Goal: Check status: Check status

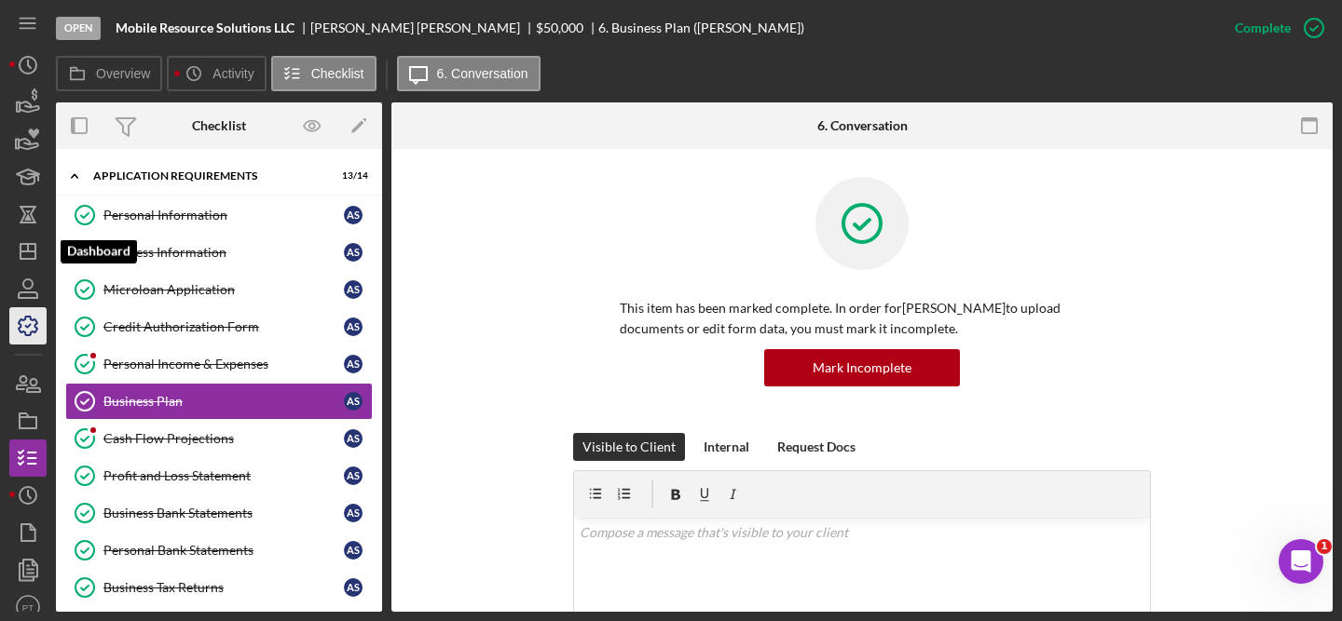
scroll to position [510, 0]
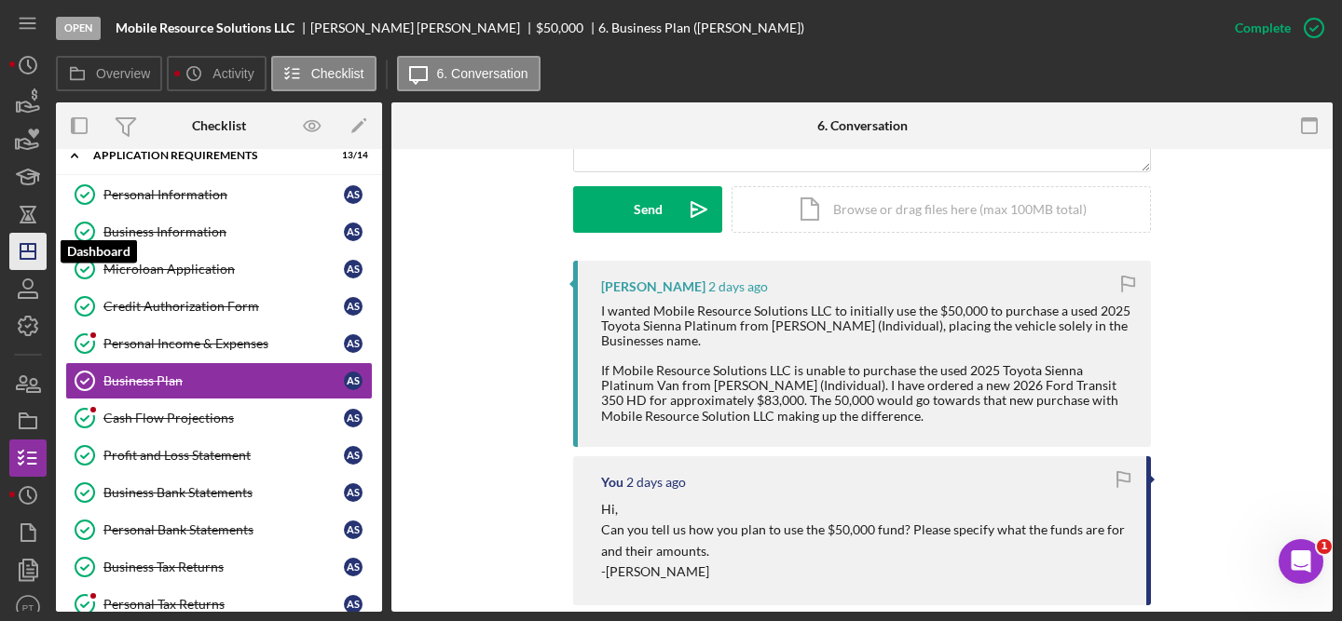
click at [31, 265] on icon "Icon/Dashboard" at bounding box center [28, 251] width 47 height 47
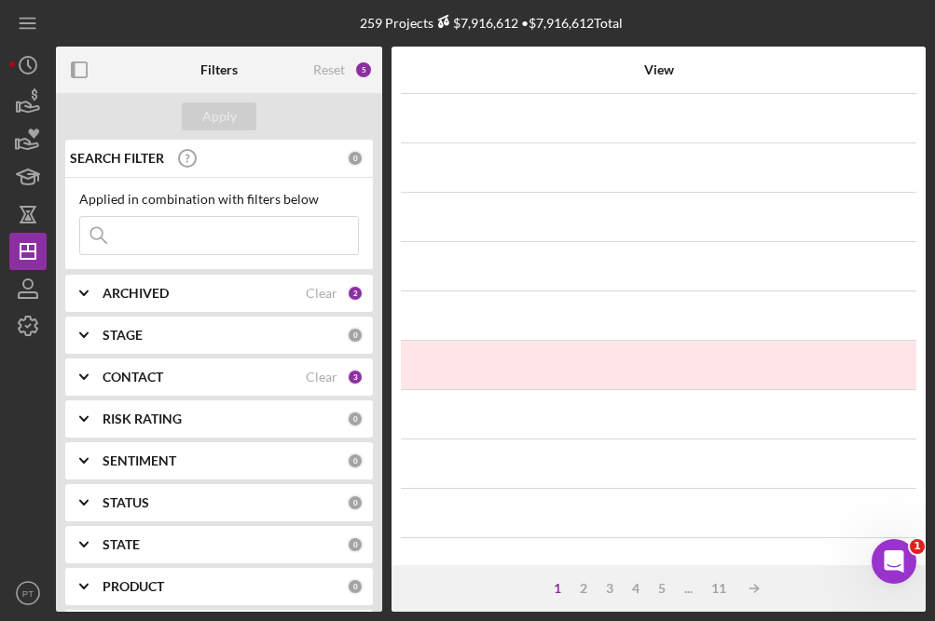
click at [184, 226] on input at bounding box center [219, 235] width 278 height 37
click at [228, 118] on div "Apply" at bounding box center [219, 116] width 34 height 28
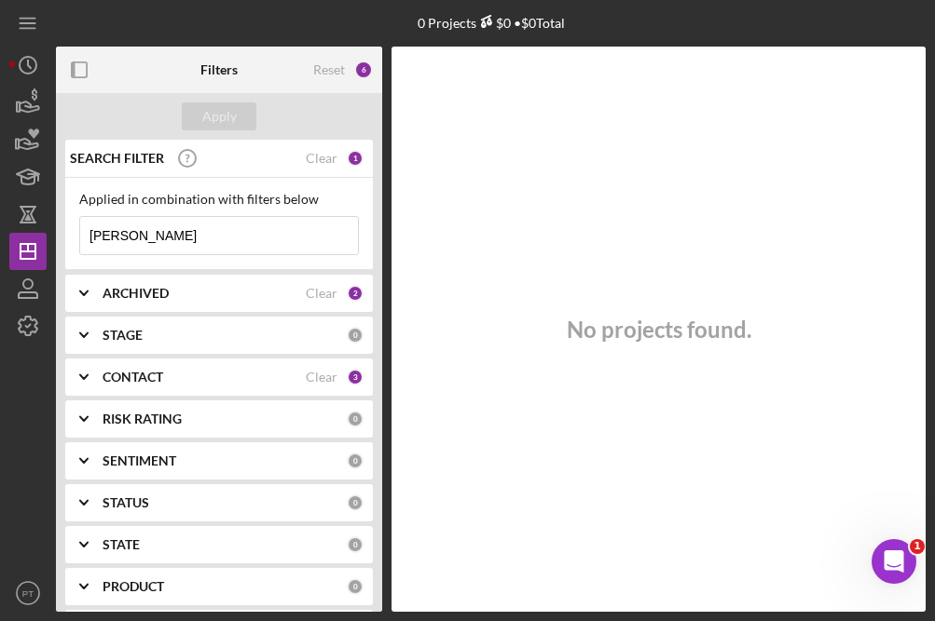
click at [250, 295] on div "ARCHIVED" at bounding box center [203, 293] width 203 height 15
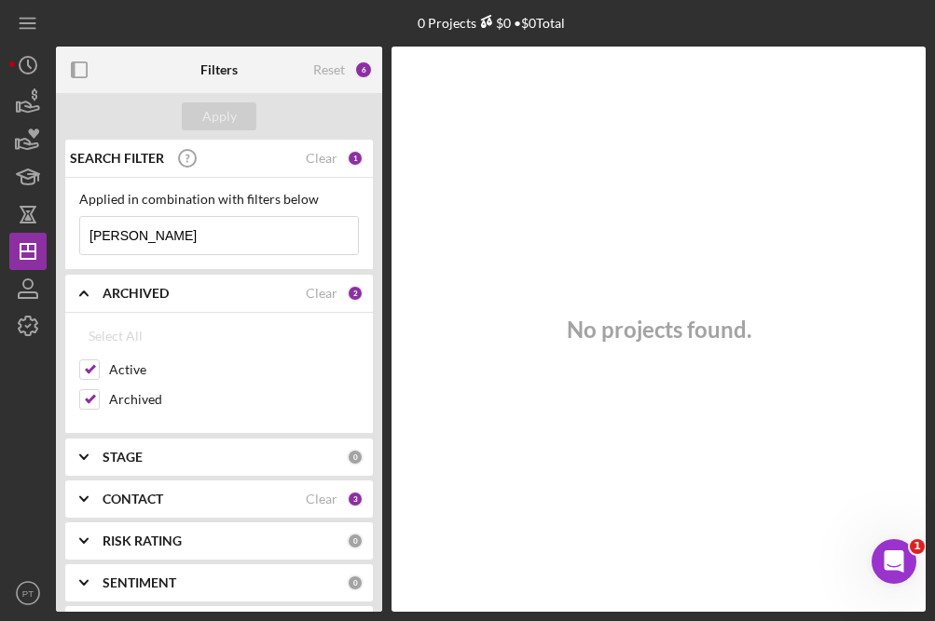
click at [252, 295] on div "ARCHIVED" at bounding box center [203, 293] width 203 height 15
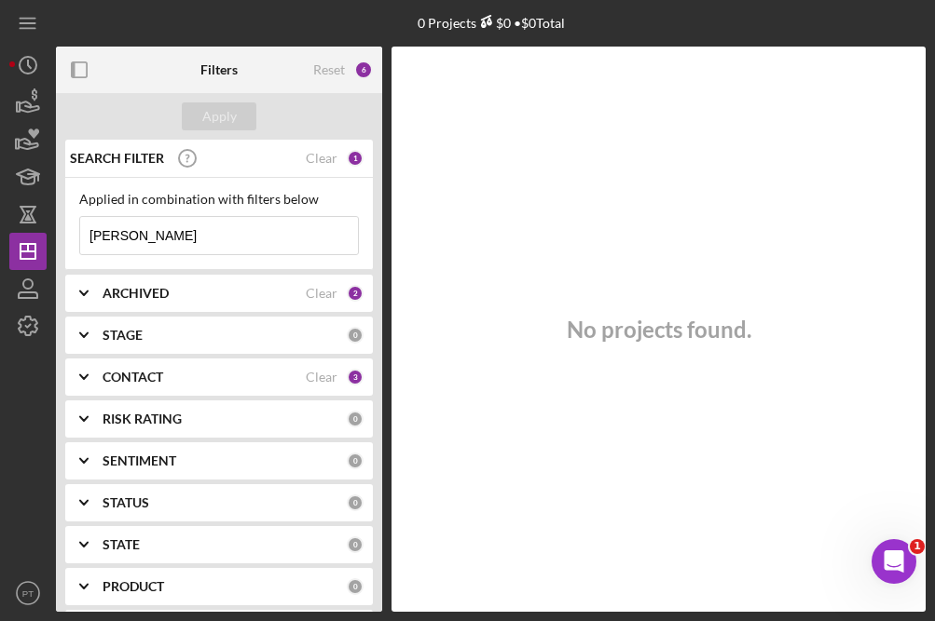
click at [221, 235] on input "Darin" at bounding box center [219, 235] width 278 height 37
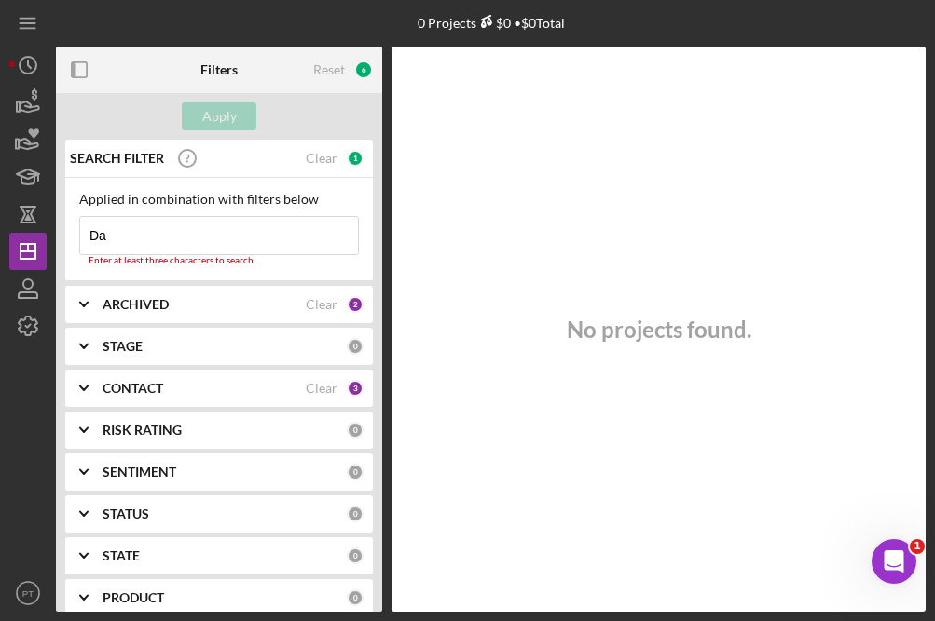
type input "D"
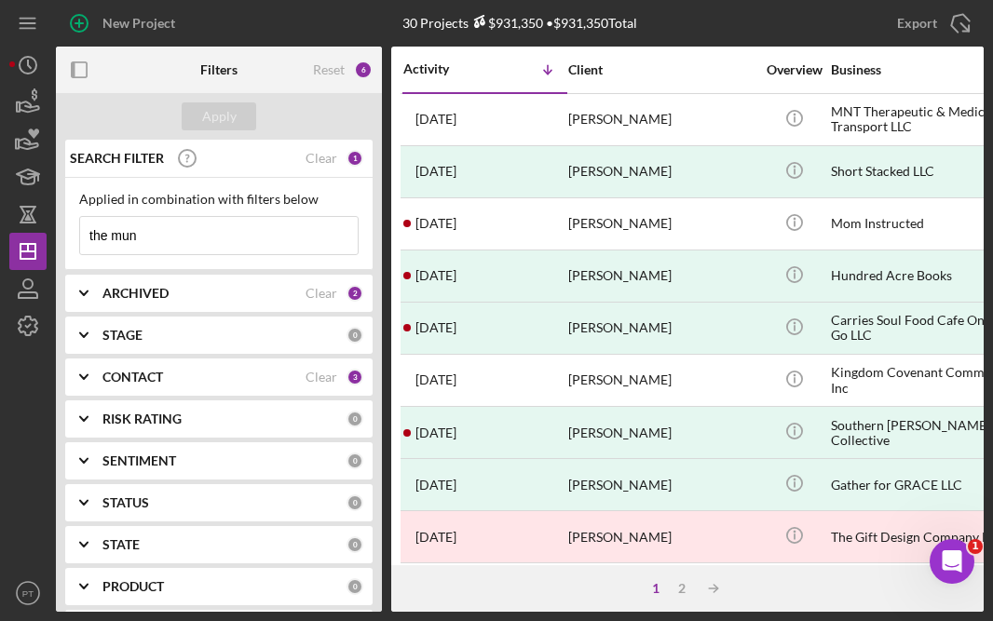
click at [212, 239] on input "the mun" at bounding box center [219, 235] width 278 height 37
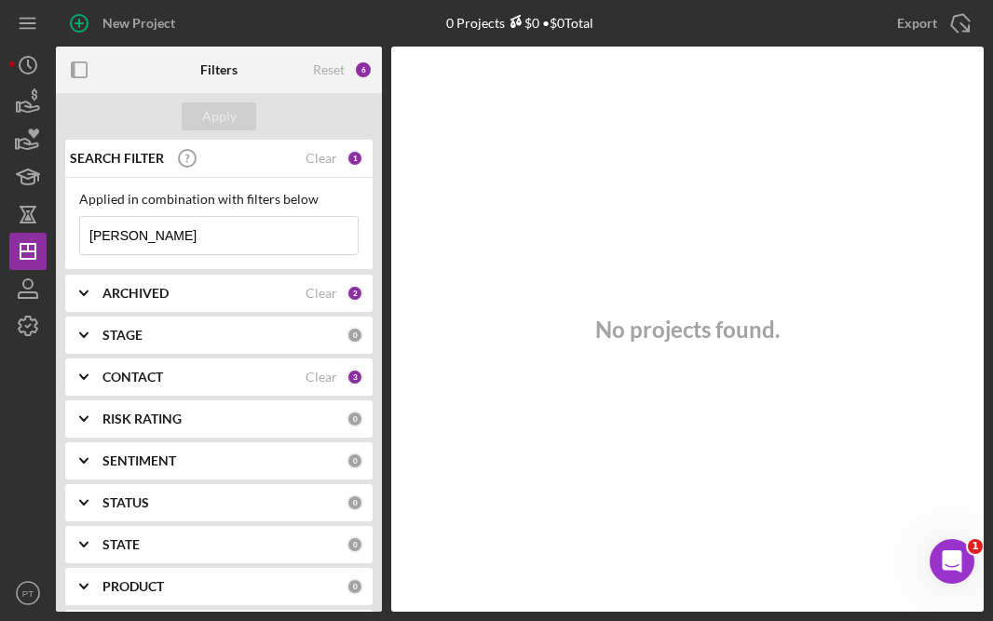
click at [182, 238] on input "darin" at bounding box center [219, 235] width 278 height 37
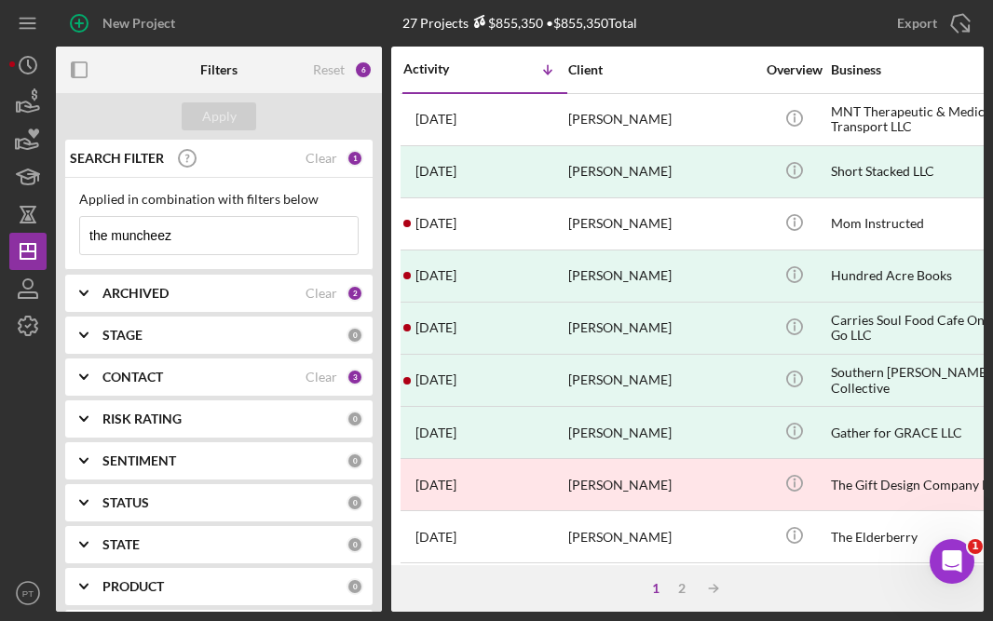
click at [180, 395] on div "CONTACT Clear 3" at bounding box center [232, 377] width 261 height 37
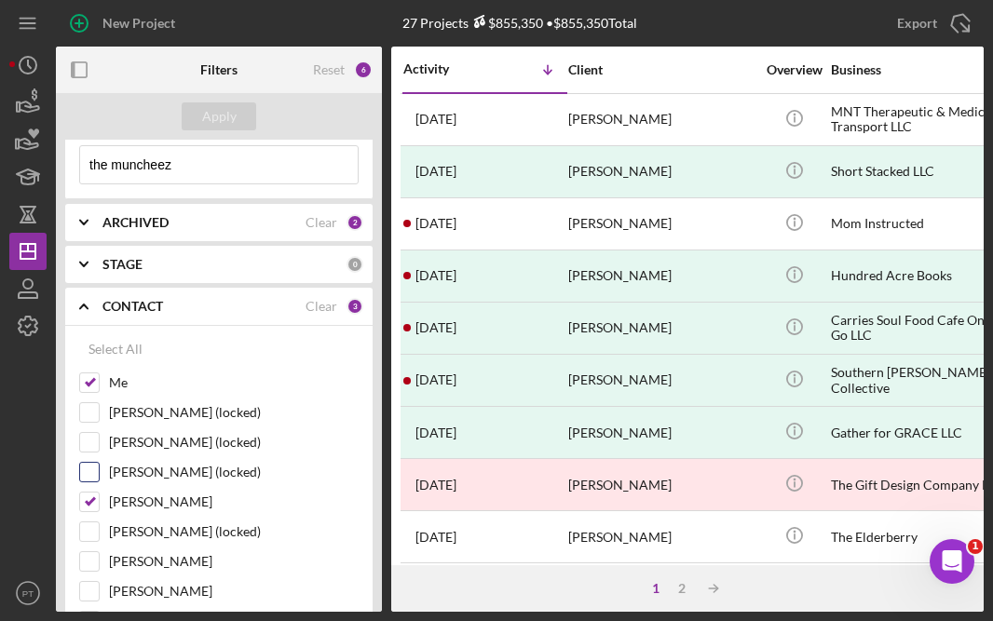
scroll to position [4, 0]
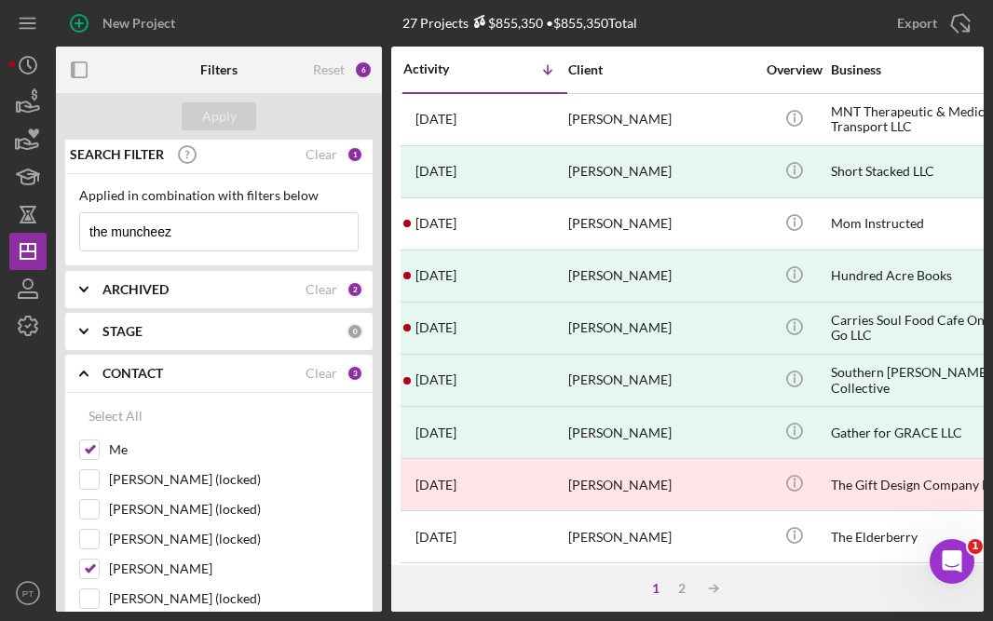
click at [171, 374] on div "CONTACT" at bounding box center [203, 373] width 203 height 15
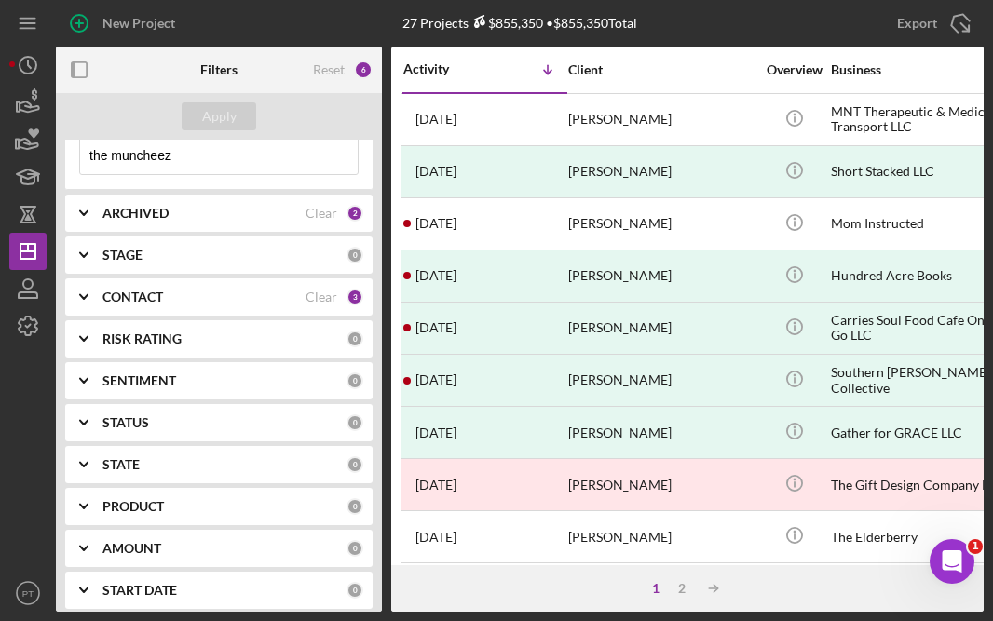
scroll to position [0, 0]
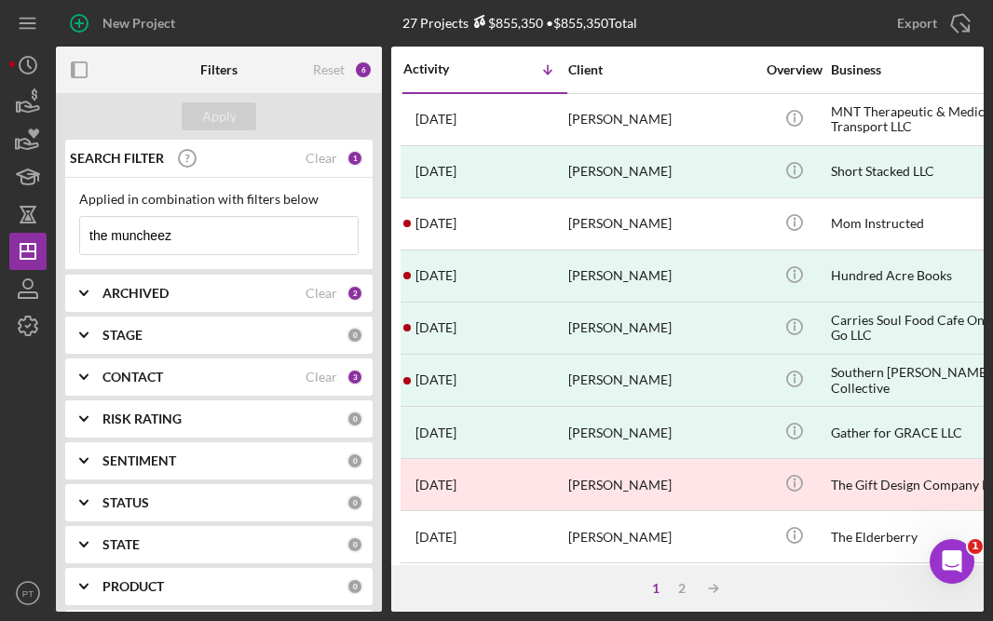
click at [163, 225] on input "the muncheez" at bounding box center [219, 235] width 278 height 37
type input "darin's event"
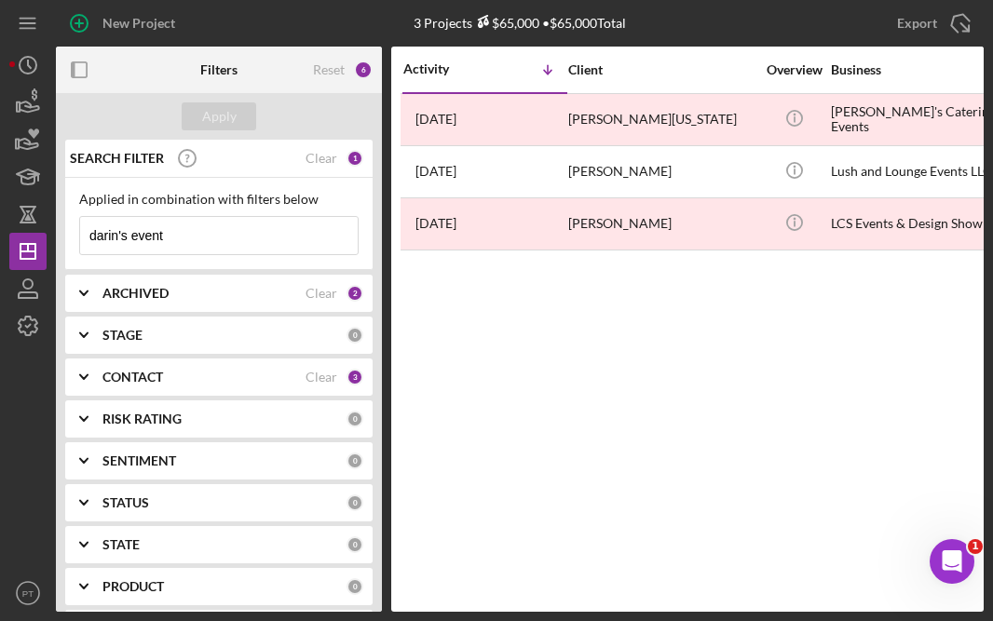
click at [225, 231] on input "darin's event" at bounding box center [219, 235] width 278 height 37
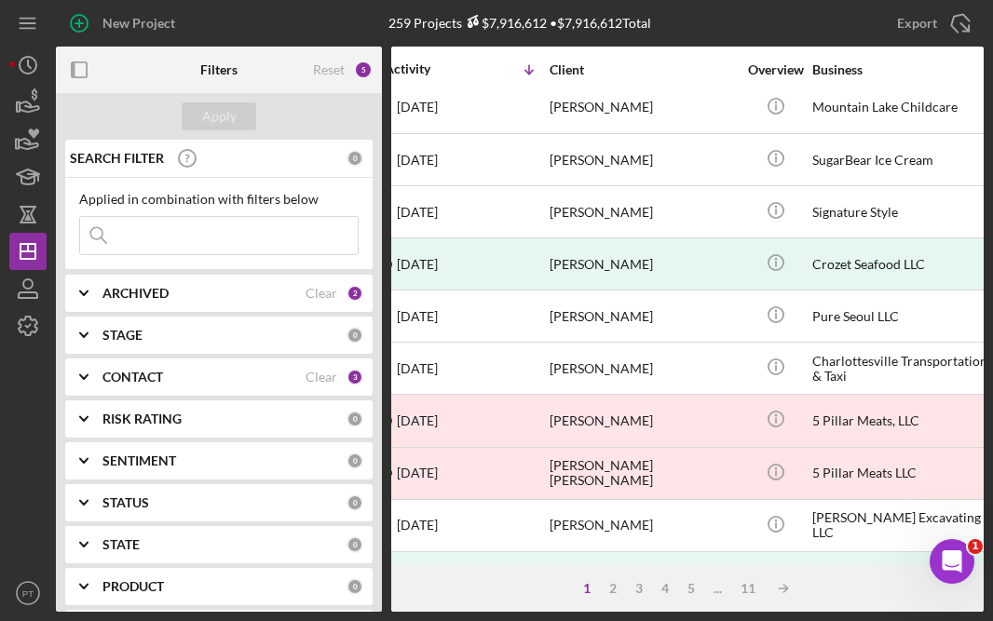
scroll to position [846, 19]
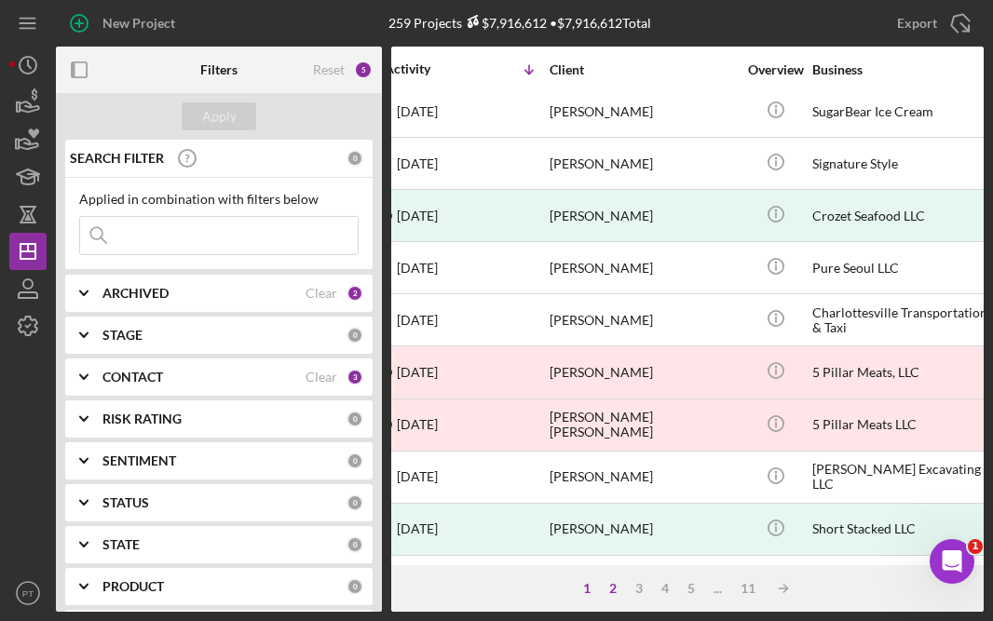
click at [614, 591] on div "2" at bounding box center [613, 588] width 26 height 15
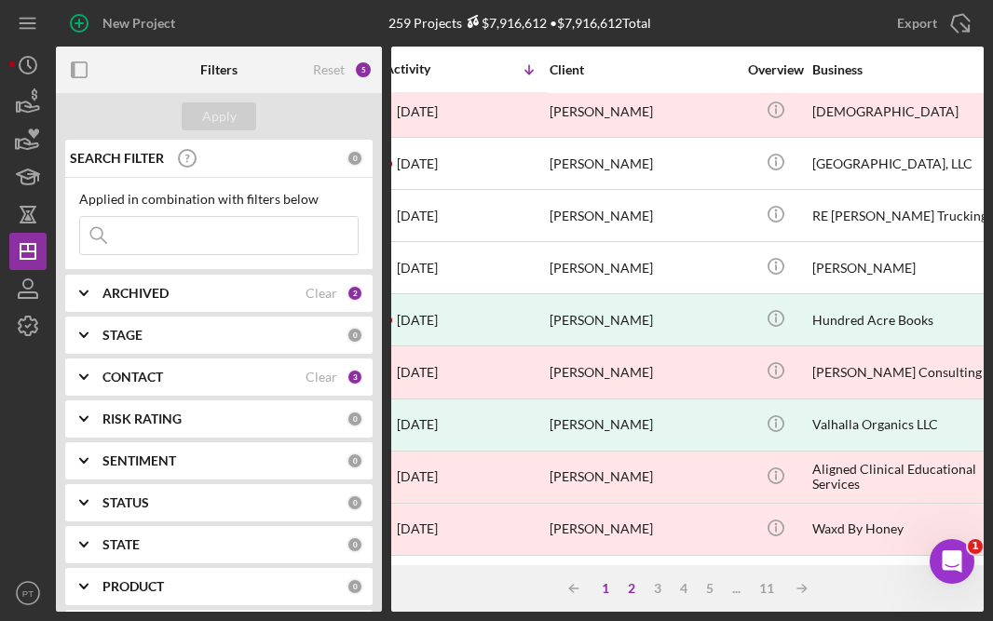
click at [606, 588] on div "1" at bounding box center [606, 588] width 26 height 15
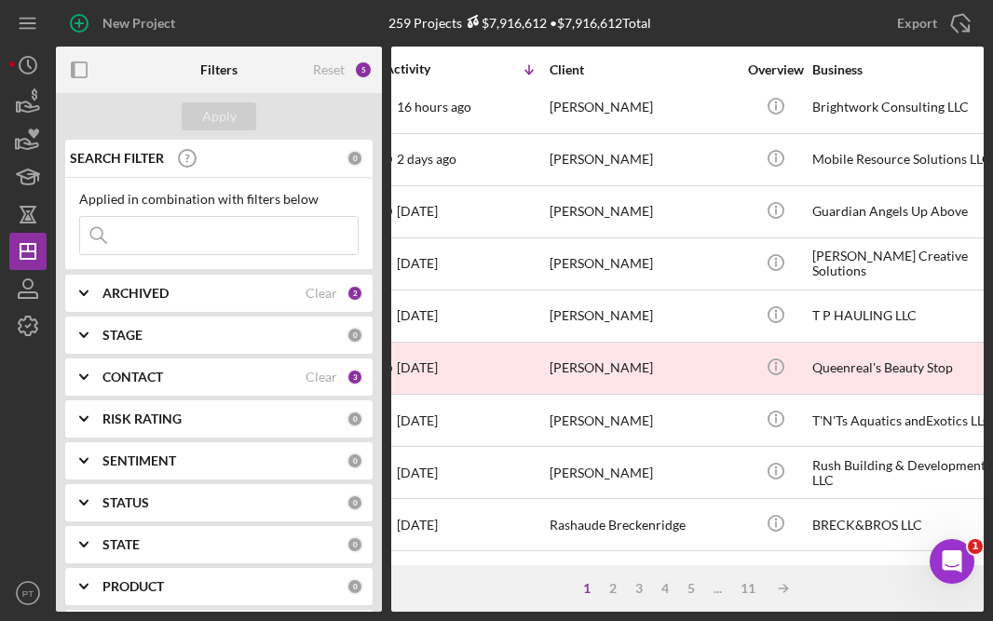
scroll to position [0, 19]
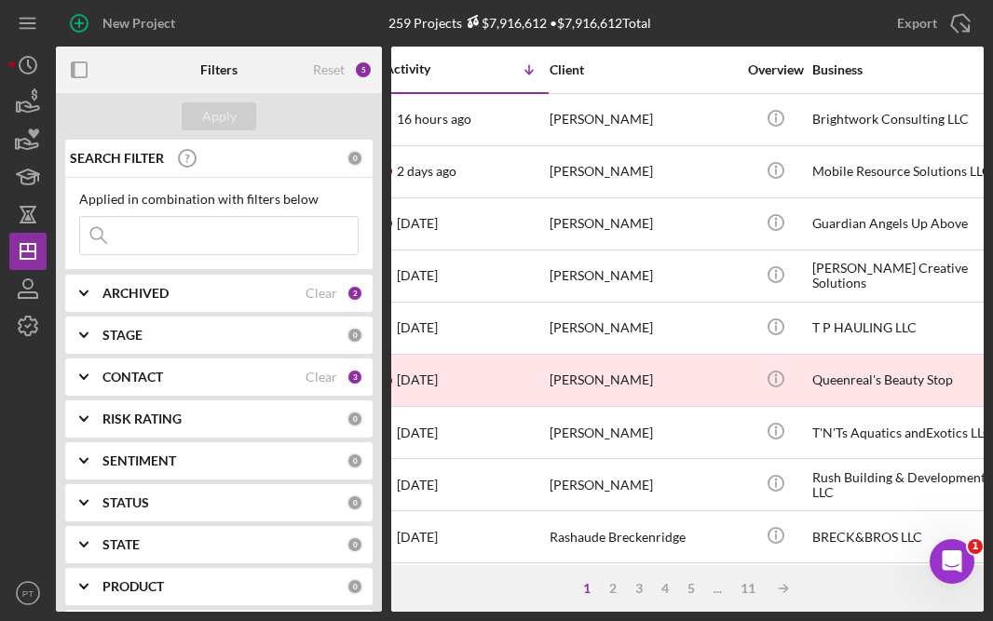
click at [206, 228] on input at bounding box center [219, 235] width 278 height 37
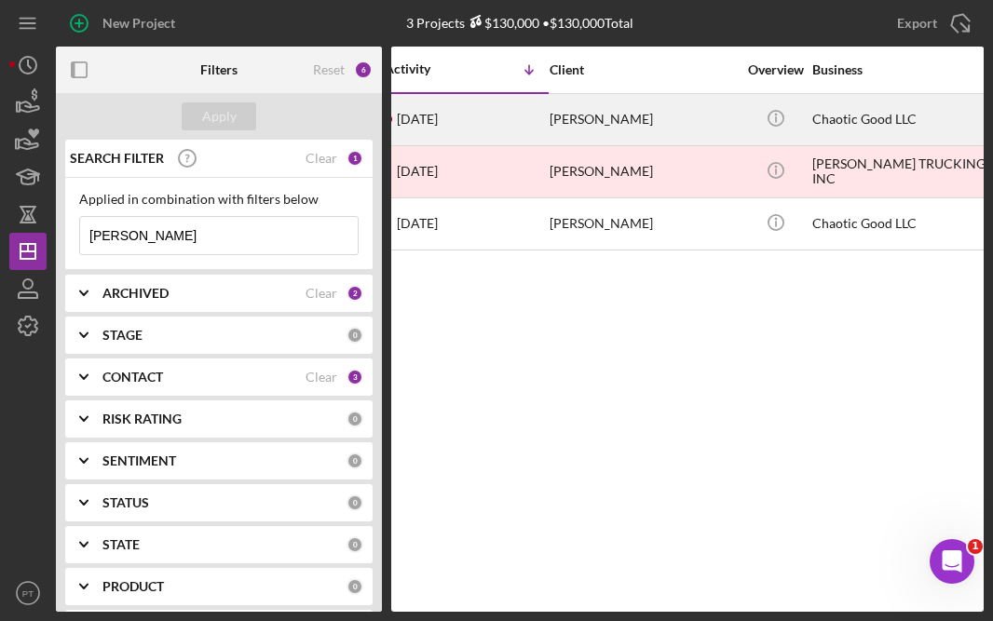
type input "keith"
click at [633, 113] on div "Keith Gurgick" at bounding box center [643, 119] width 186 height 49
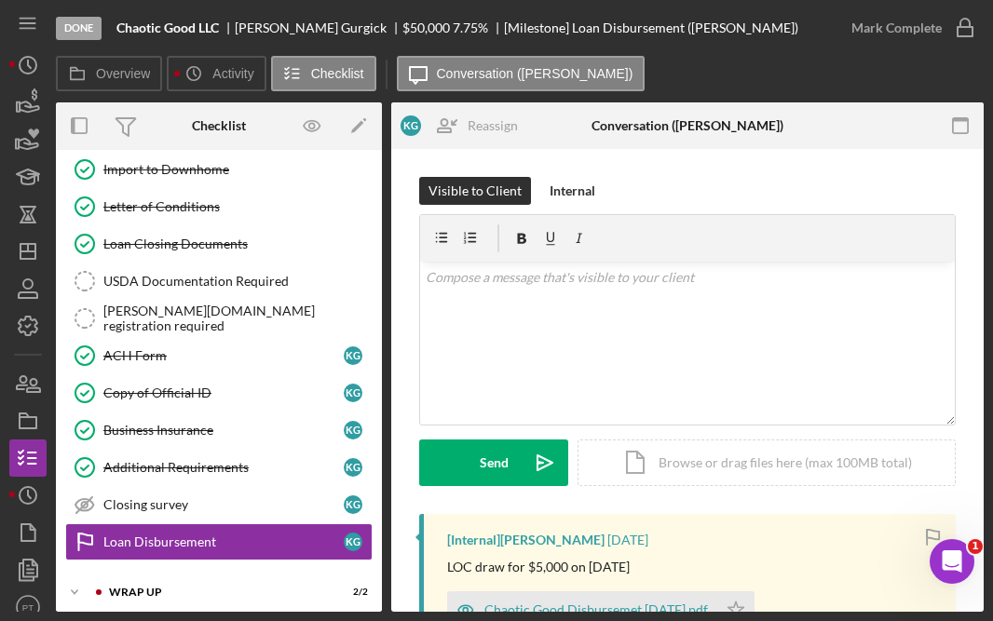
scroll to position [180, 0]
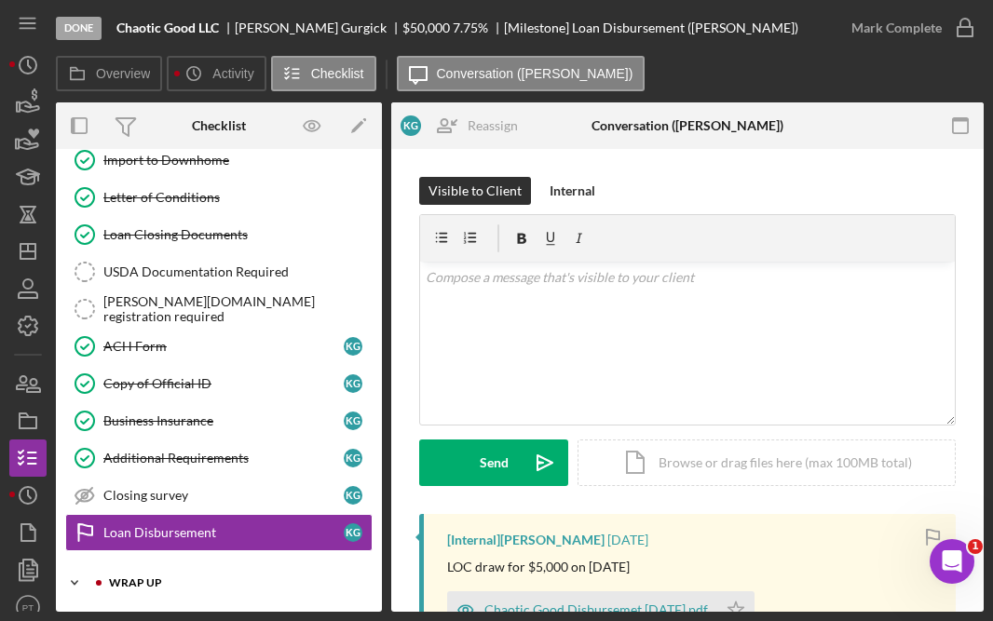
click at [152, 583] on div "WRAP UP" at bounding box center [234, 583] width 250 height 11
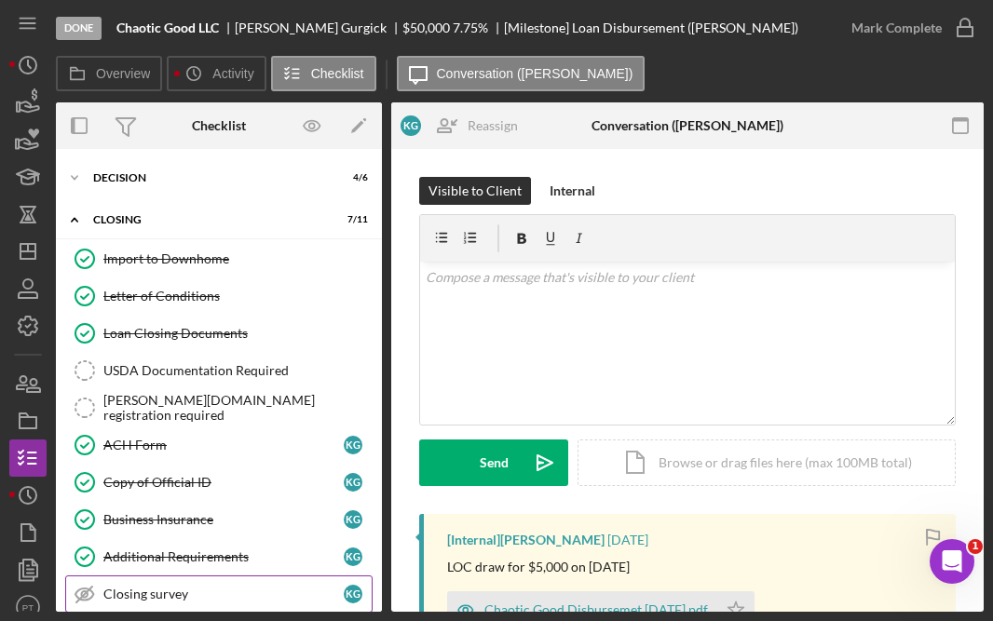
scroll to position [0, 0]
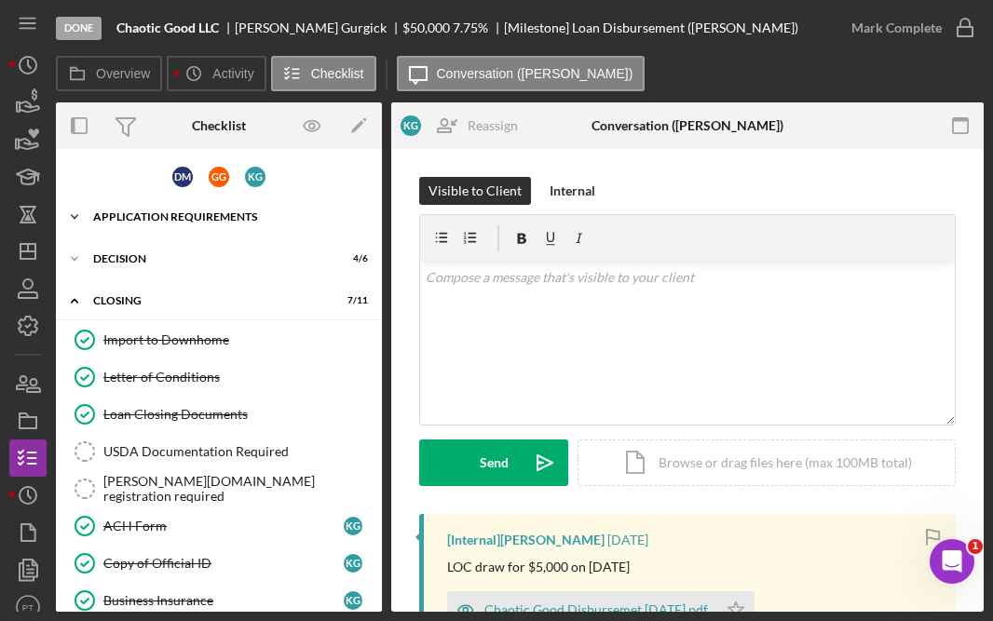
click at [246, 220] on div "APPLICATION REQUIREMENTS" at bounding box center [226, 217] width 266 height 11
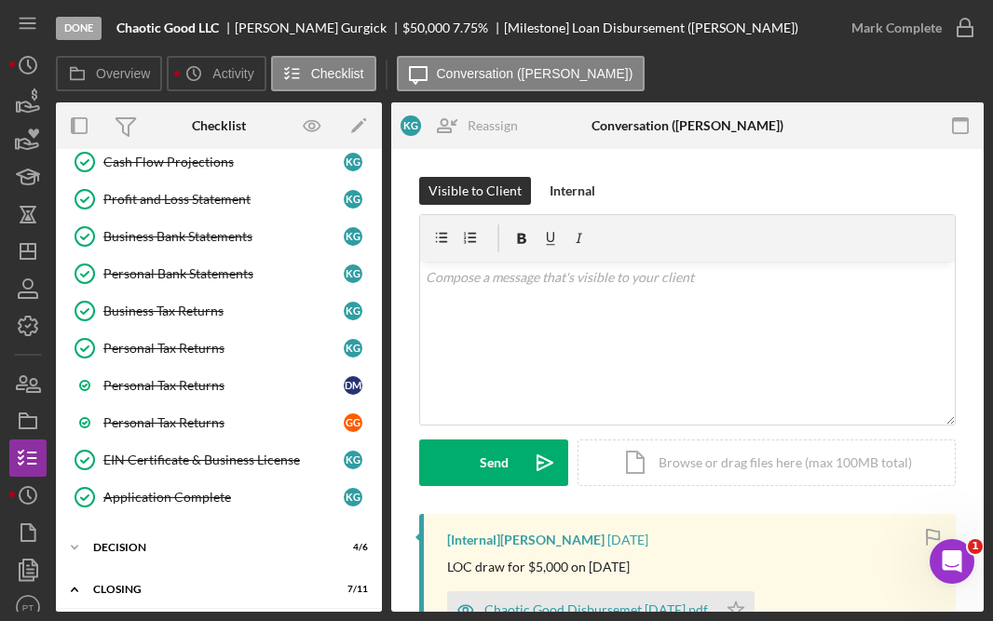
scroll to position [469, 0]
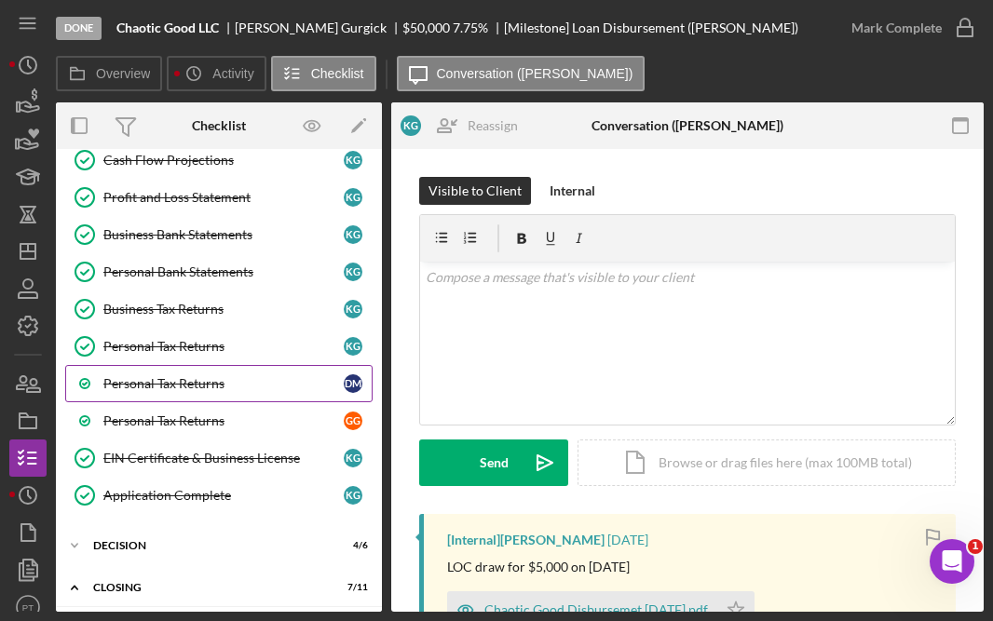
click at [171, 391] on link "Personal Tax Returns D M" at bounding box center [218, 383] width 307 height 37
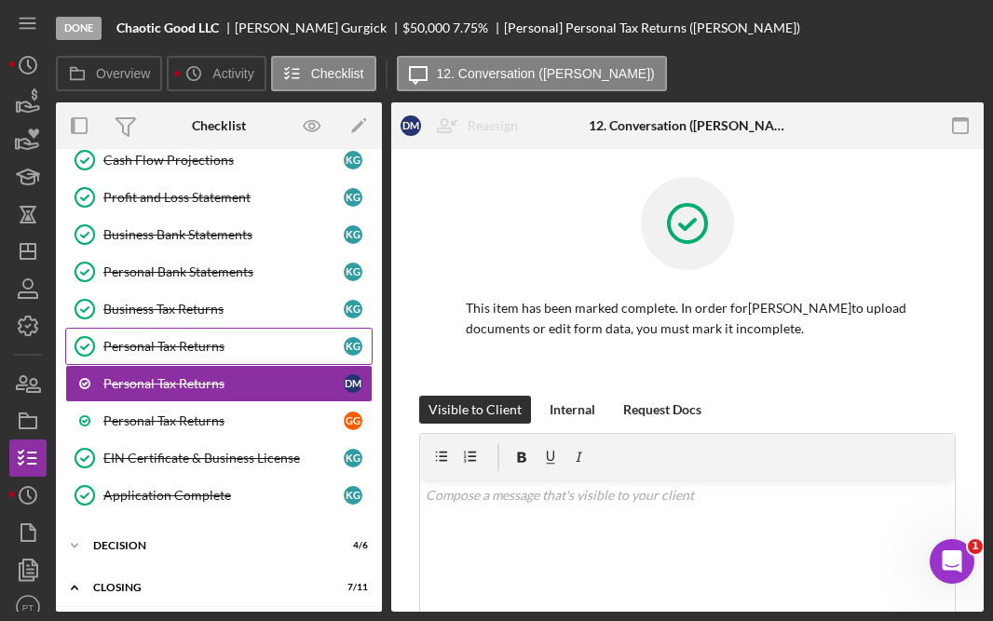
click at [176, 357] on link "Personal Tax Returns Personal Tax Returns K G" at bounding box center [218, 346] width 307 height 37
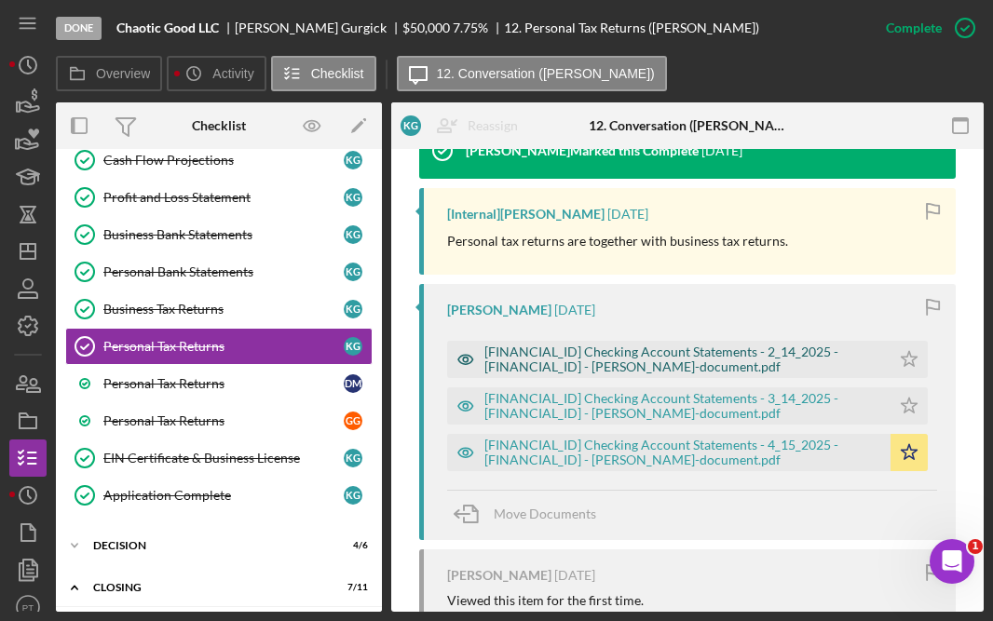
scroll to position [641, 0]
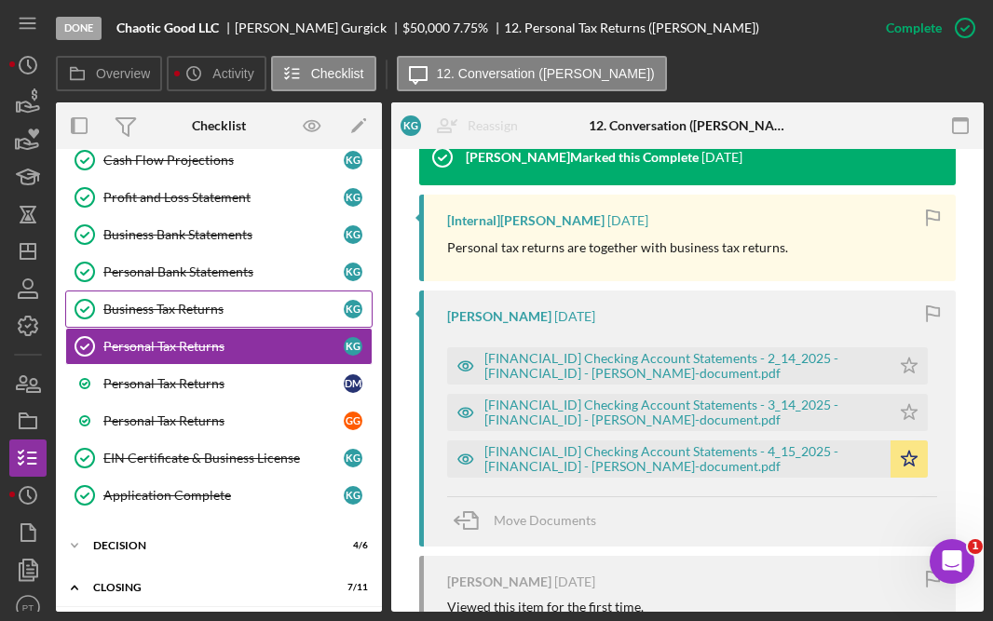
click at [227, 320] on link "Business Tax Returns Business Tax Returns K G" at bounding box center [218, 309] width 307 height 37
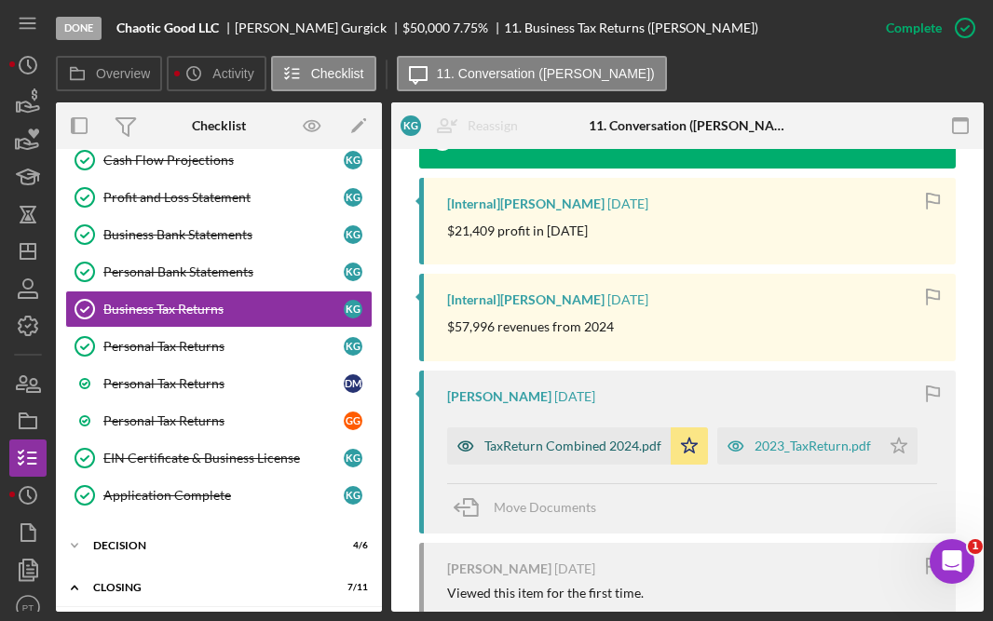
click at [606, 457] on div "TaxReturn Combined 2024.pdf" at bounding box center [559, 446] width 224 height 37
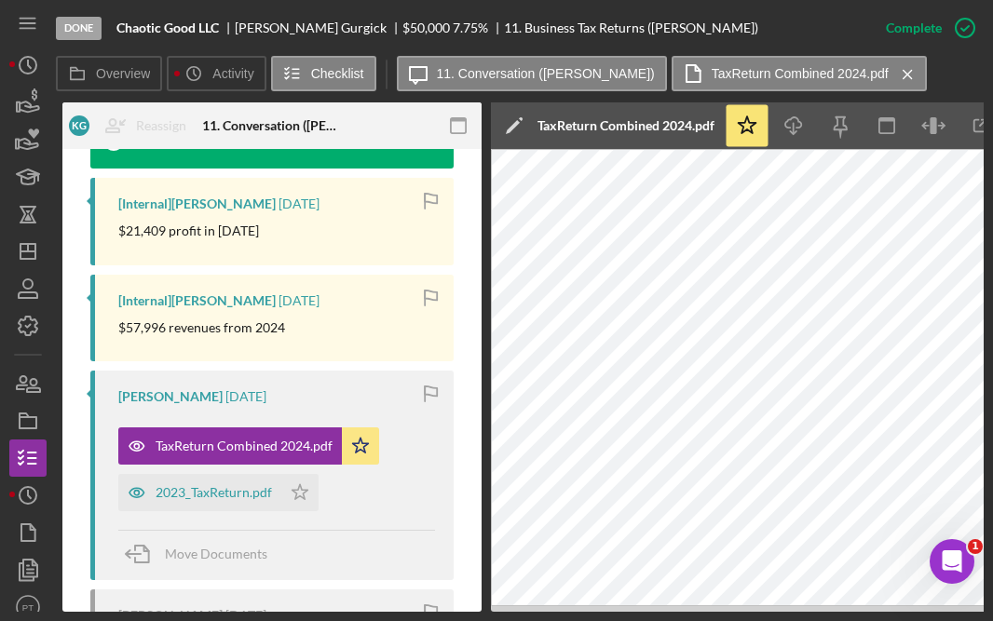
scroll to position [0, 390]
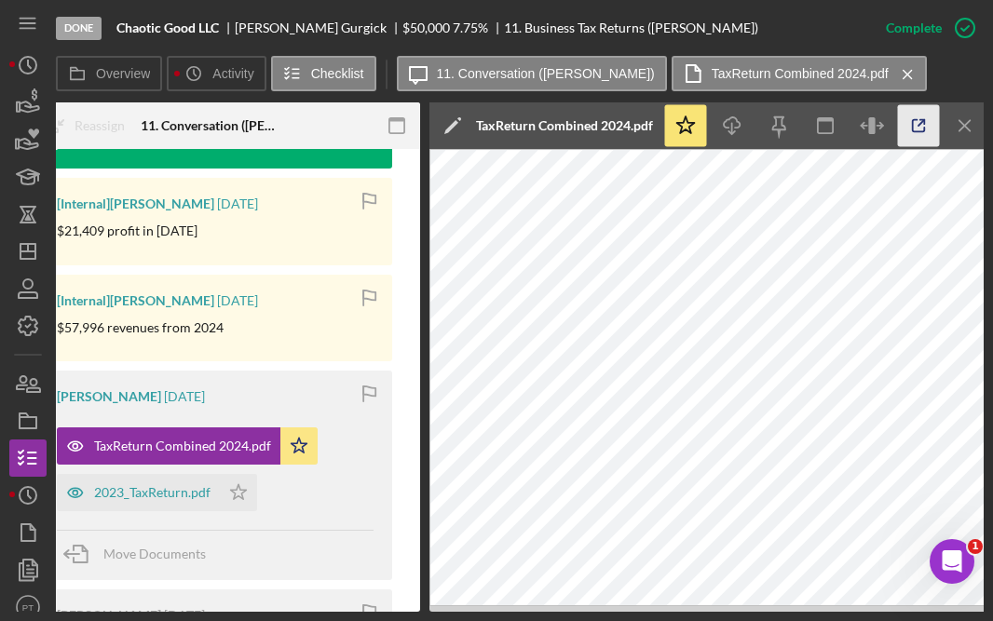
click at [913, 133] on icon "button" at bounding box center [919, 126] width 42 height 42
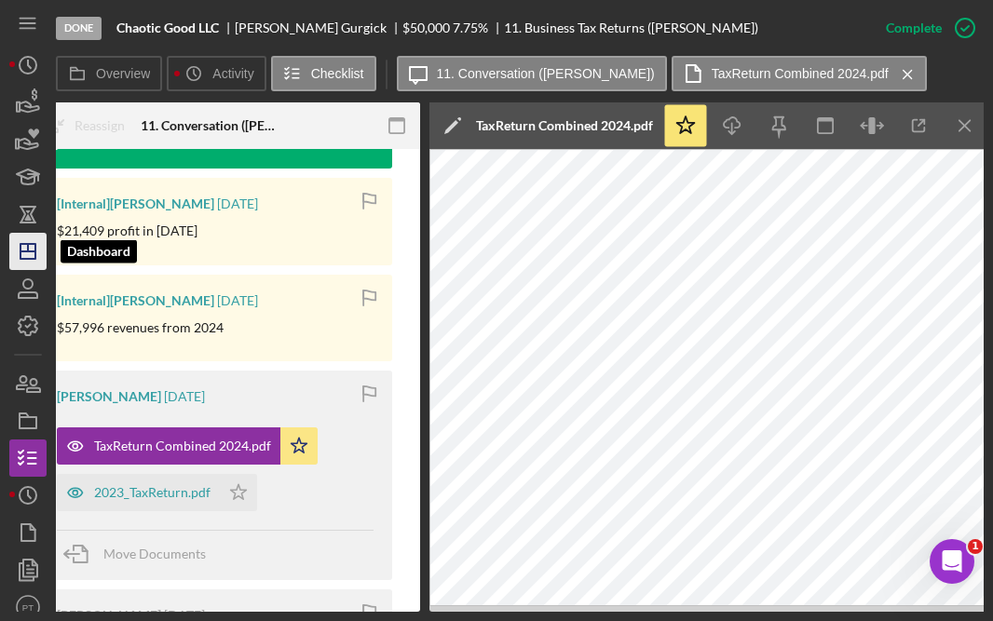
click at [37, 252] on icon "Icon/Dashboard" at bounding box center [28, 251] width 47 height 47
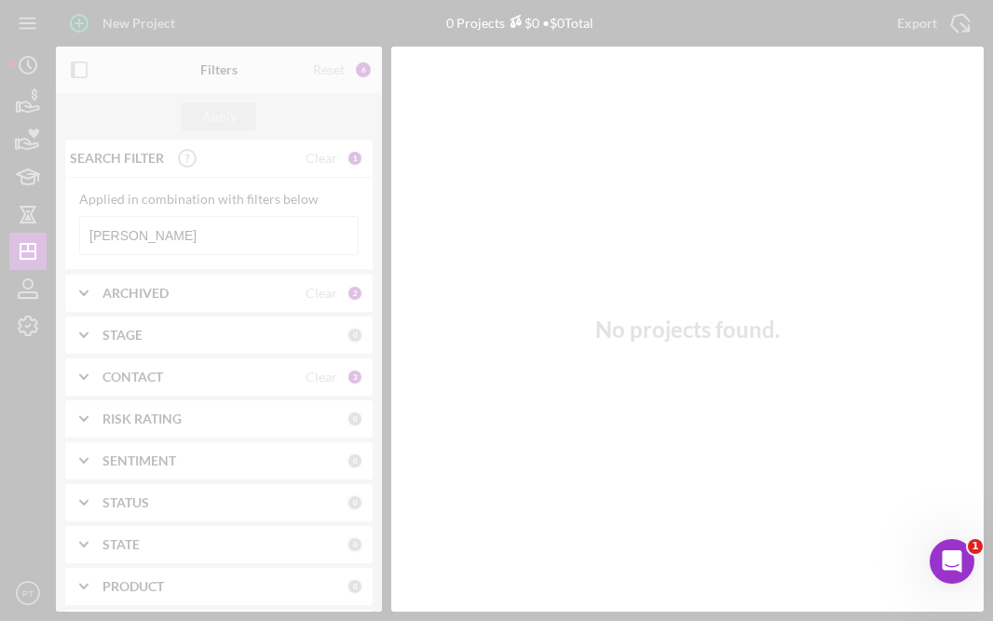
click at [219, 232] on div at bounding box center [496, 310] width 993 height 621
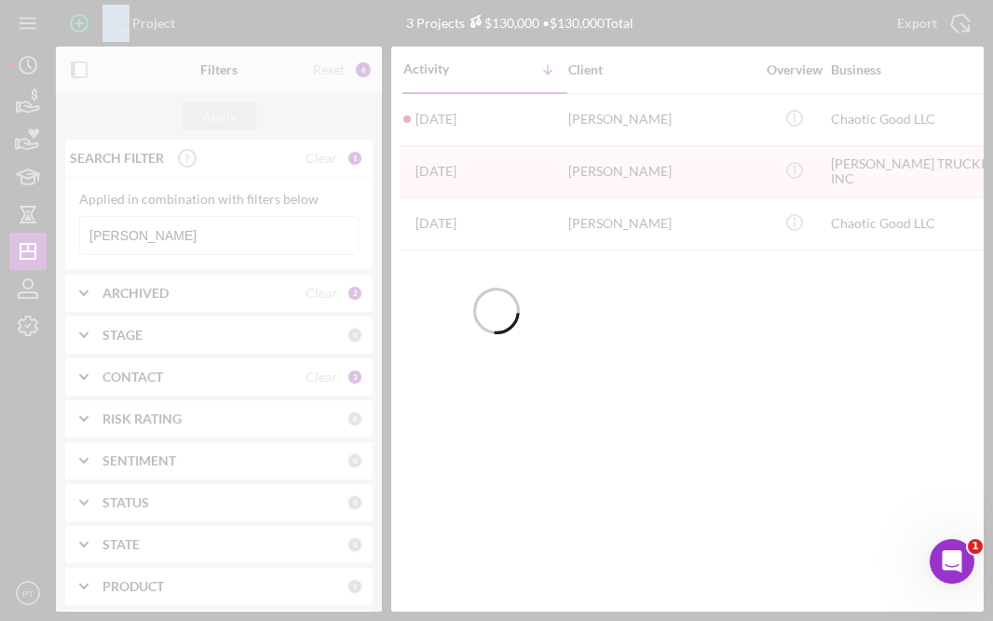
click at [219, 232] on div at bounding box center [496, 310] width 993 height 621
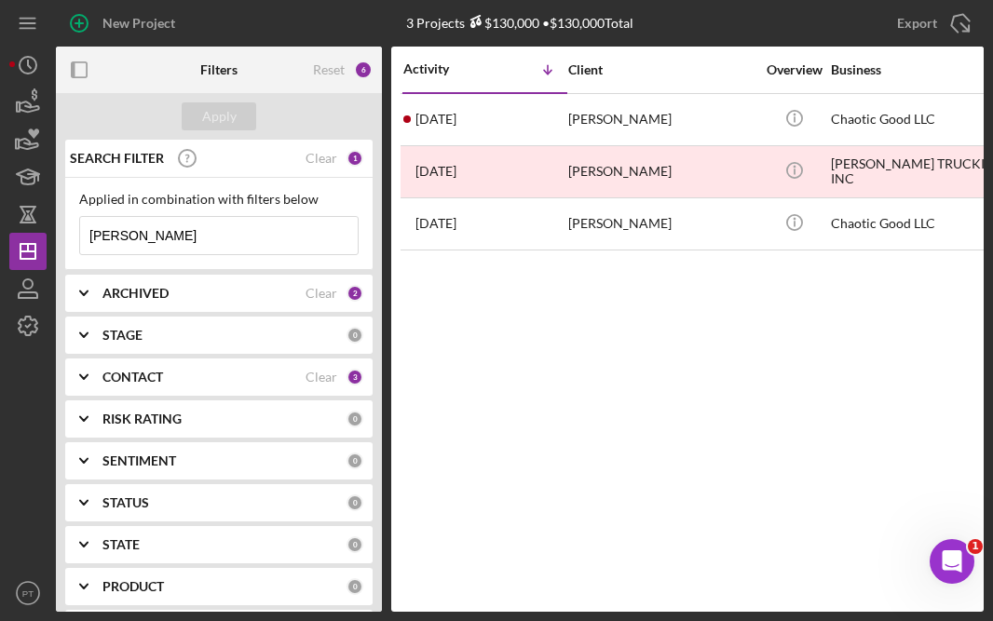
click at [194, 232] on input "keith" at bounding box center [219, 235] width 278 height 37
type input "iballroom"
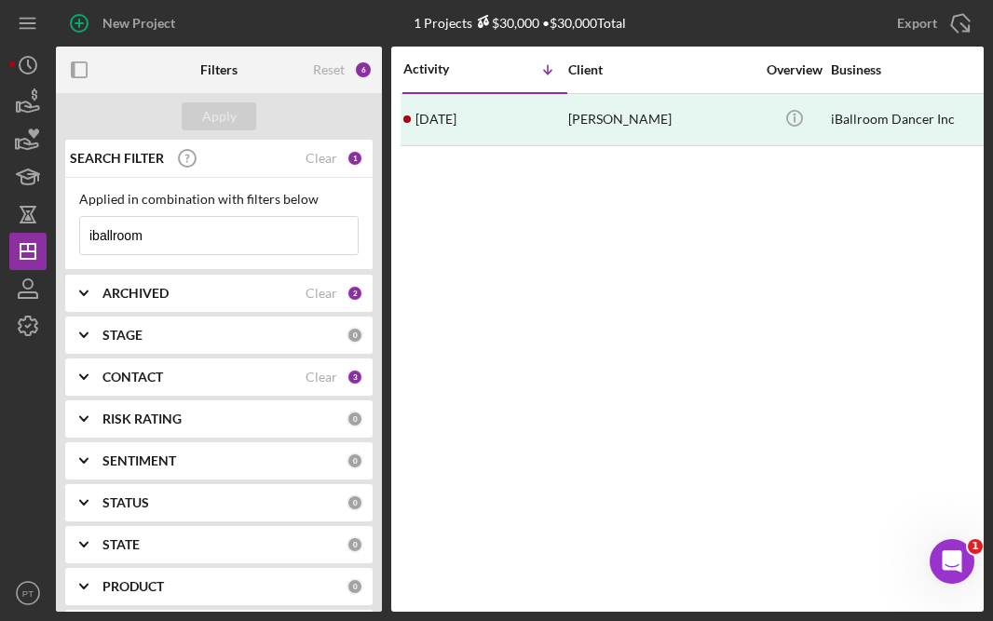
click at [312, 223] on input "iballroom" at bounding box center [219, 235] width 278 height 37
click at [280, 234] on input "iball" at bounding box center [219, 235] width 278 height 37
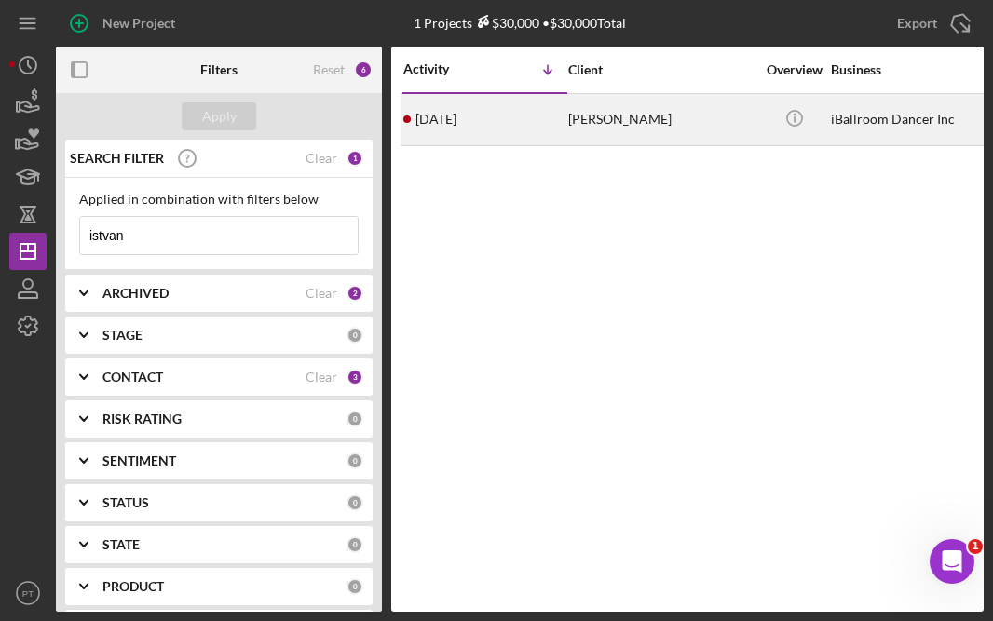
type input "istvan"
click at [506, 116] on div "1 year ago Istvan Babuskov" at bounding box center [484, 119] width 163 height 49
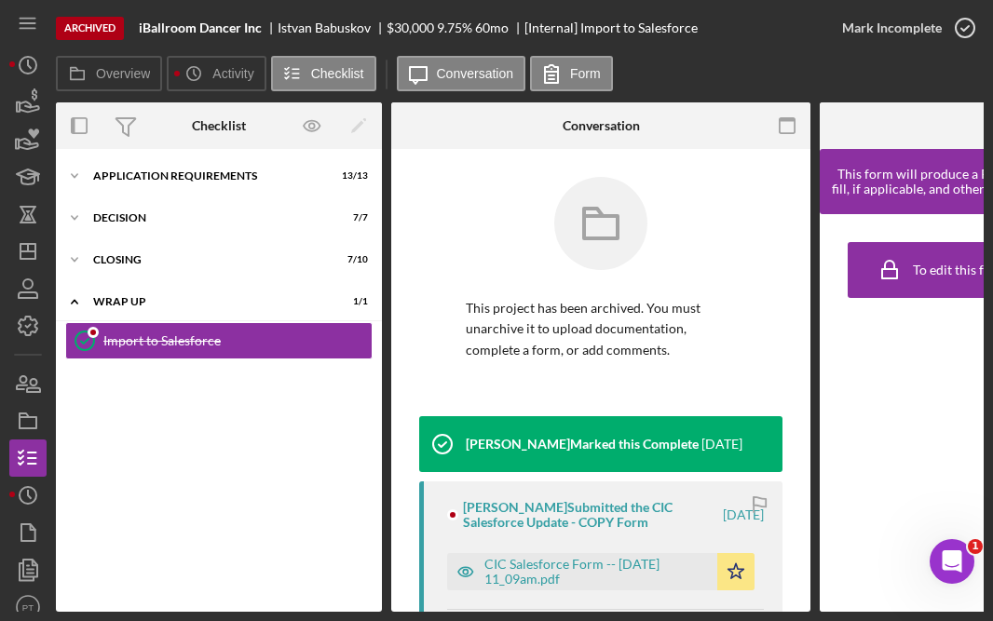
click at [443, 187] on div "This project has been archived. You must unarchive it to upload documentation, …" at bounding box center [600, 296] width 363 height 239
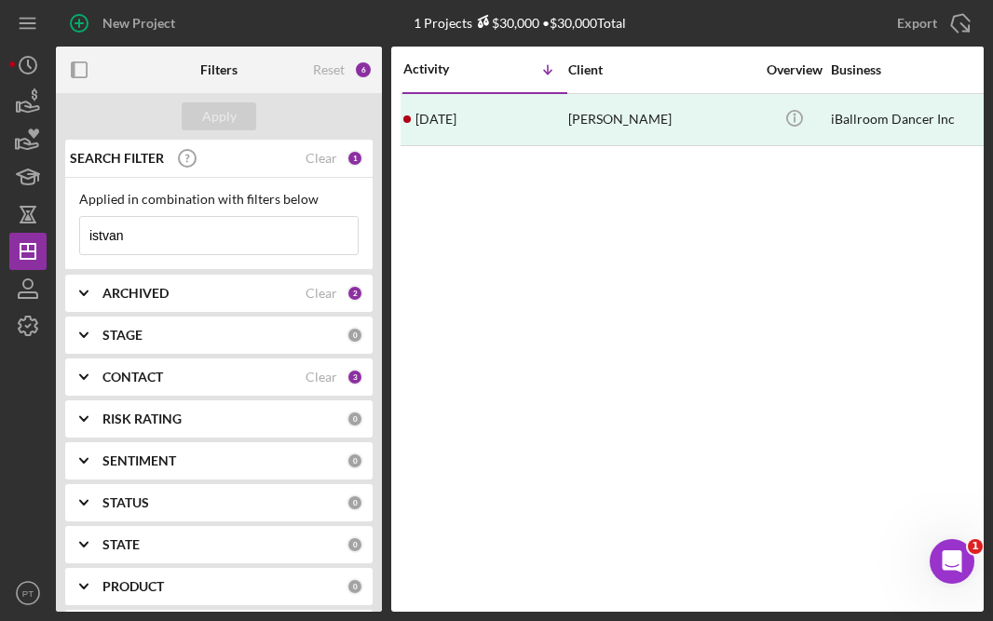
click at [303, 233] on input "istvan" at bounding box center [219, 235] width 278 height 37
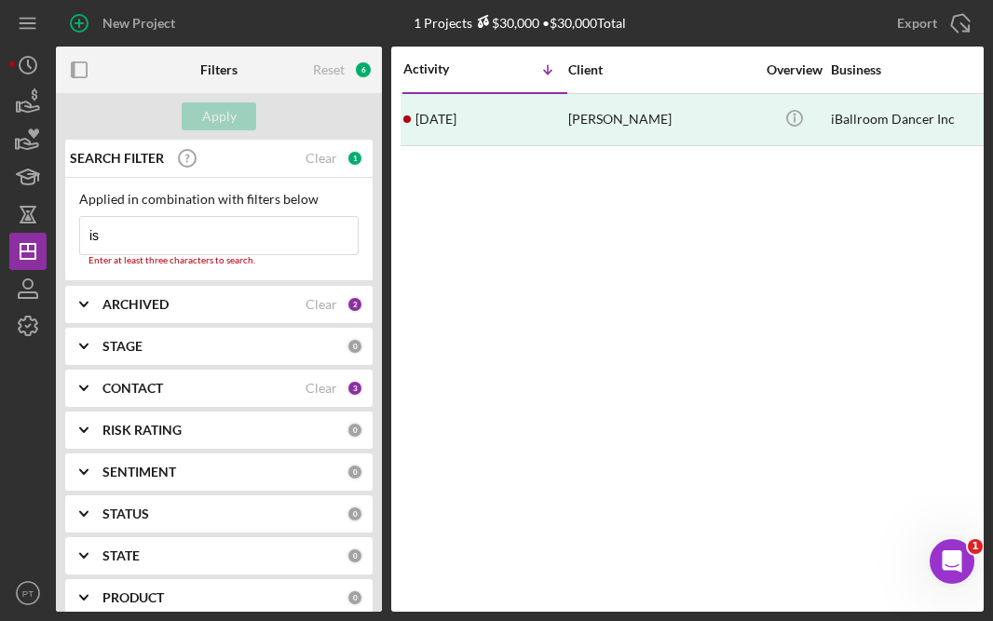
type input "i"
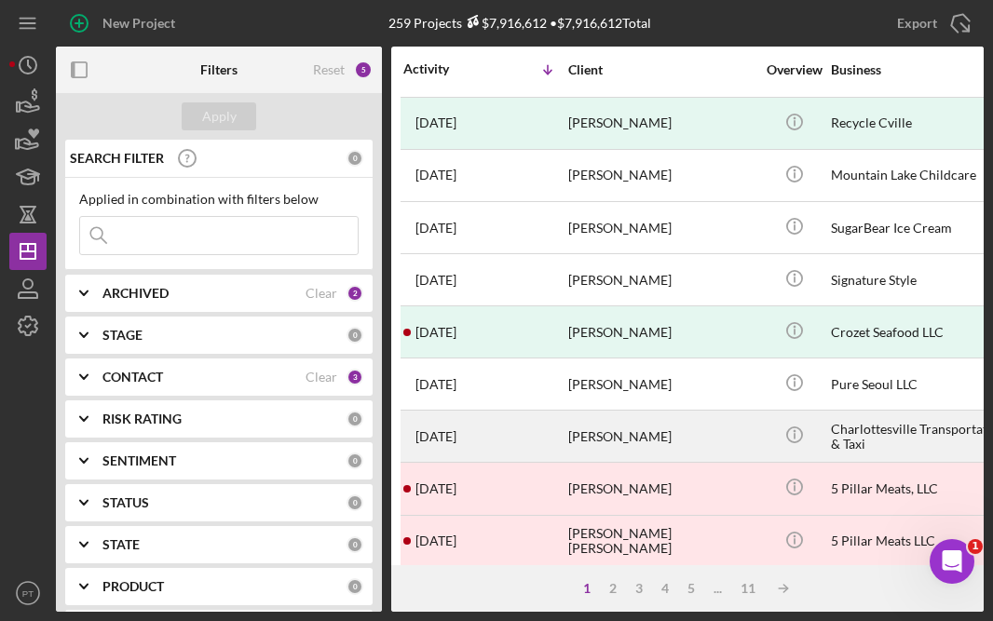
scroll to position [789, 0]
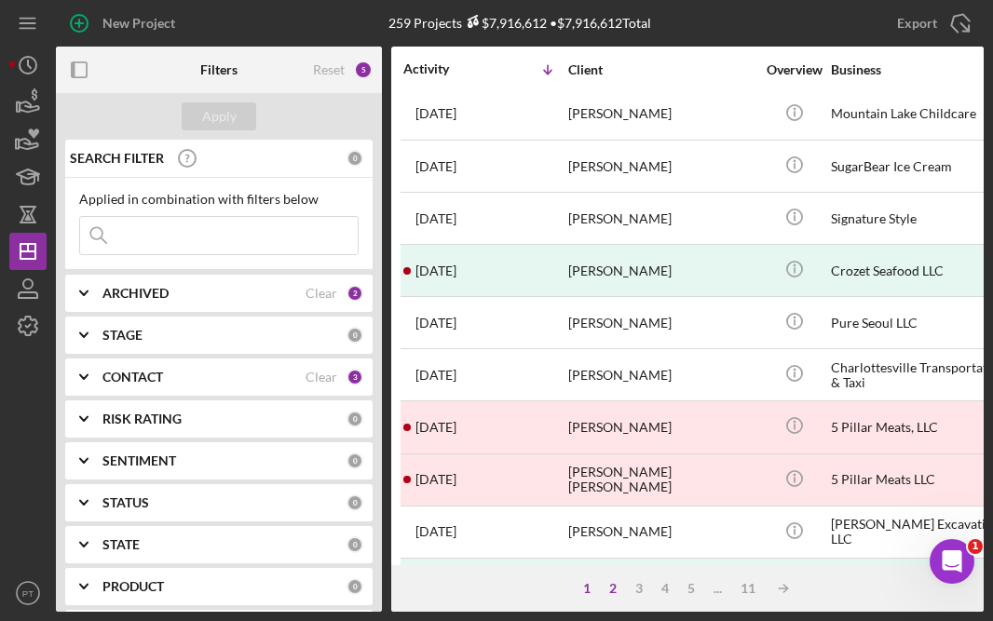
click at [617, 587] on div "2" at bounding box center [613, 588] width 26 height 15
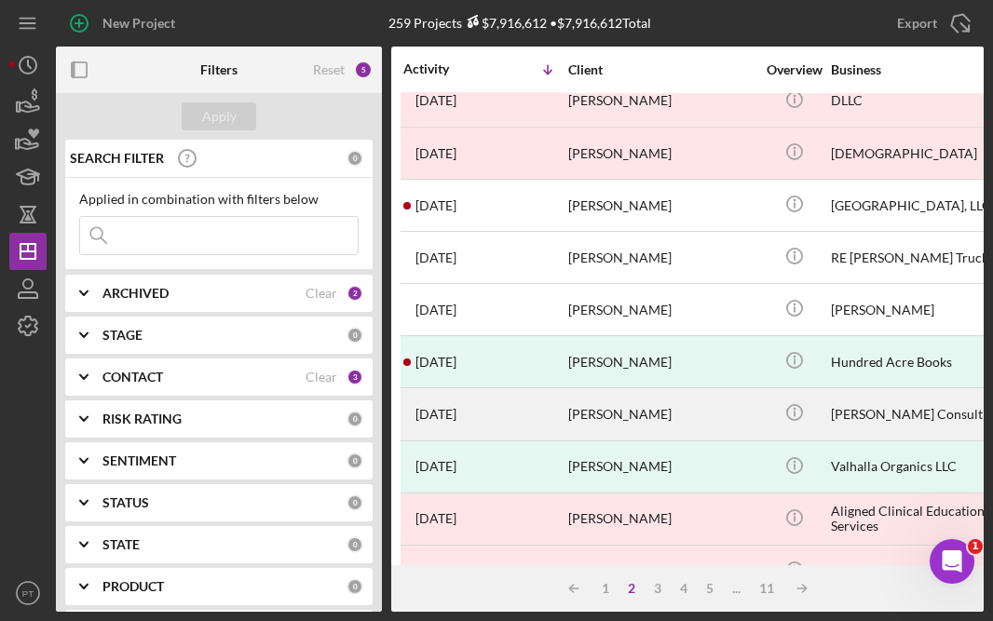
scroll to position [846, 0]
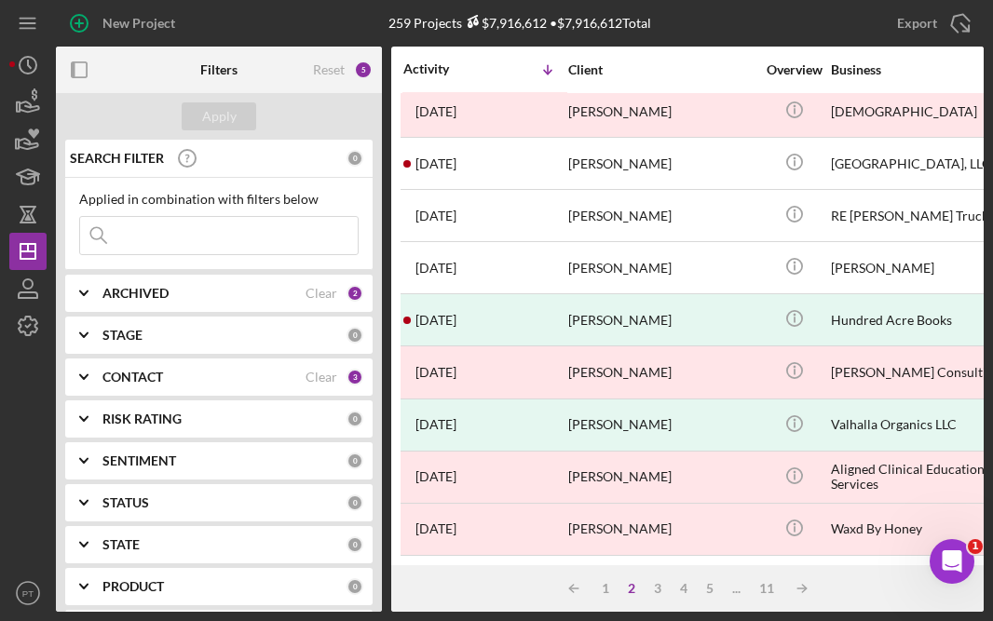
click at [630, 595] on div "2" at bounding box center [632, 588] width 26 height 15
click at [660, 591] on div "3" at bounding box center [658, 588] width 26 height 15
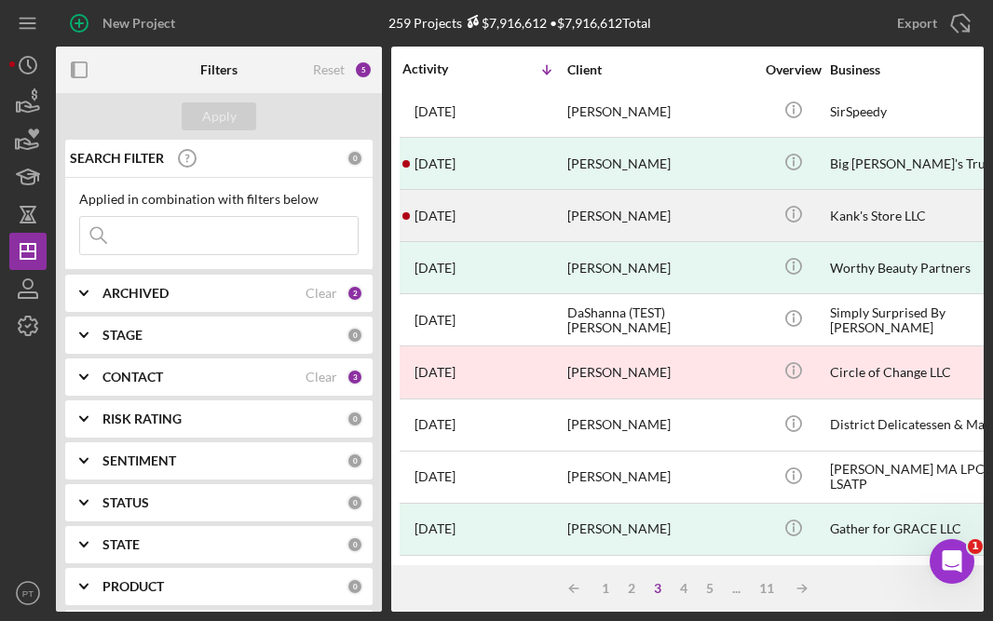
scroll to position [846, 1]
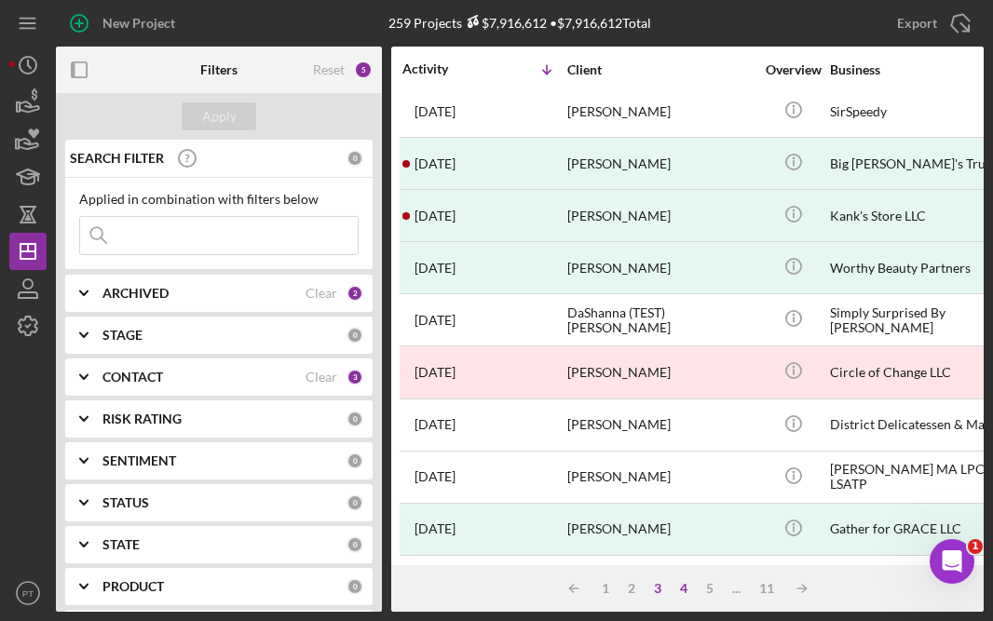
click at [676, 589] on div "4" at bounding box center [684, 588] width 26 height 15
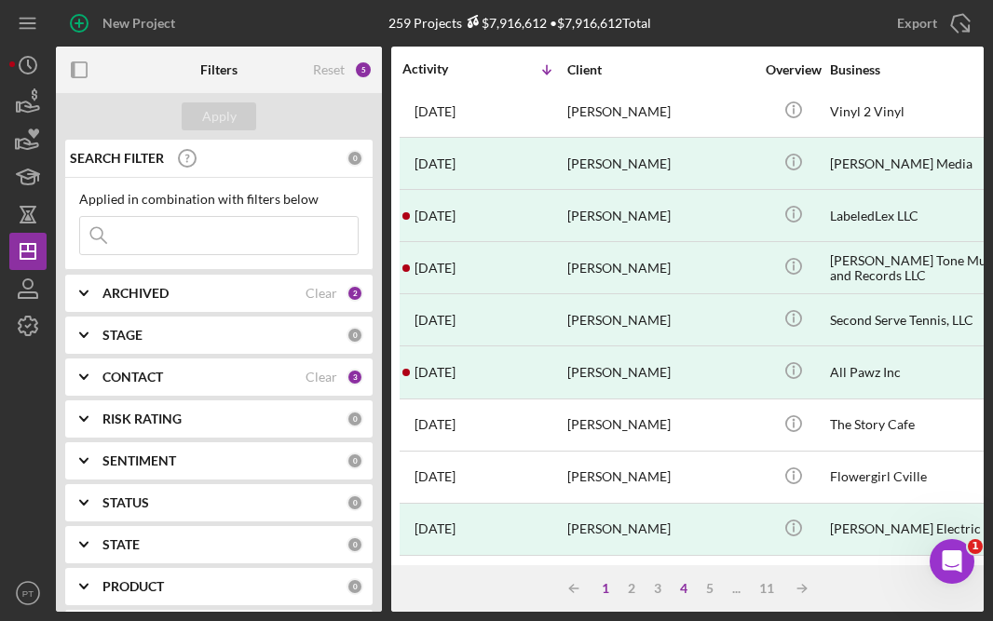
click at [607, 587] on div "1" at bounding box center [606, 588] width 26 height 15
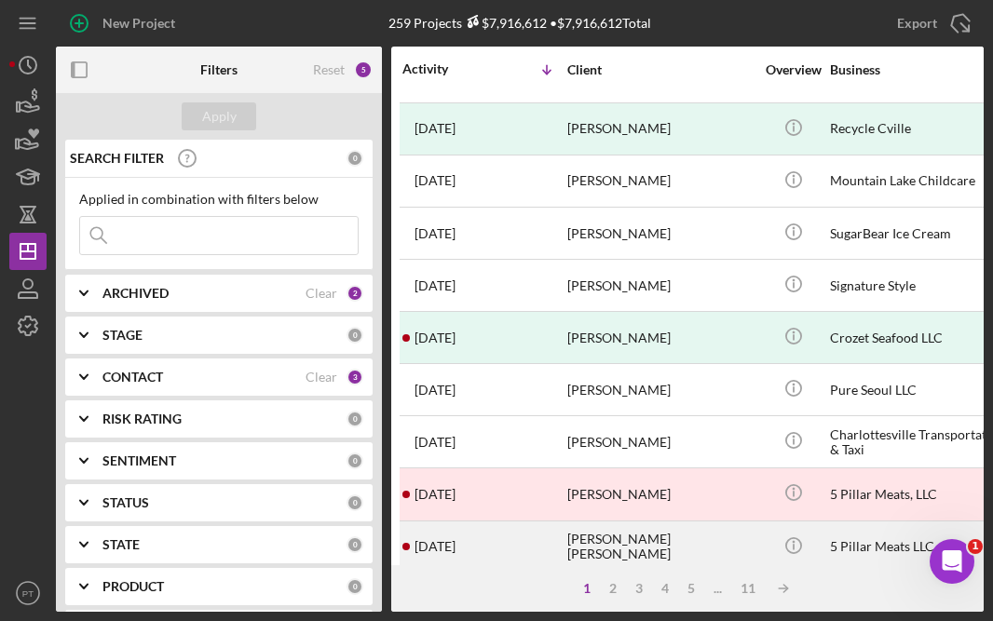
scroll to position [771, 1]
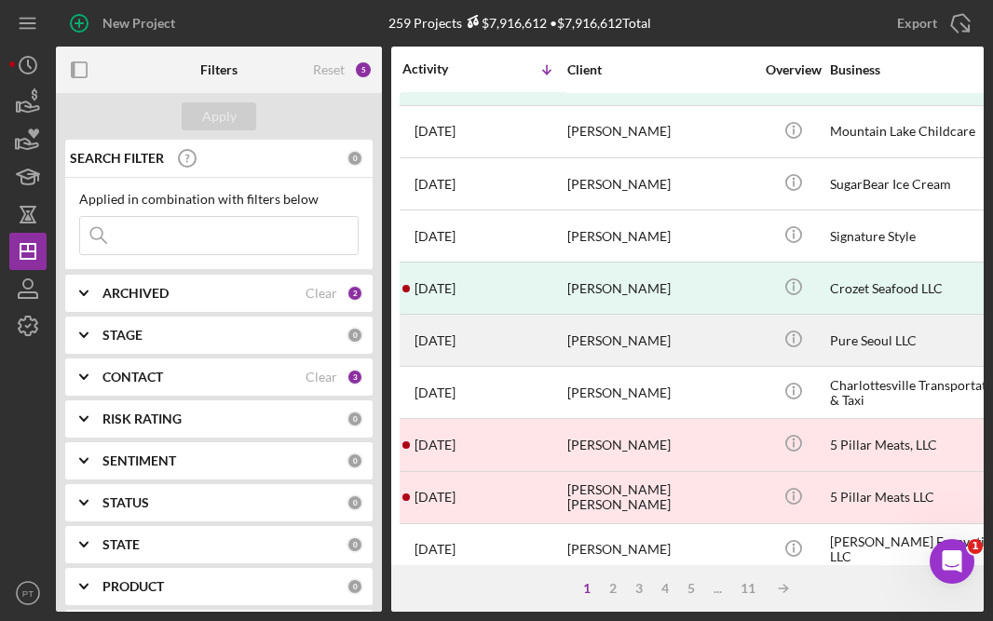
click at [620, 337] on div "Jason Song" at bounding box center [660, 340] width 186 height 49
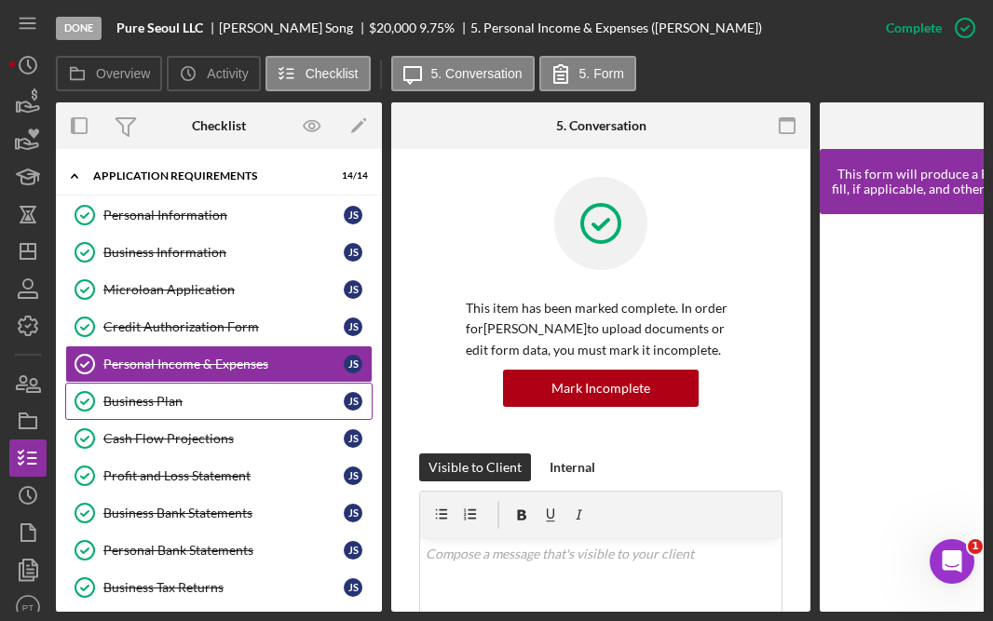
scroll to position [256, 0]
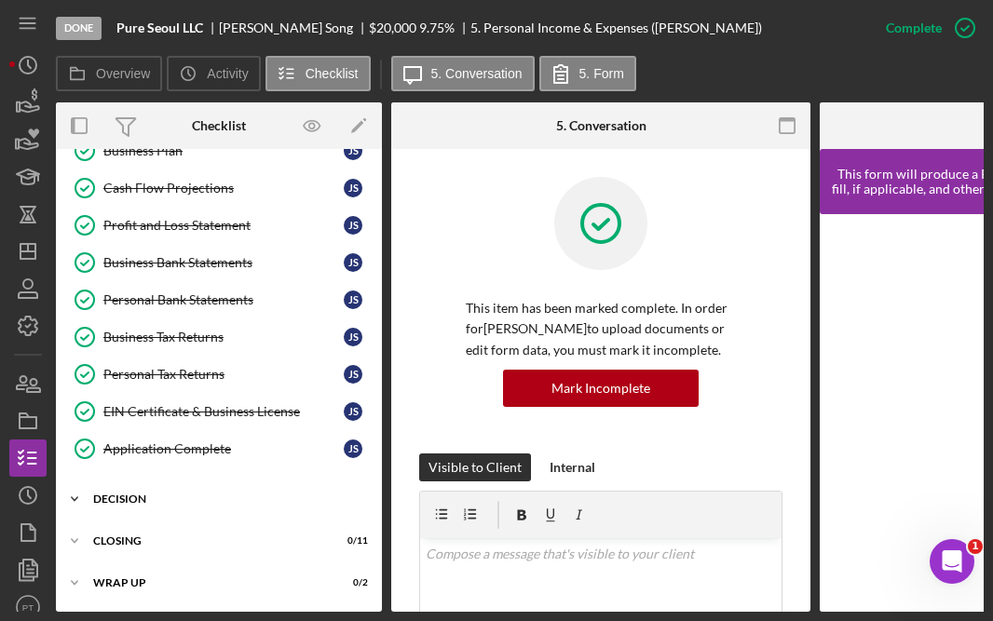
click at [170, 508] on div "Icon/Expander Decision 2 / 6" at bounding box center [219, 499] width 326 height 37
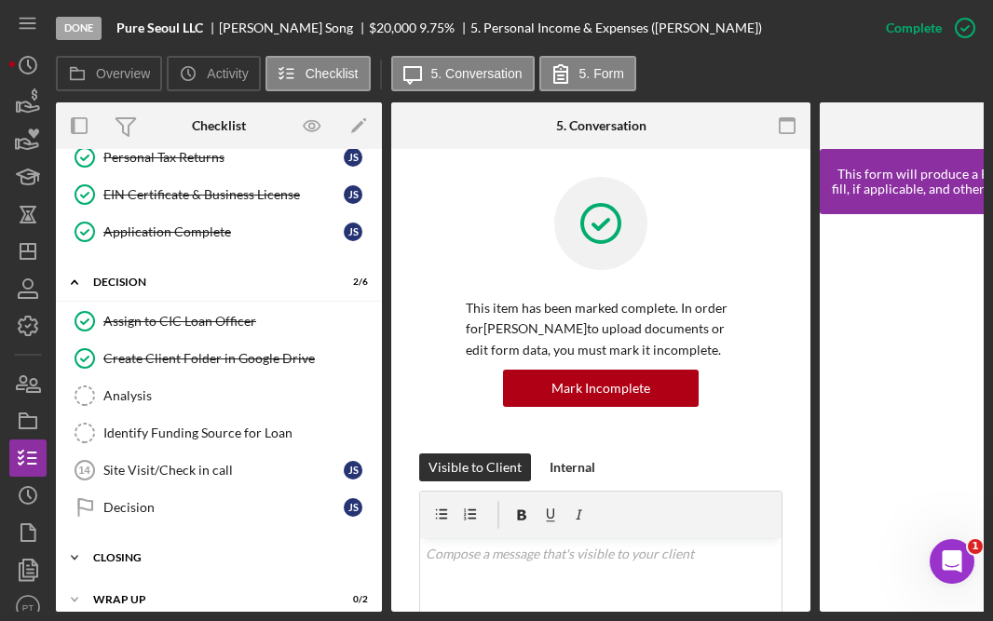
click at [159, 563] on div "Icon/Expander CLOSING 0 / 11" at bounding box center [219, 557] width 326 height 37
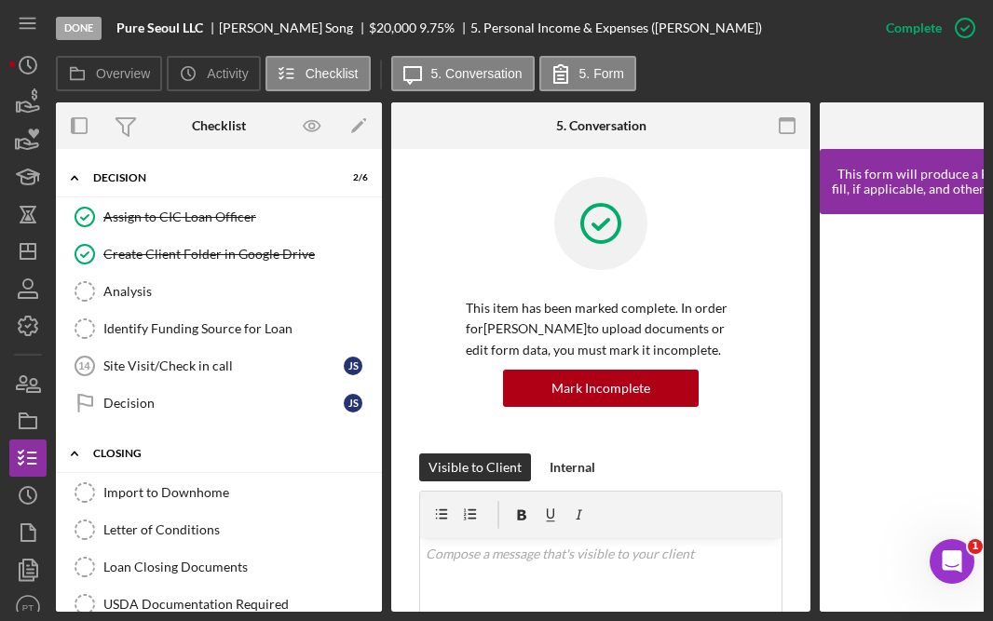
click at [174, 453] on div "CLOSING" at bounding box center [226, 453] width 266 height 11
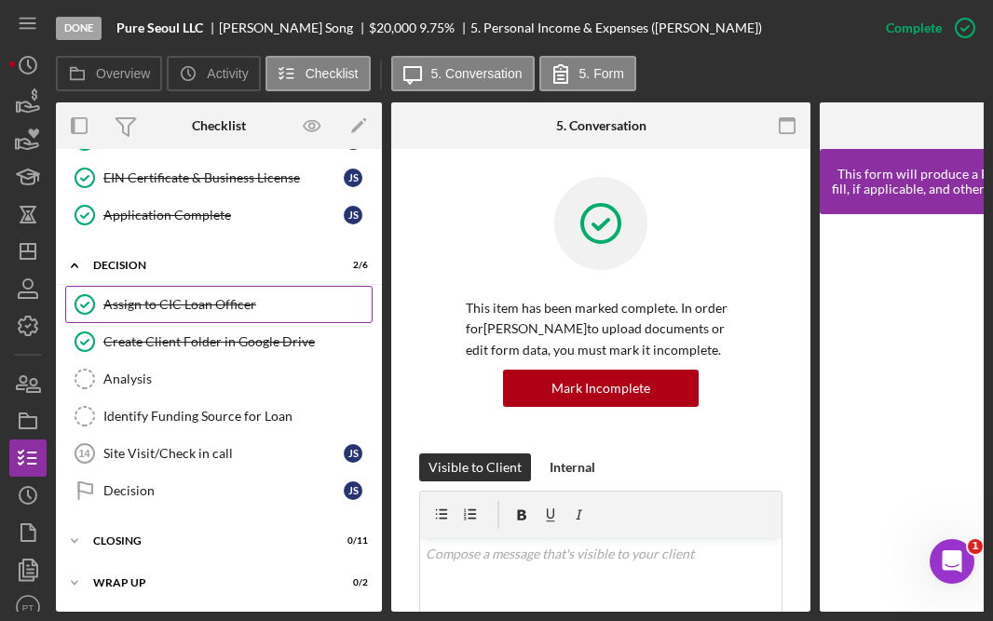
scroll to position [102, 0]
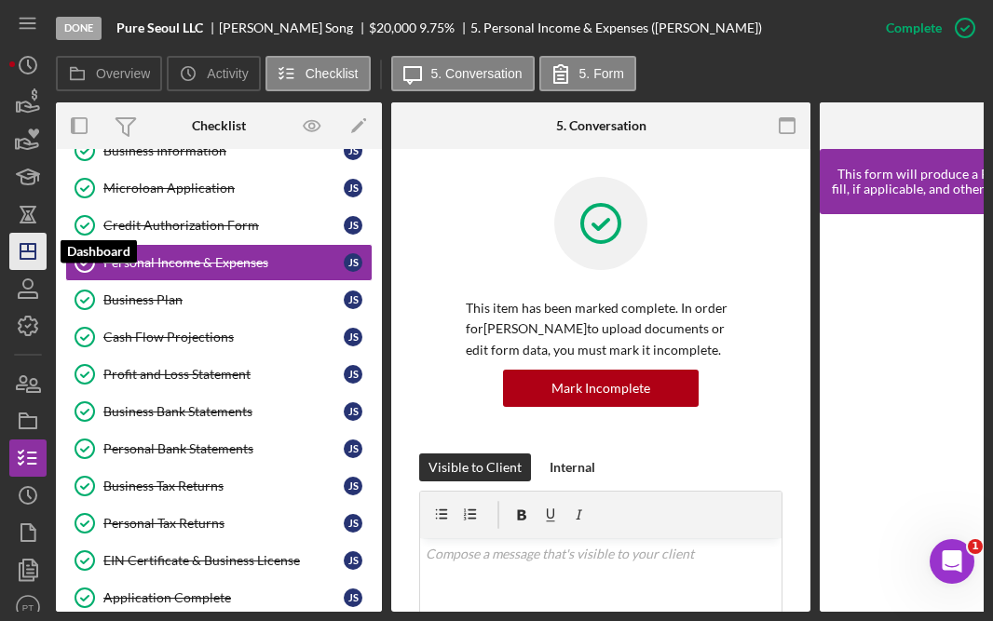
click at [33, 252] on icon "Icon/Dashboard" at bounding box center [28, 251] width 47 height 47
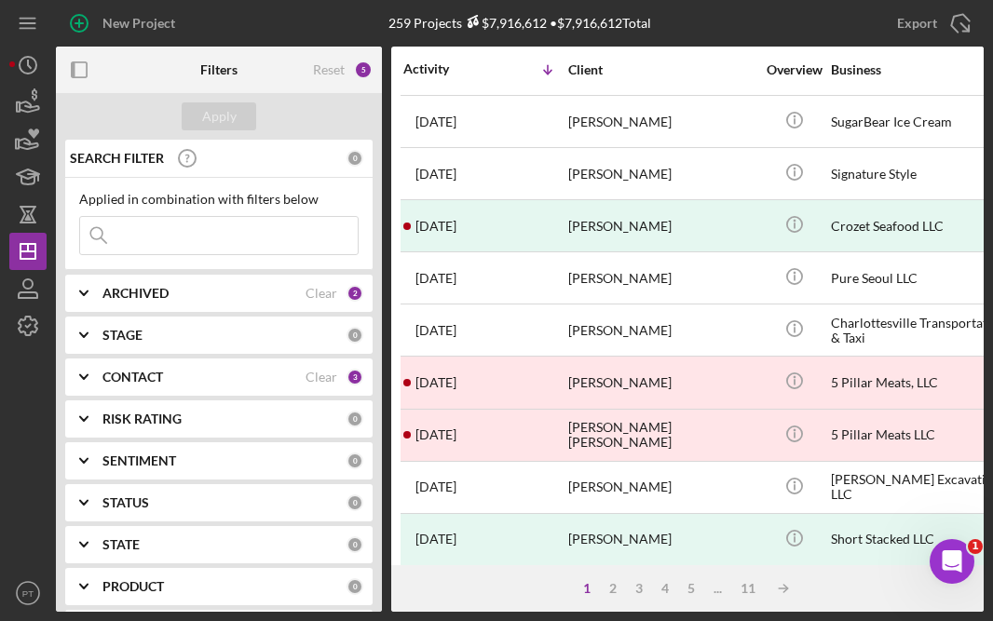
scroll to position [846, 0]
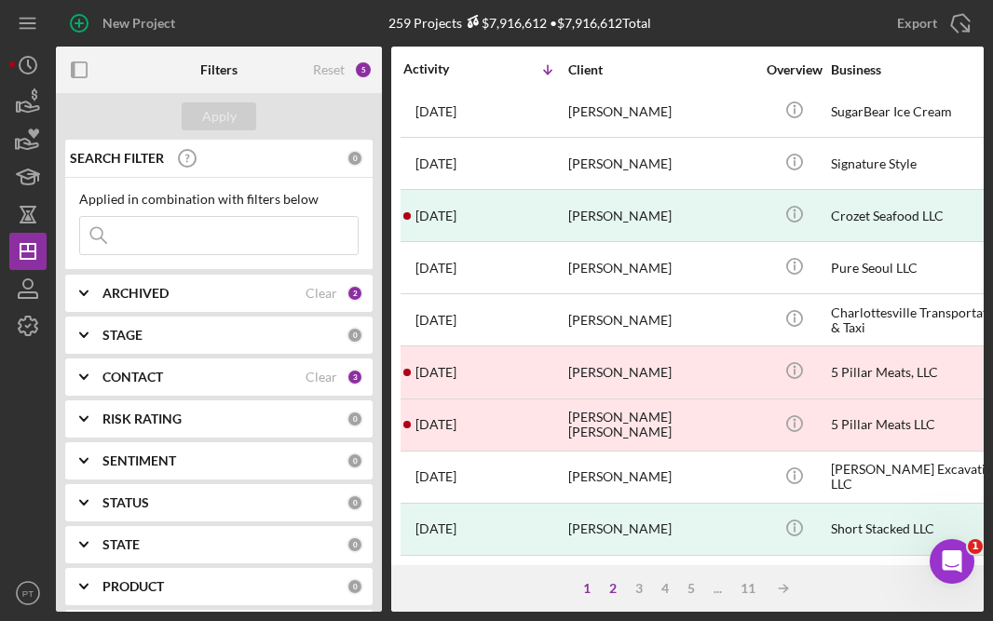
click at [607, 590] on div "2" at bounding box center [613, 588] width 26 height 15
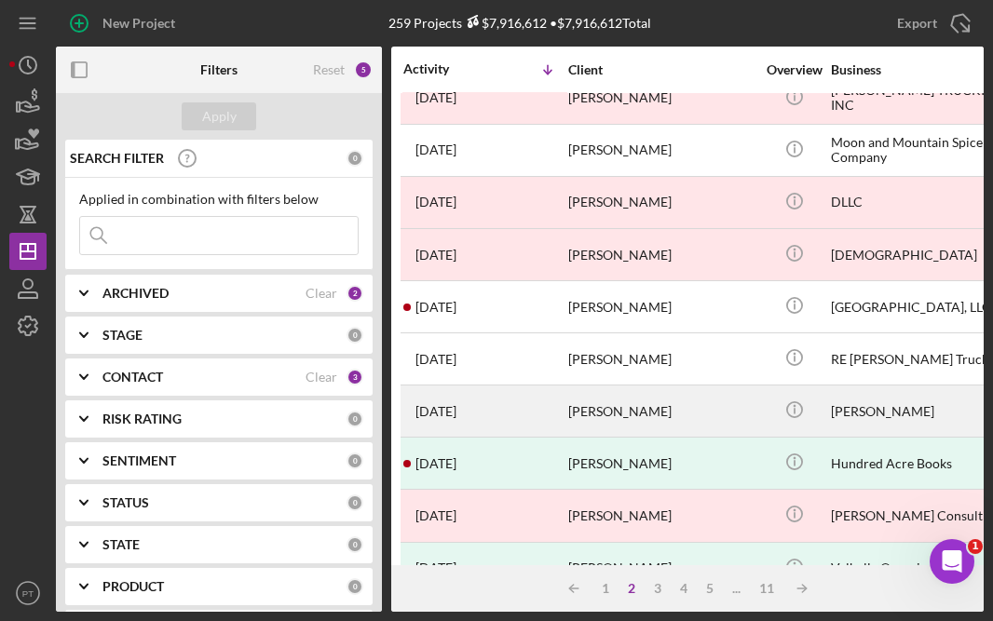
scroll to position [702, 0]
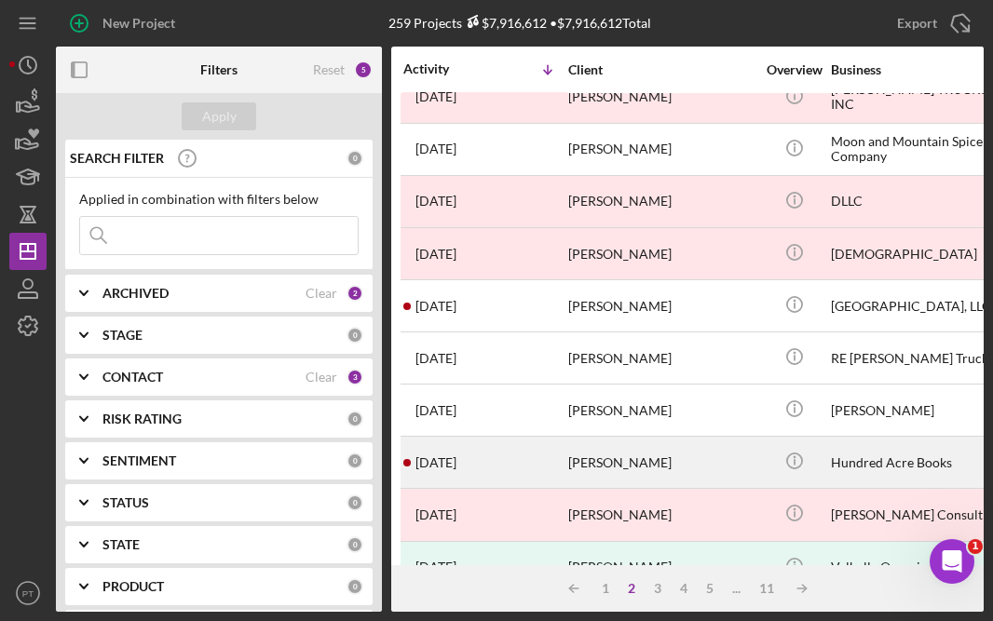
click at [524, 460] on div "4 months ago Heather Griffin" at bounding box center [484, 462] width 163 height 49
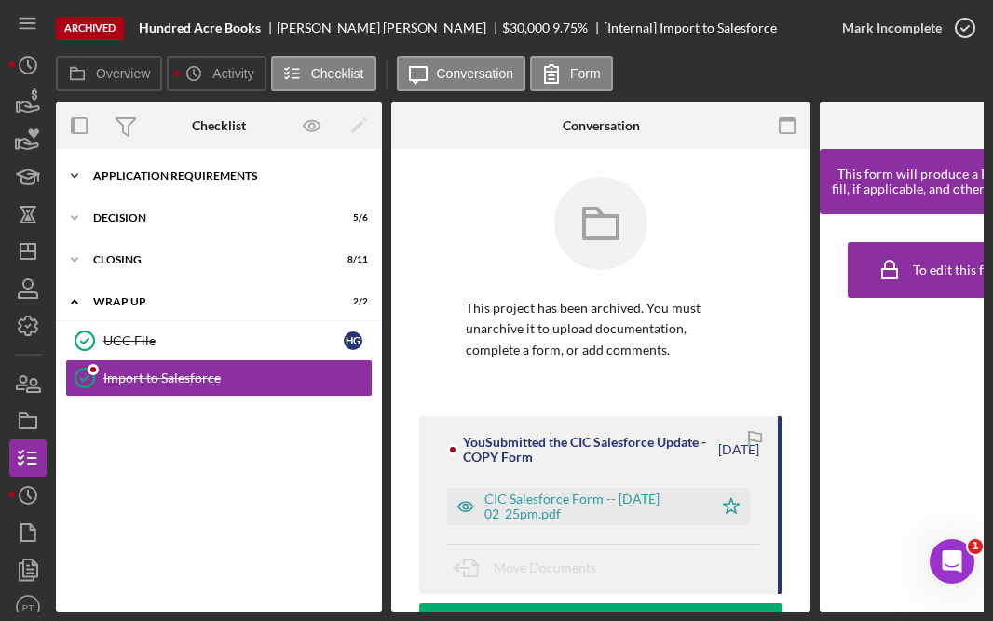
click at [264, 171] on div "APPLICATION REQUIREMENTS" at bounding box center [226, 176] width 266 height 11
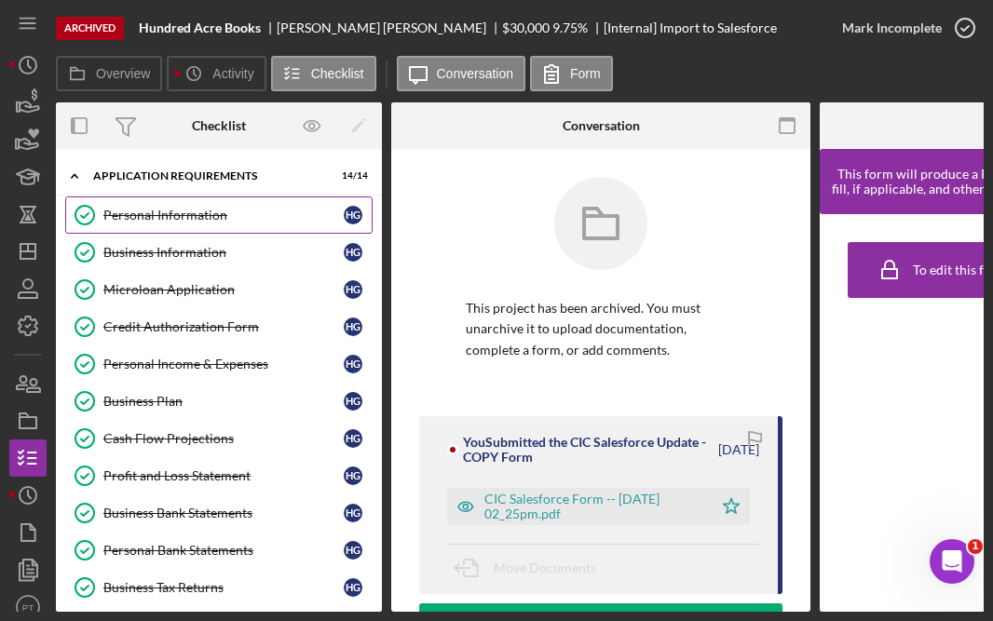
click at [223, 213] on div "Personal Information" at bounding box center [223, 215] width 240 height 15
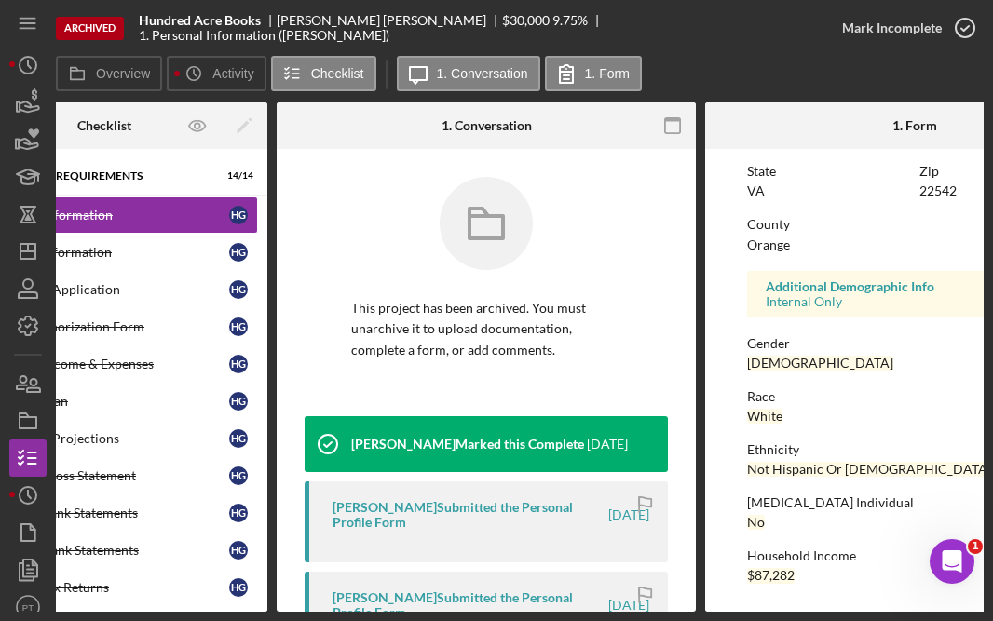
scroll to position [0, 140]
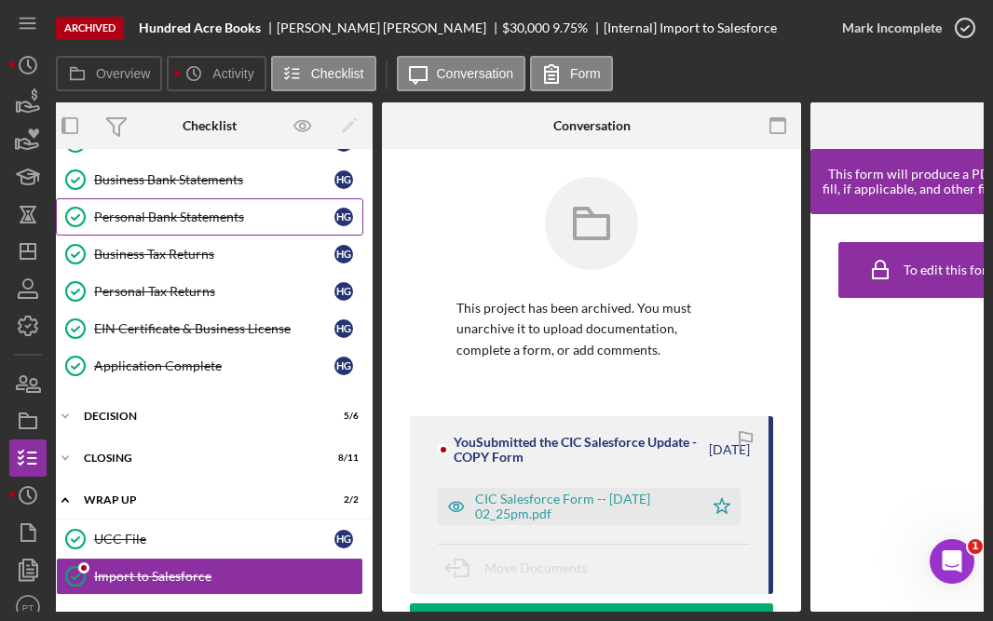
scroll to position [341, 0]
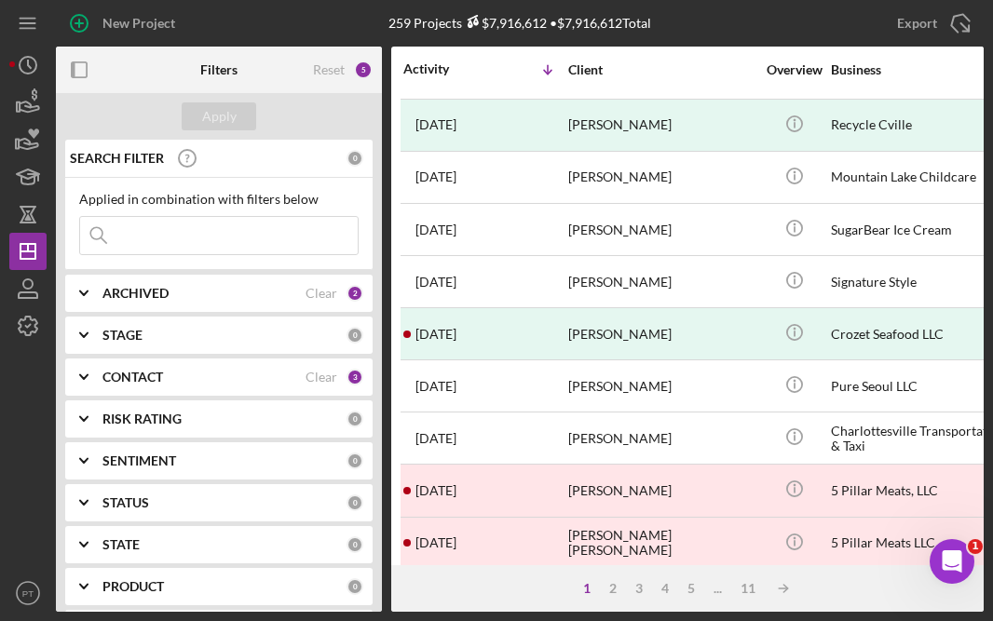
scroll to position [846, 0]
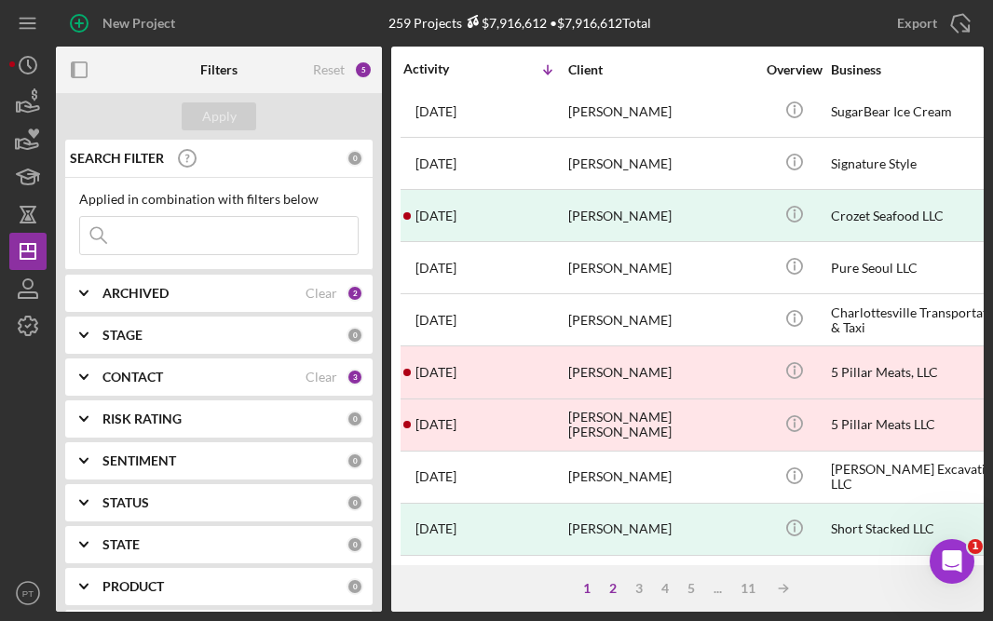
click at [611, 588] on div "2" at bounding box center [613, 588] width 26 height 15
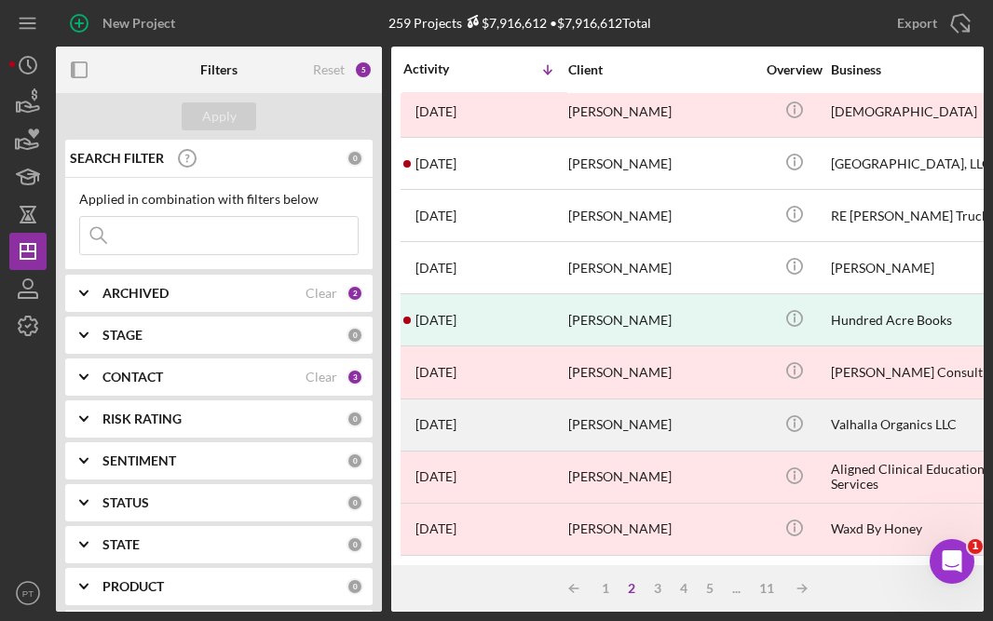
click at [551, 409] on div "4 months ago Allison Reid-Cunningham" at bounding box center [484, 425] width 163 height 49
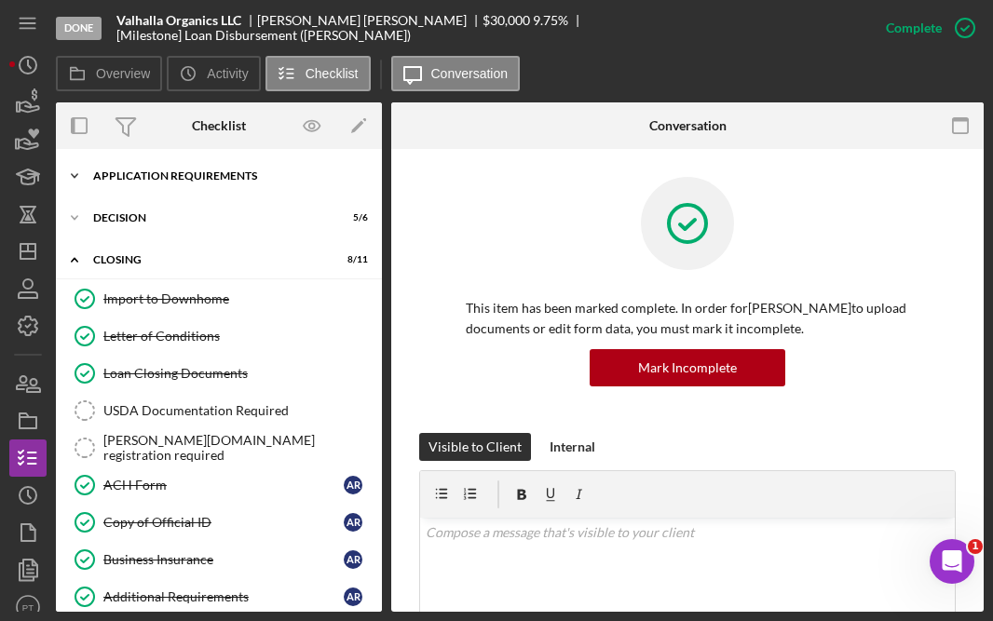
click at [201, 188] on div "Icon/Expander APPLICATION REQUIREMENTS 14 / 14" at bounding box center [219, 175] width 326 height 37
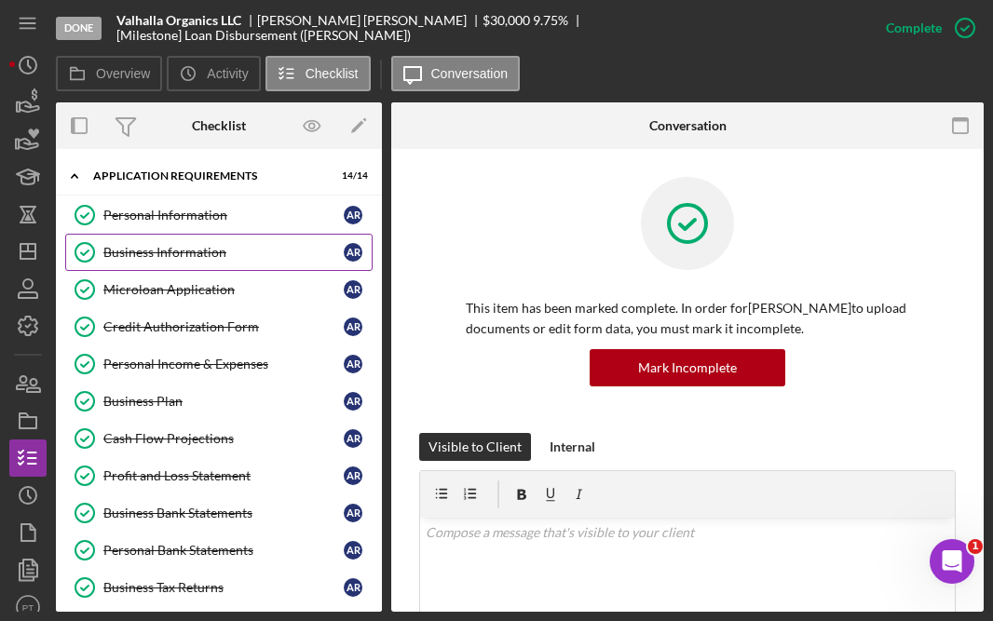
click at [185, 258] on div "Business Information" at bounding box center [223, 252] width 240 height 15
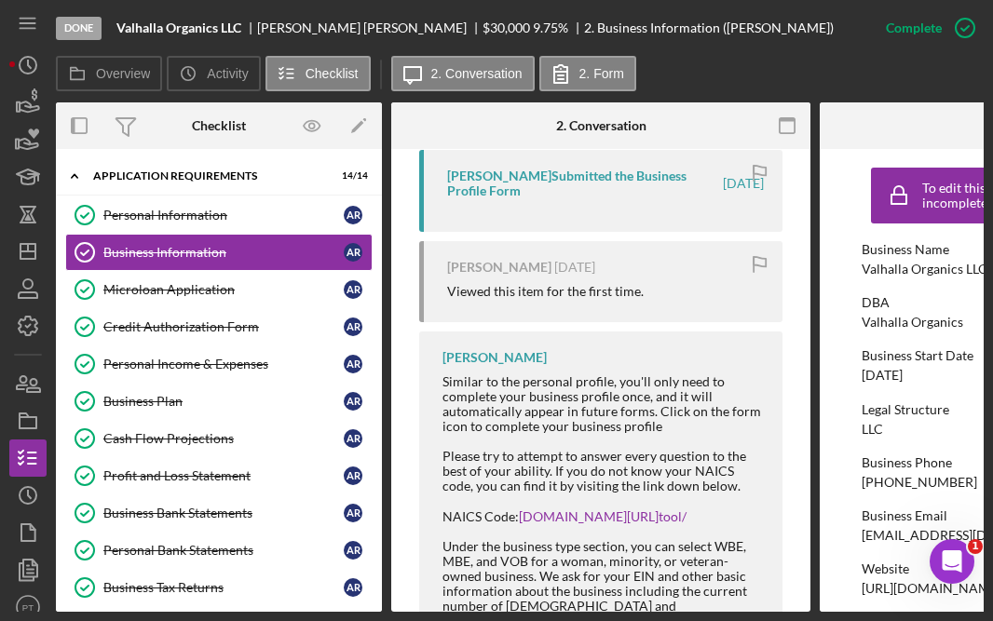
scroll to position [796, 0]
click at [254, 287] on div "Microloan Application" at bounding box center [223, 289] width 240 height 15
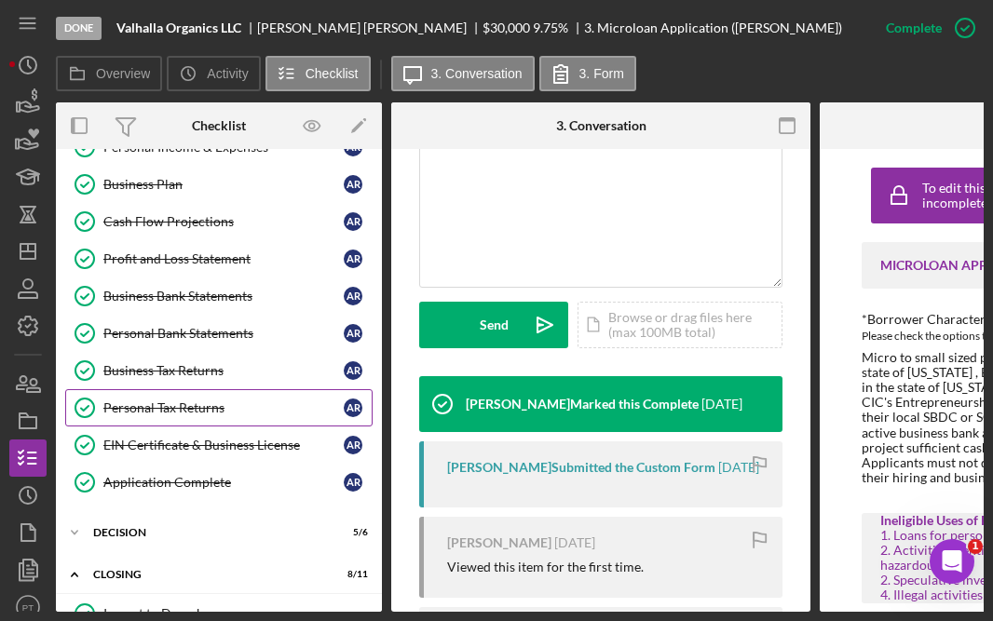
scroll to position [403, 0]
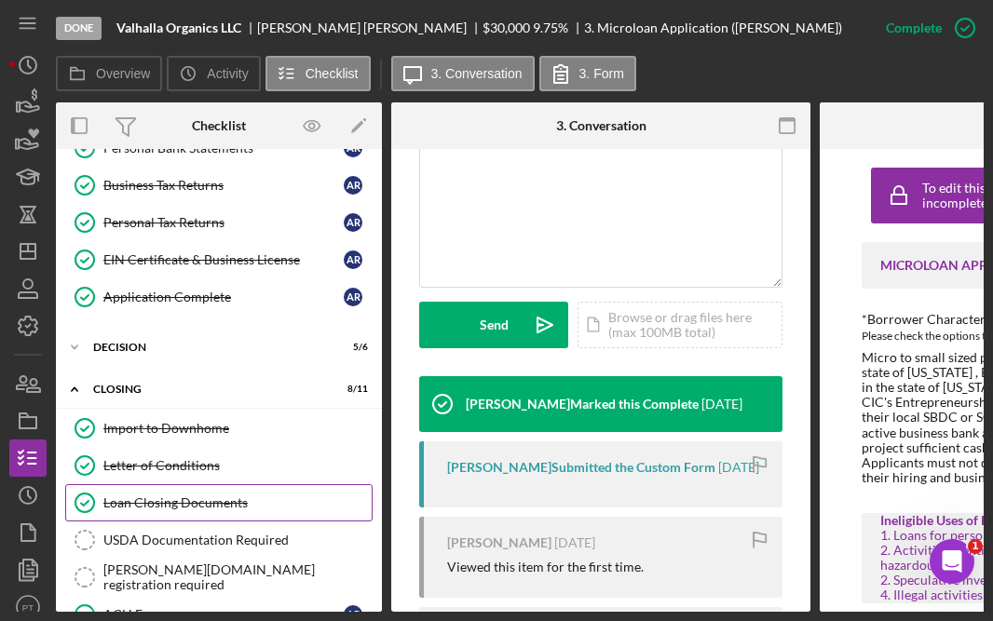
click at [217, 493] on link "Loan Closing Documents Loan Closing Documents" at bounding box center [218, 502] width 307 height 37
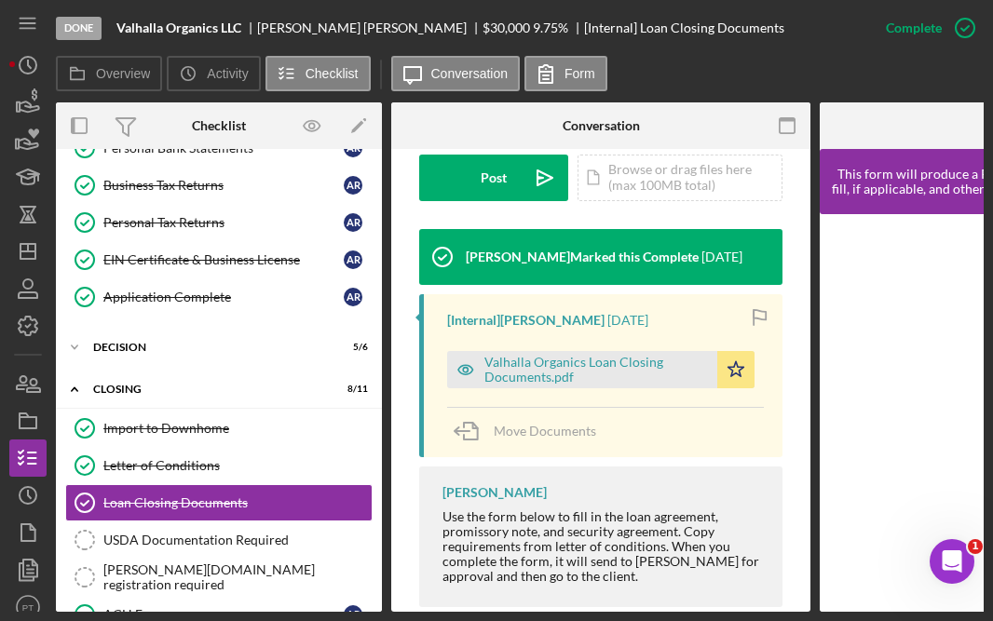
scroll to position [563, 0]
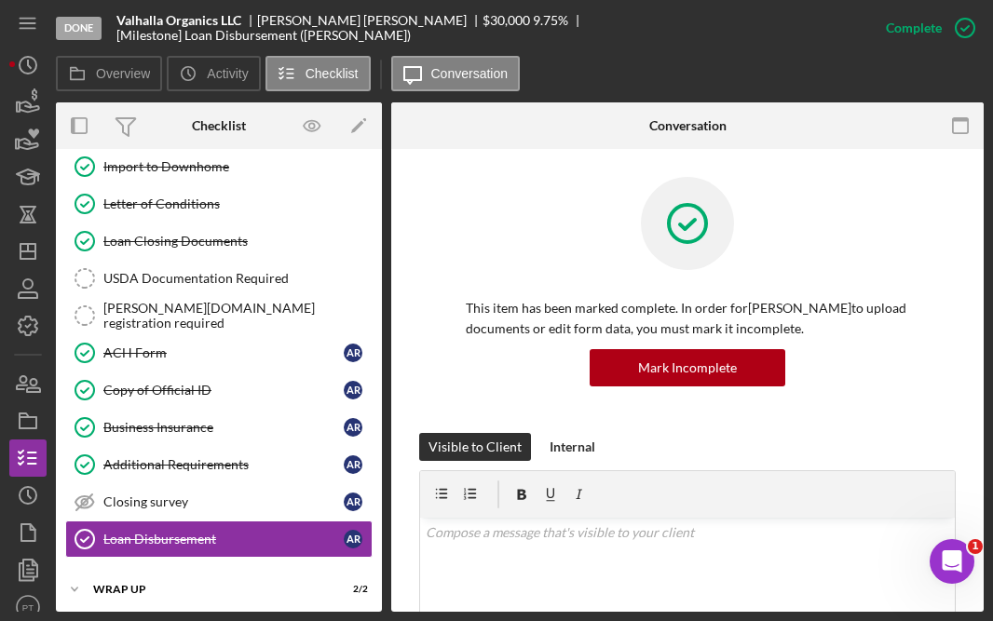
scroll to position [671, 0]
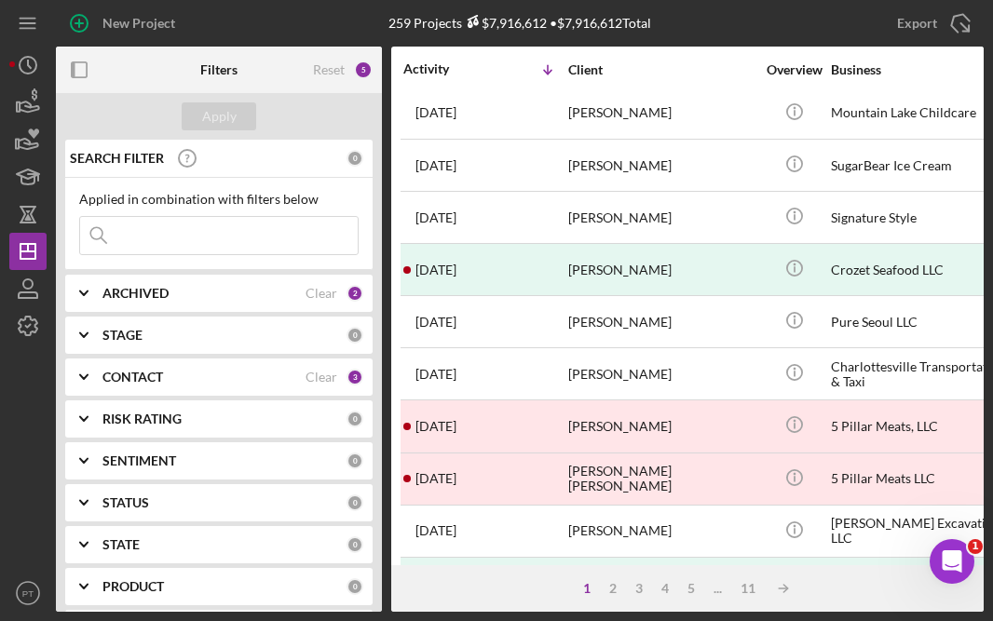
scroll to position [846, 0]
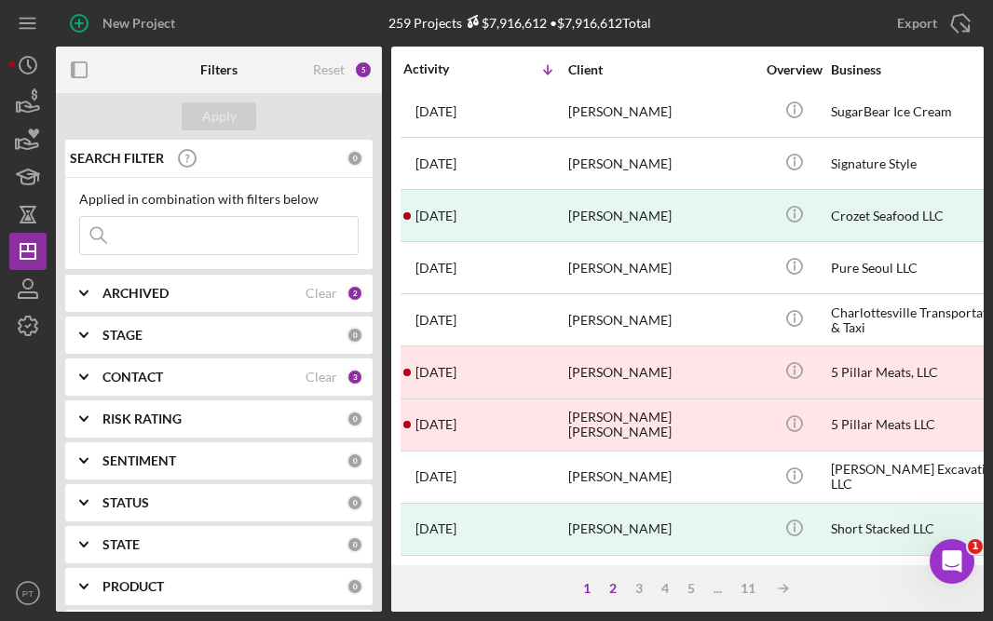
click at [613, 593] on div "2" at bounding box center [613, 588] width 26 height 15
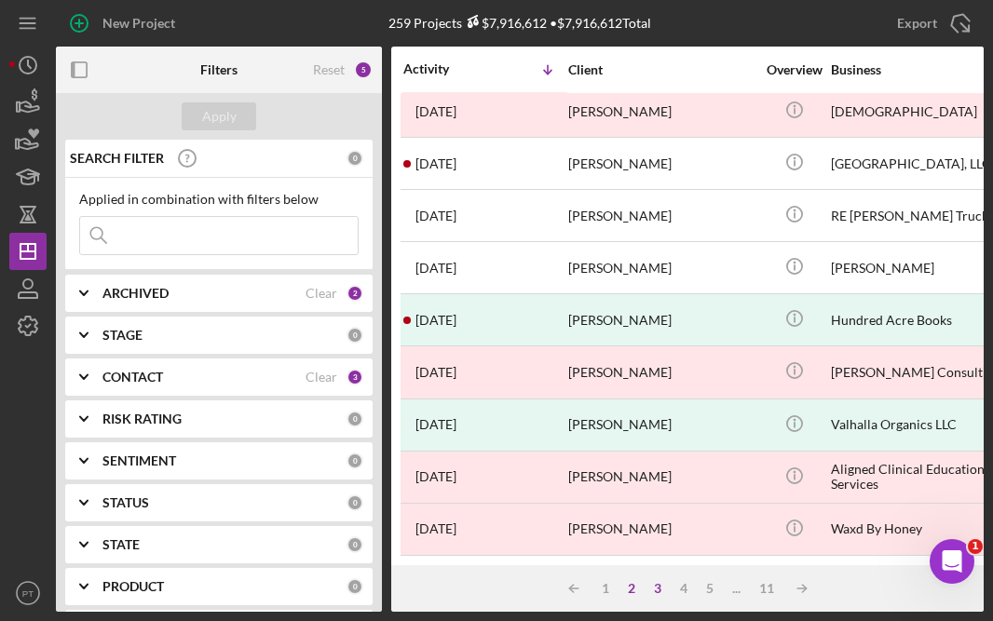
click at [657, 588] on div "3" at bounding box center [658, 588] width 26 height 15
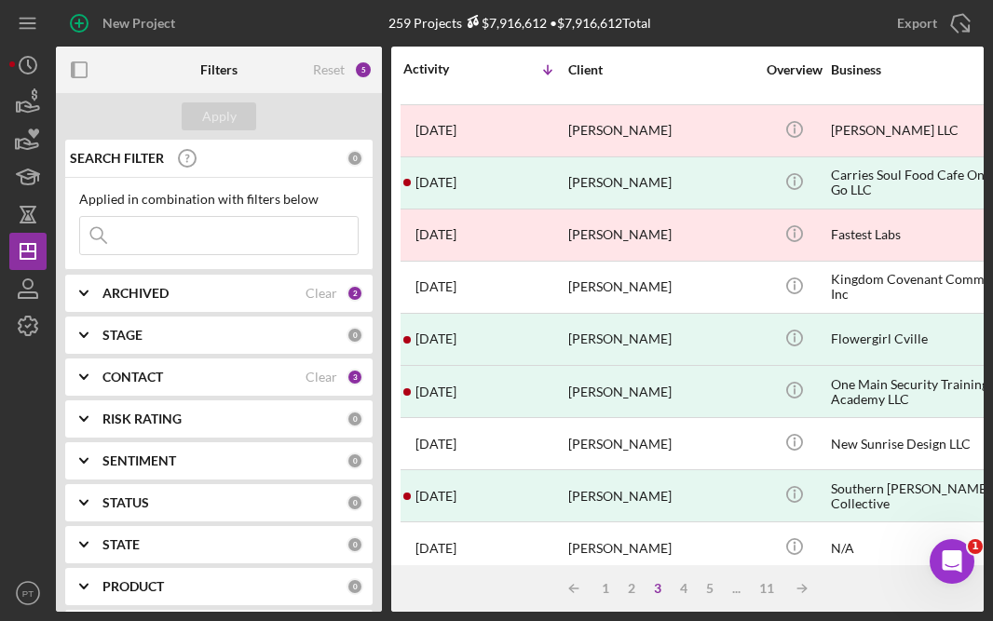
scroll to position [0, 0]
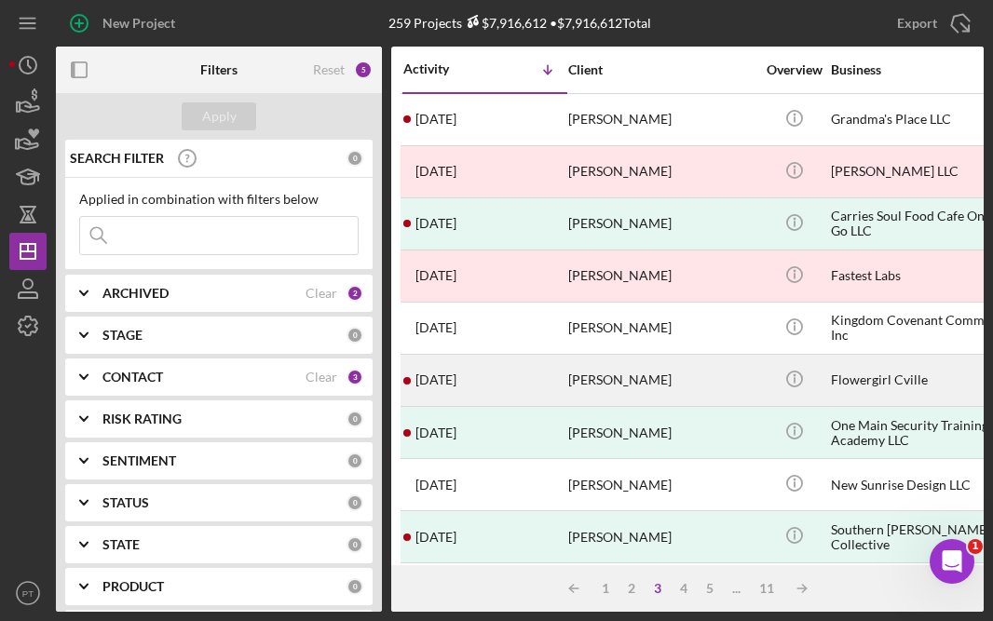
click at [528, 379] on div "5 months ago Jennifer Blanchet" at bounding box center [484, 380] width 163 height 49
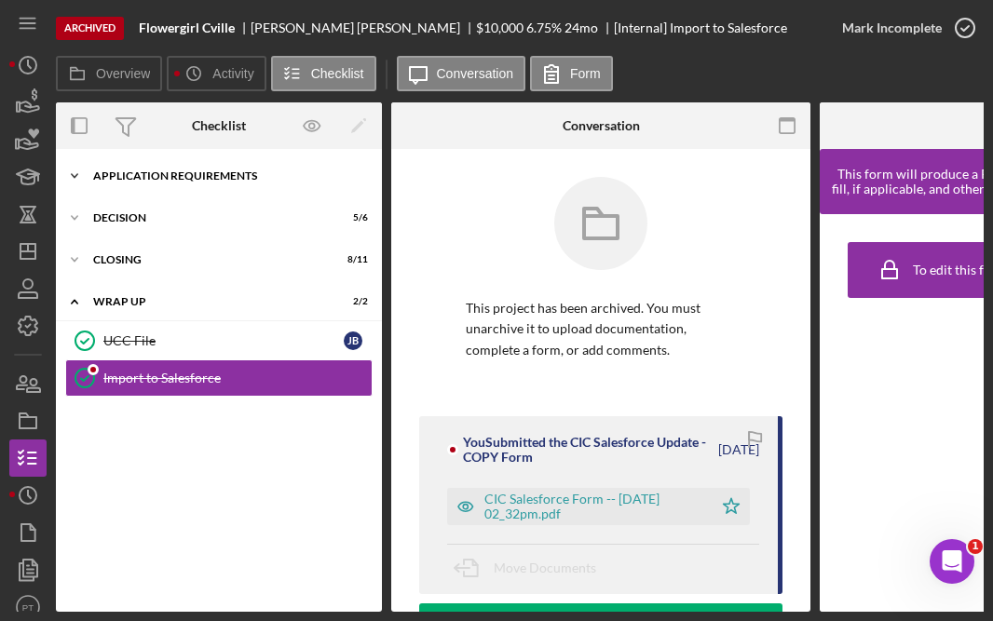
click at [226, 175] on div "APPLICATION REQUIREMENTS" at bounding box center [226, 176] width 266 height 11
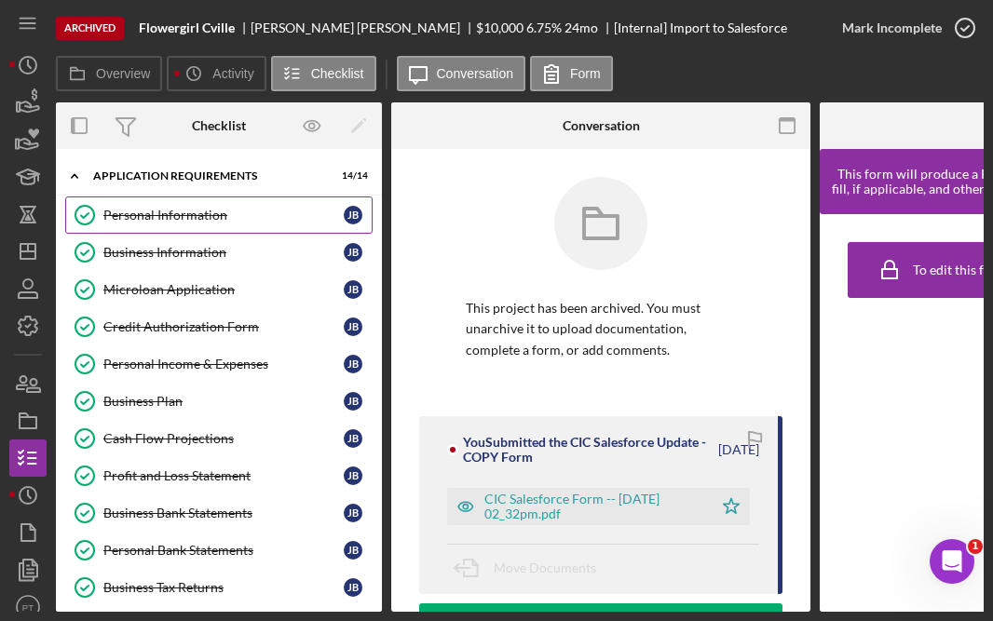
click at [190, 208] on div "Personal Information" at bounding box center [223, 215] width 240 height 15
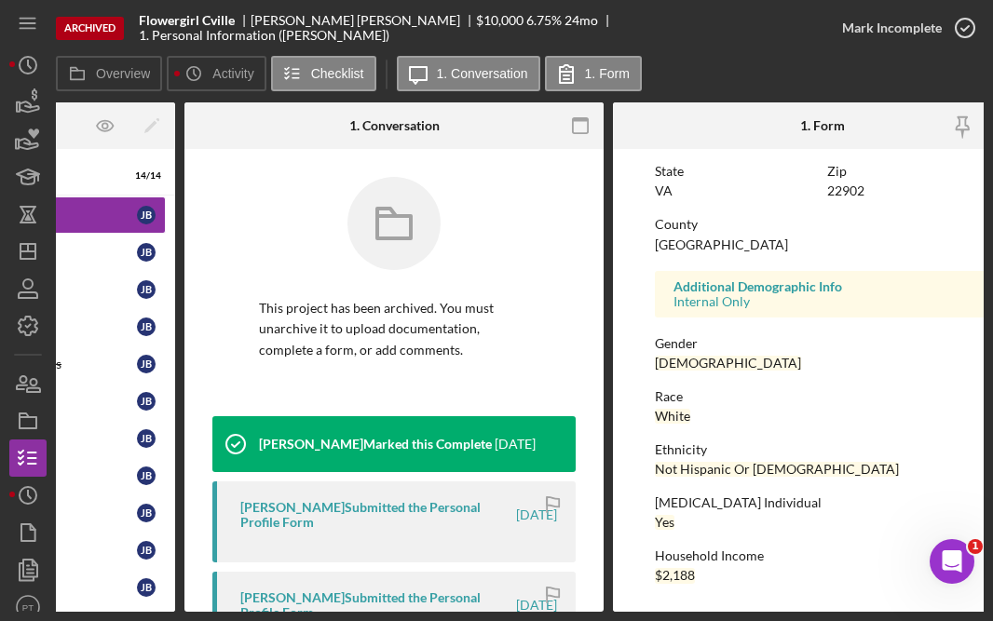
scroll to position [0, 255]
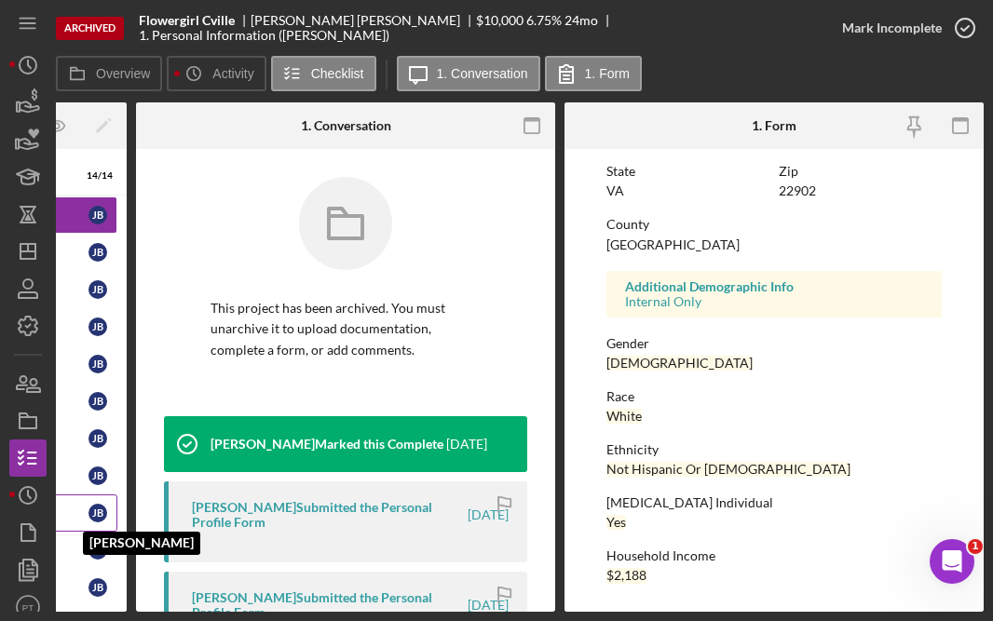
click at [90, 512] on div "J B" at bounding box center [98, 513] width 19 height 19
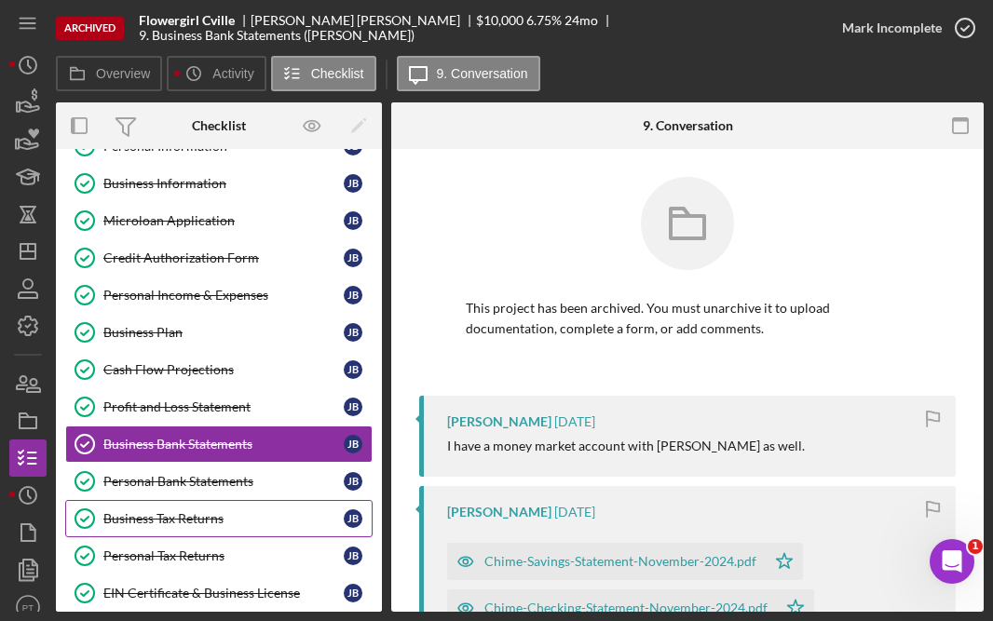
scroll to position [83, 0]
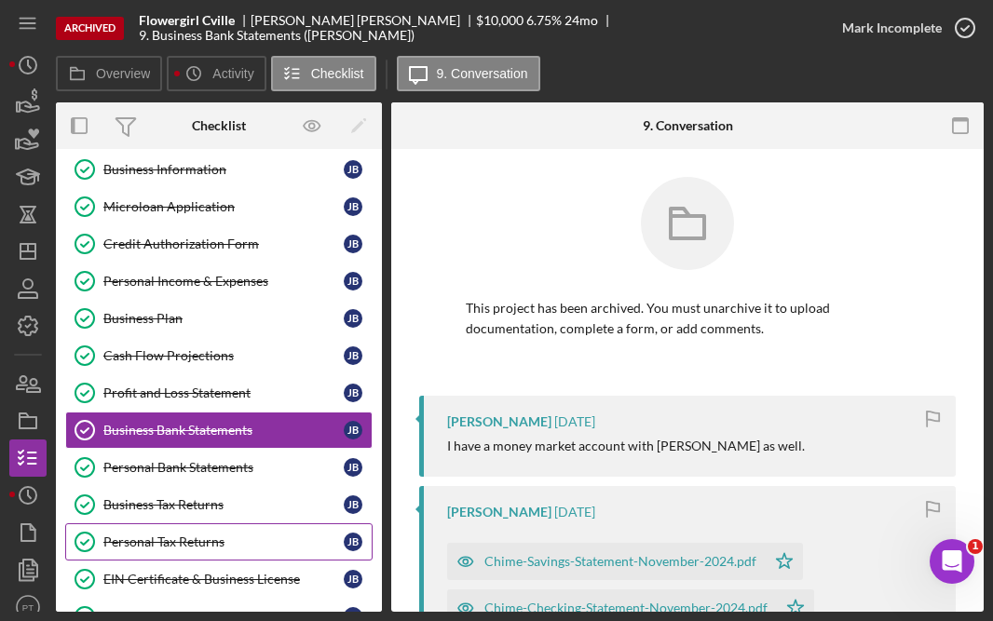
click at [197, 538] on div "Personal Tax Returns" at bounding box center [223, 542] width 240 height 15
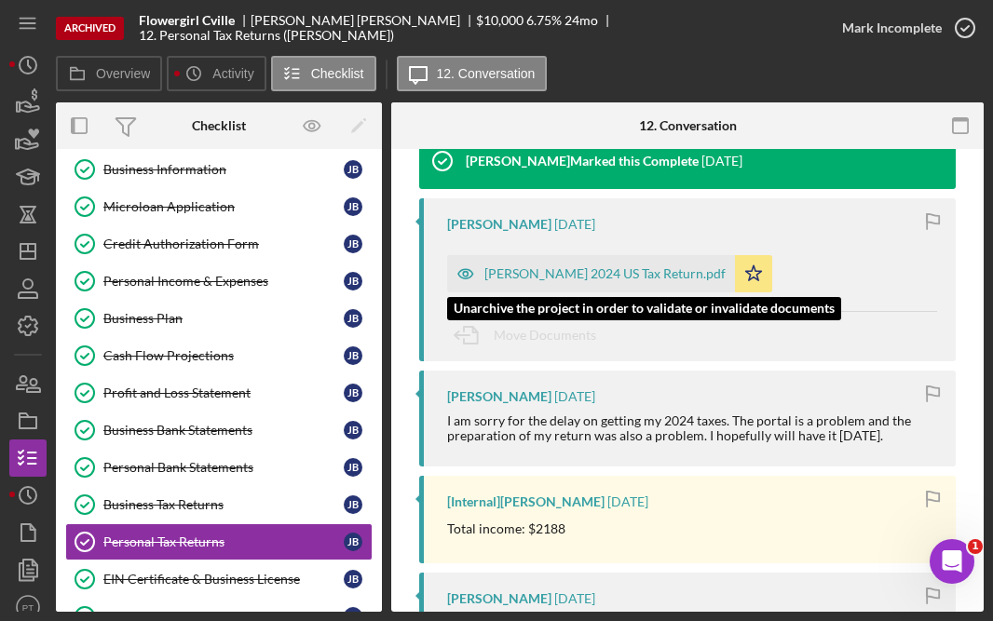
click at [580, 275] on div "[PERSON_NAME] 2024 US Tax Return.pdf" at bounding box center [604, 273] width 241 height 15
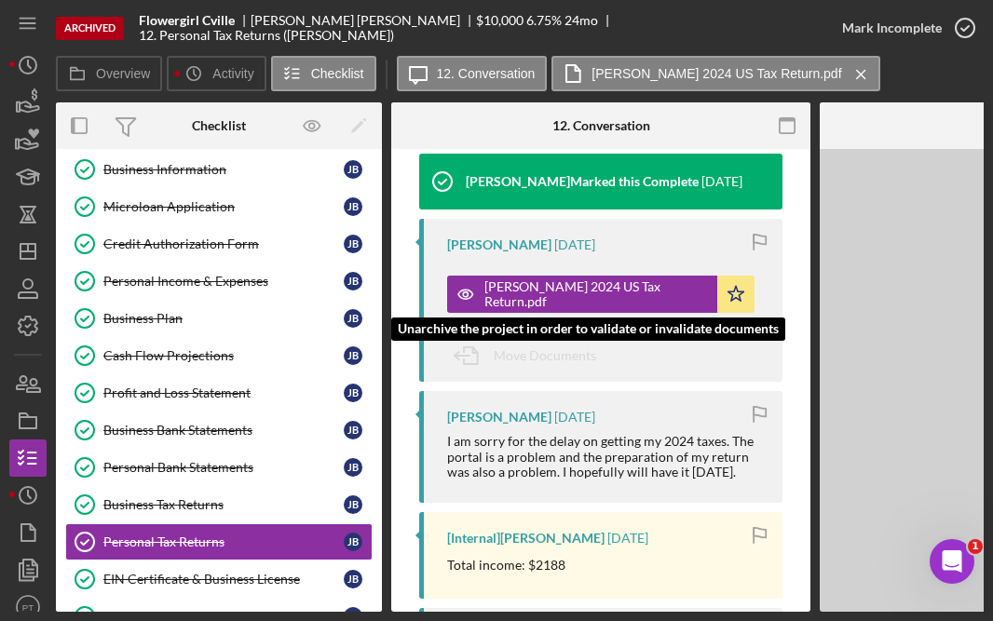
scroll to position [283, 0]
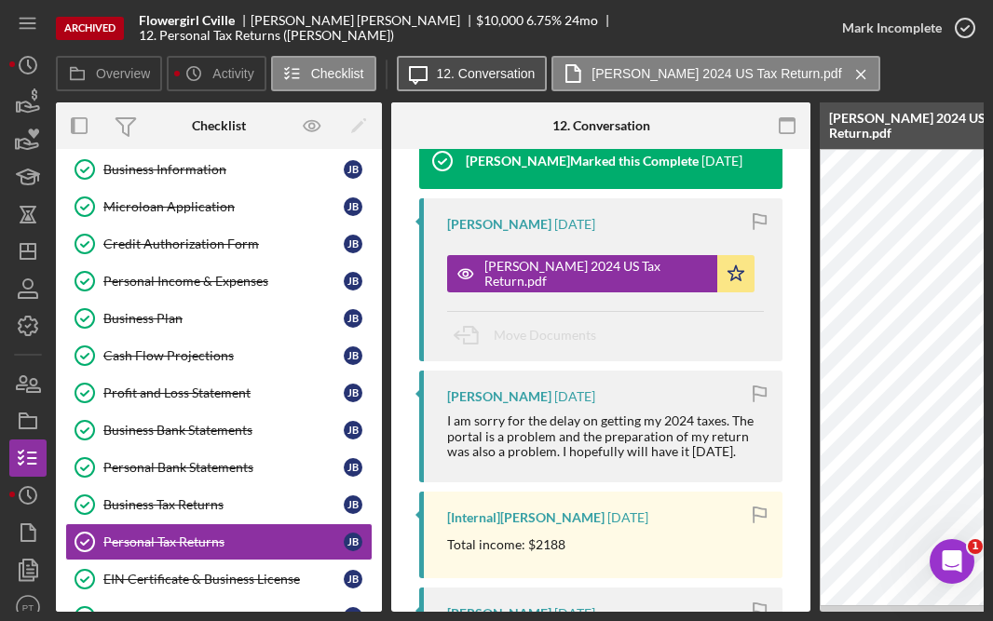
click at [523, 75] on label "12. Conversation" at bounding box center [486, 73] width 99 height 15
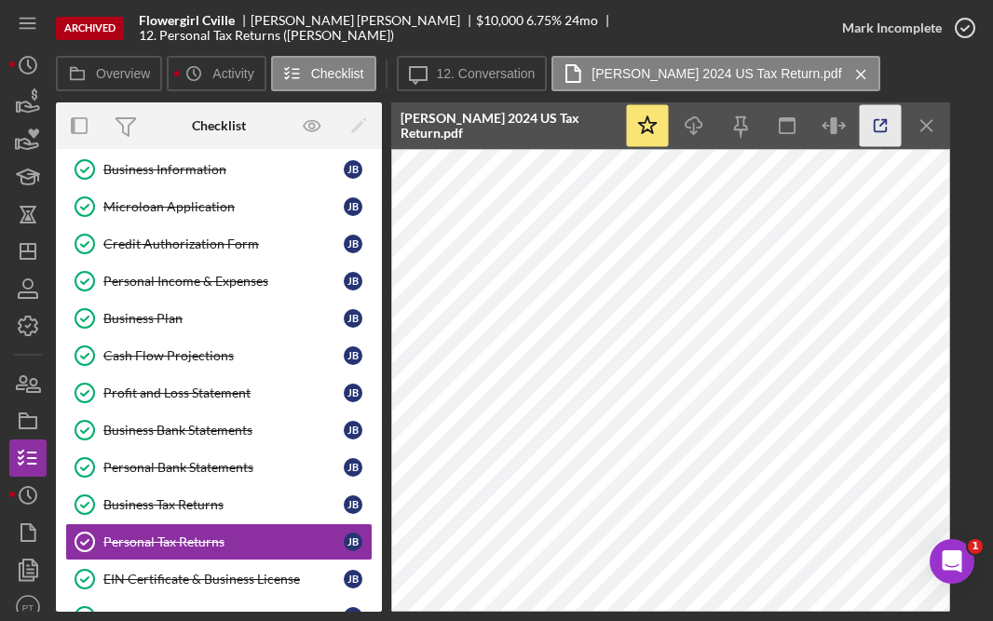
click at [883, 127] on icon "button" at bounding box center [881, 126] width 42 height 42
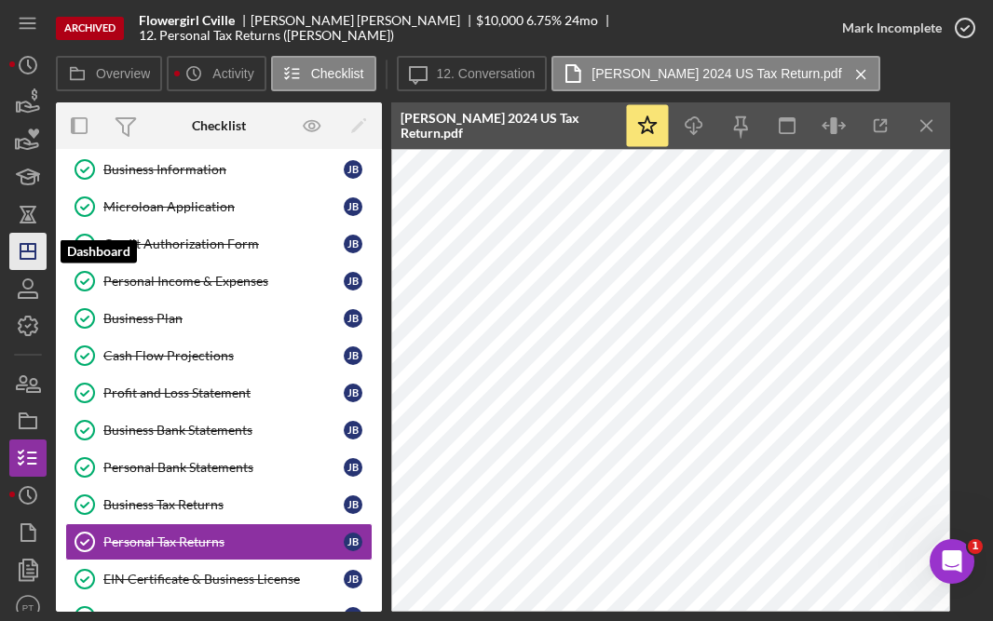
click at [29, 253] on icon "Icon/Dashboard" at bounding box center [28, 251] width 47 height 47
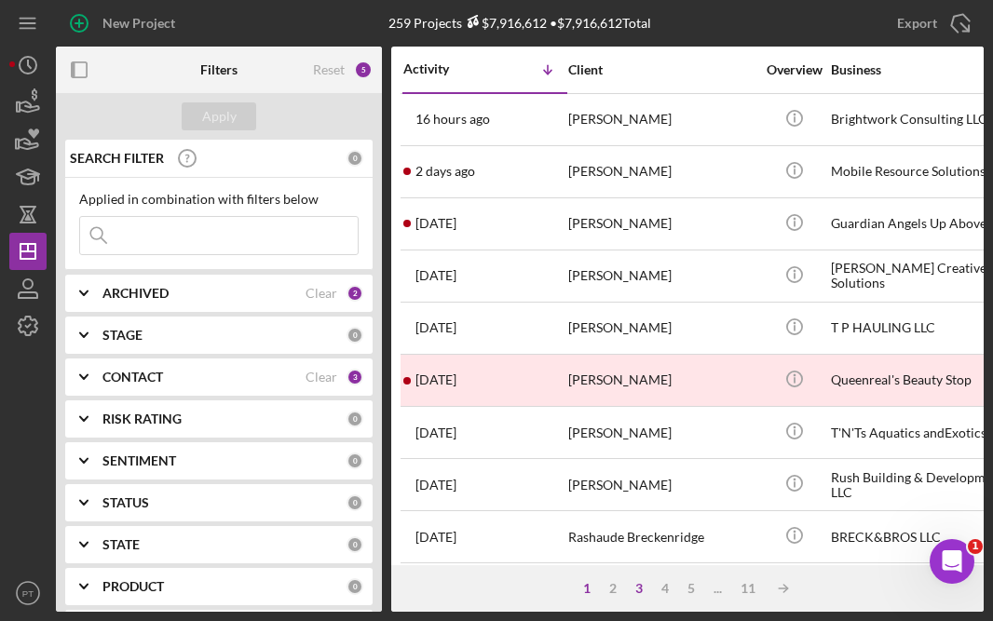
click at [635, 588] on div "3" at bounding box center [639, 588] width 26 height 15
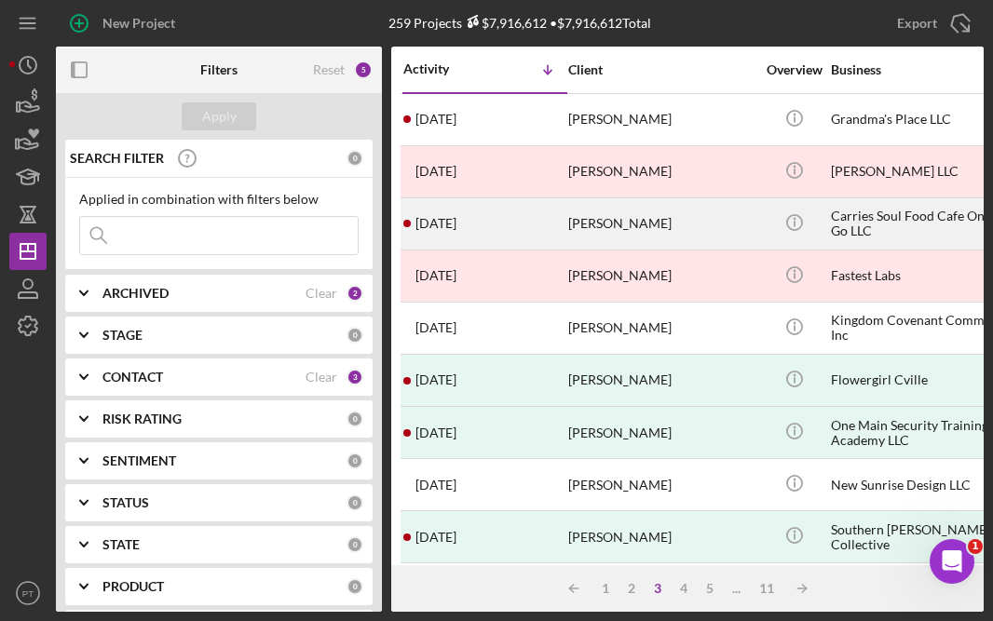
click at [525, 215] on div "5 months ago Tanya Rollins" at bounding box center [484, 223] width 163 height 49
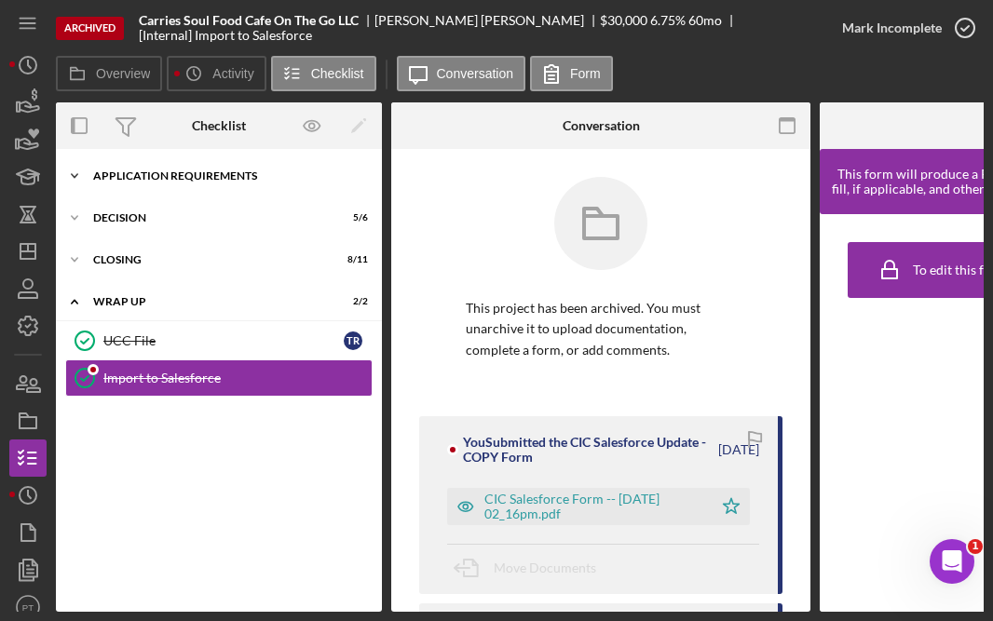
click at [230, 184] on div "Icon/Expander APPLICATION REQUIREMENTS 14 / 14" at bounding box center [219, 175] width 326 height 37
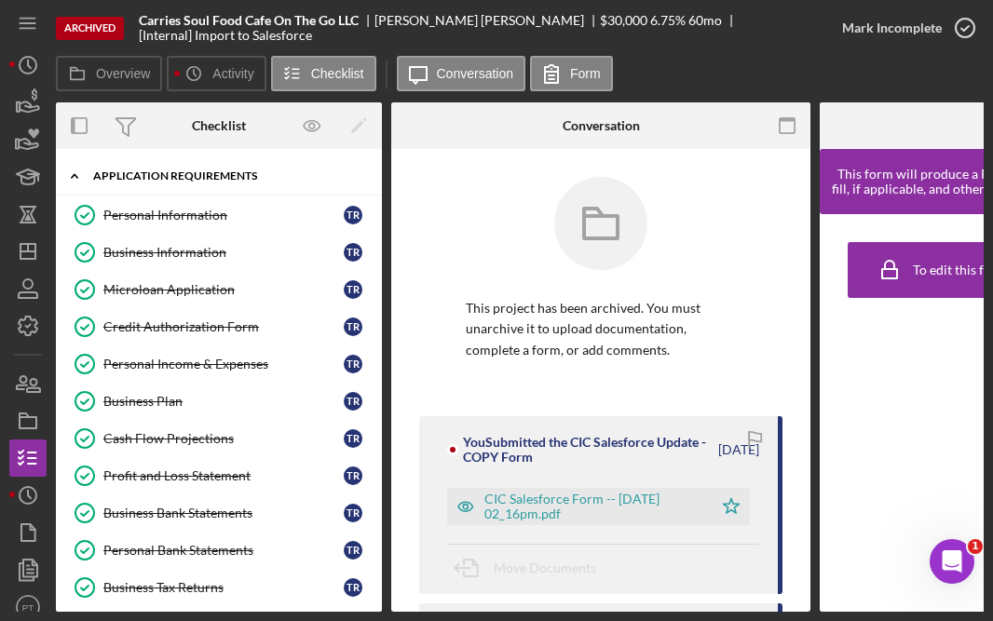
click at [230, 184] on div "Icon/Expander APPLICATION REQUIREMENTS 14 / 14" at bounding box center [219, 176] width 326 height 38
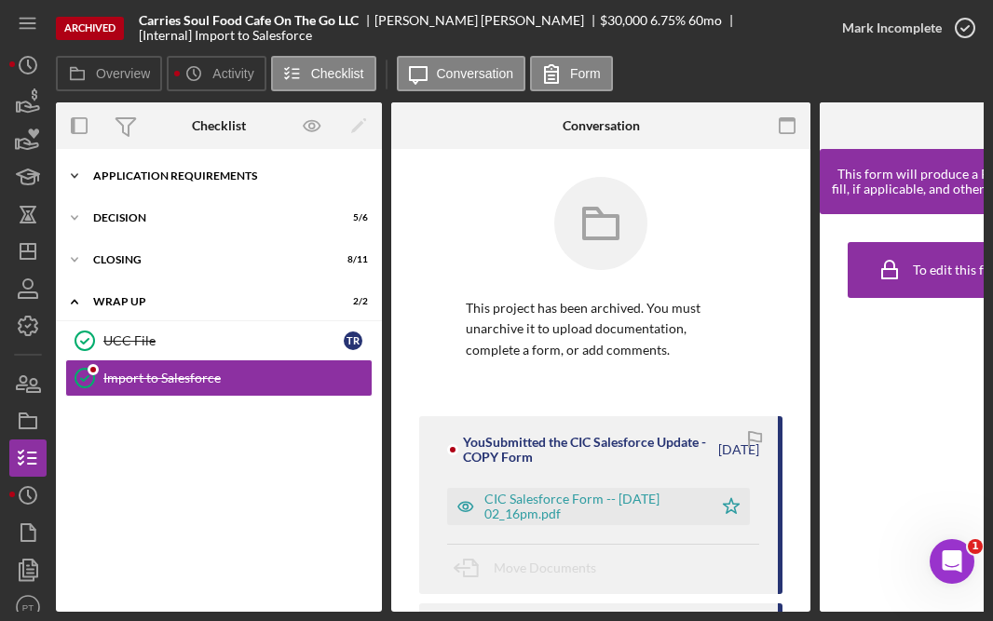
click at [213, 173] on div "APPLICATION REQUIREMENTS" at bounding box center [226, 176] width 266 height 11
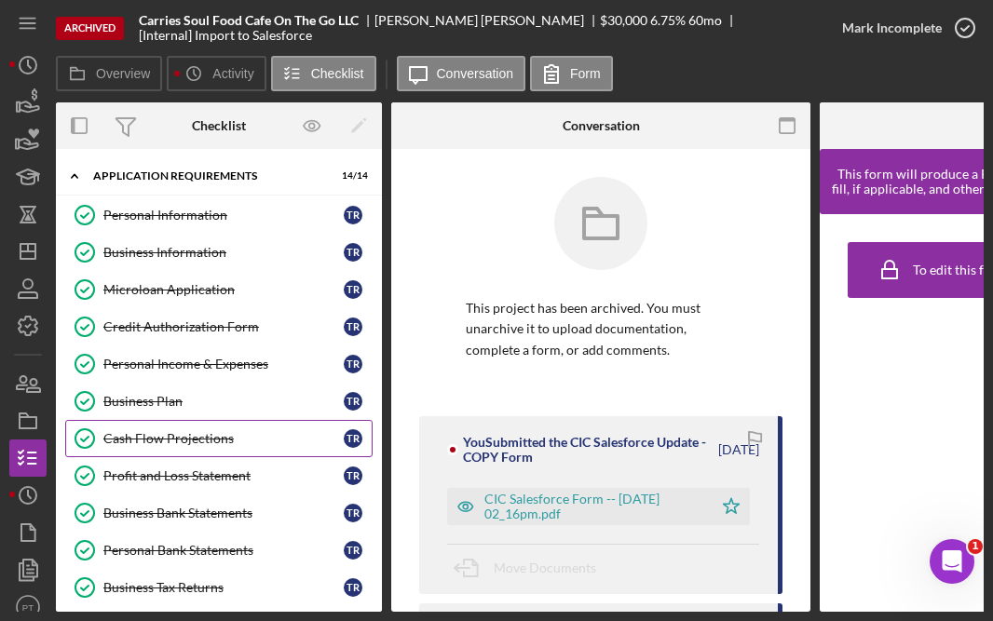
scroll to position [162, 0]
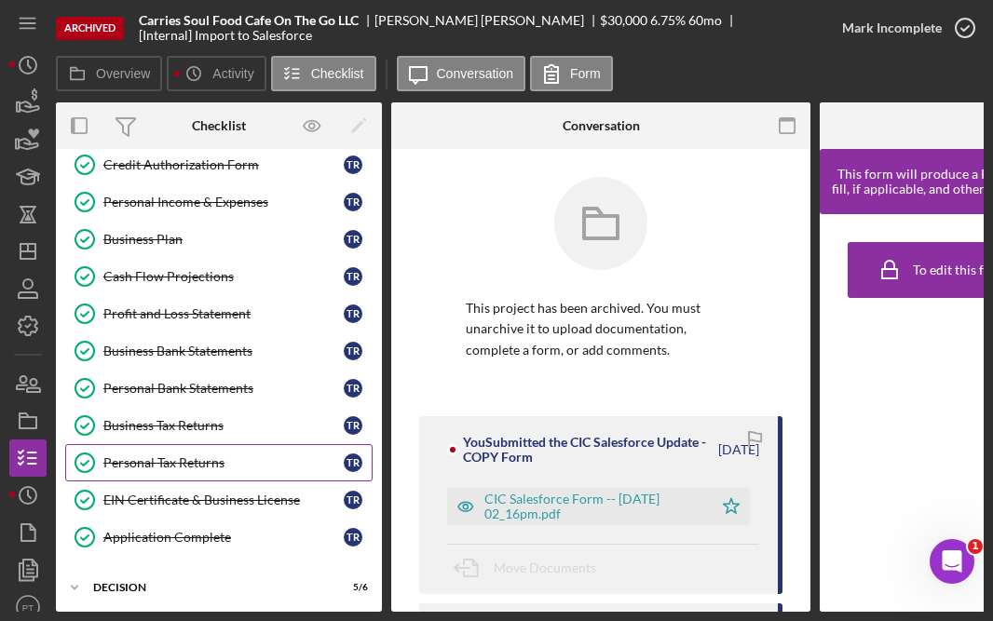
click at [171, 463] on div "Personal Tax Returns" at bounding box center [223, 463] width 240 height 15
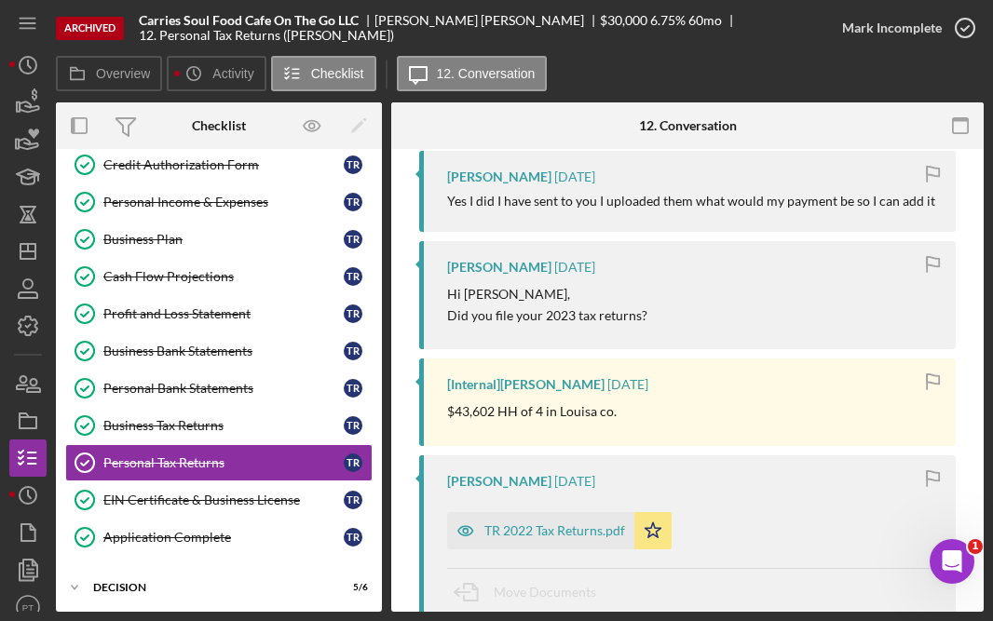
scroll to position [854, 0]
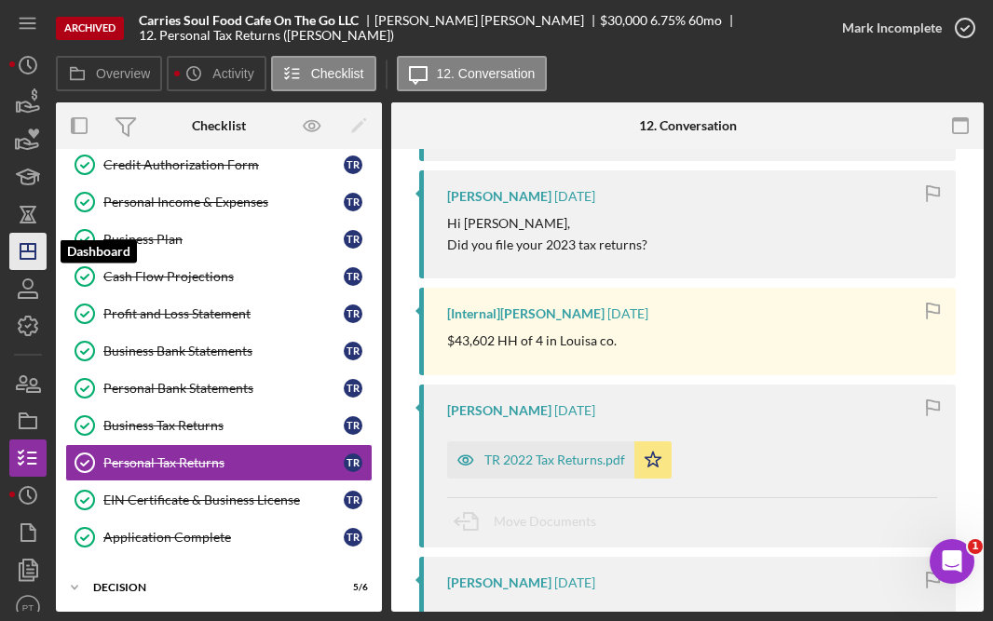
click at [30, 254] on icon "Icon/Dashboard" at bounding box center [28, 251] width 47 height 47
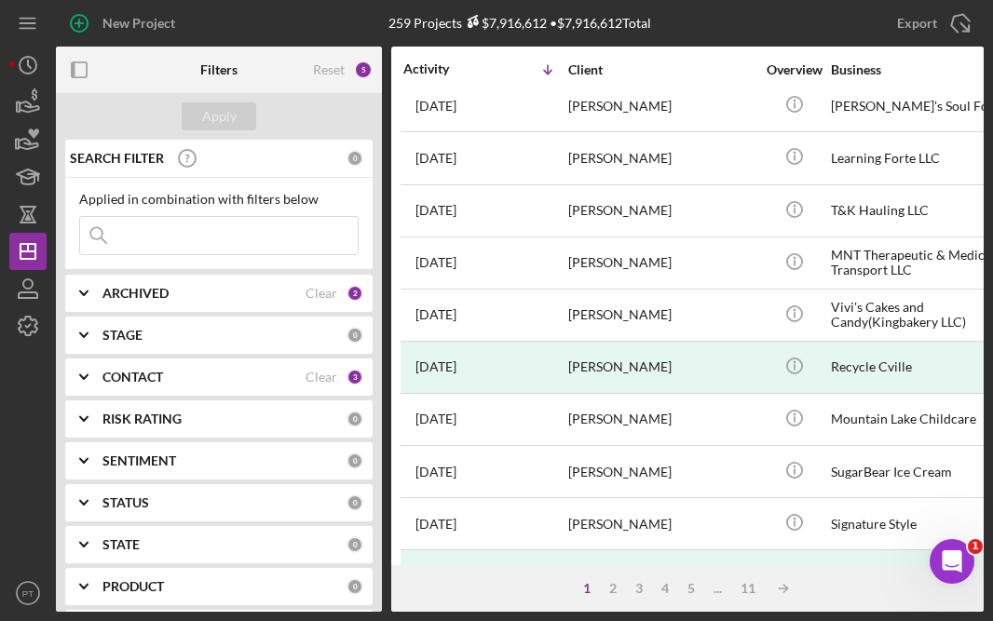
scroll to position [700, 0]
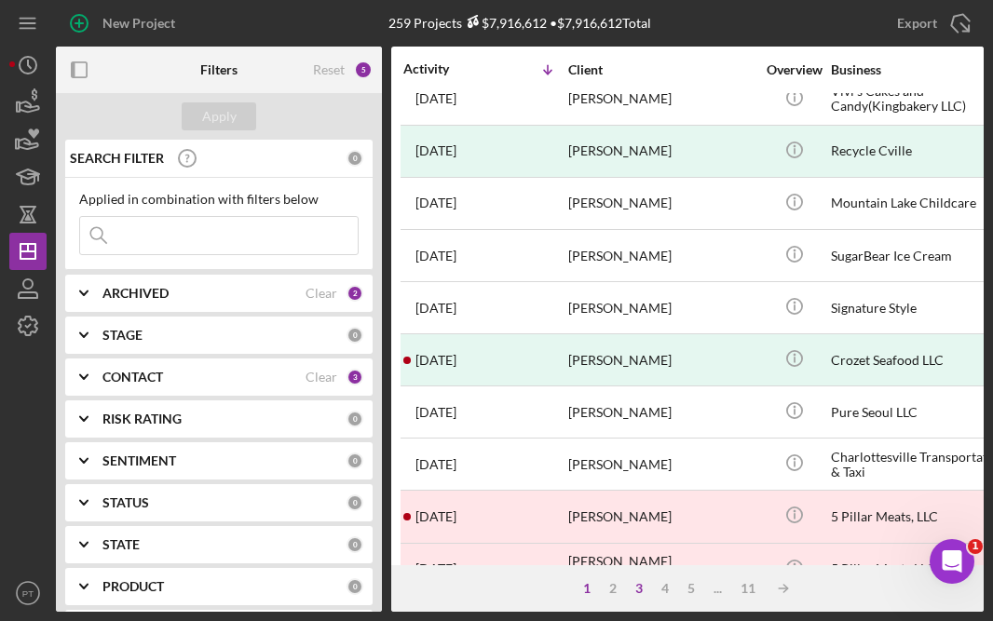
click at [644, 587] on div "3" at bounding box center [639, 588] width 26 height 15
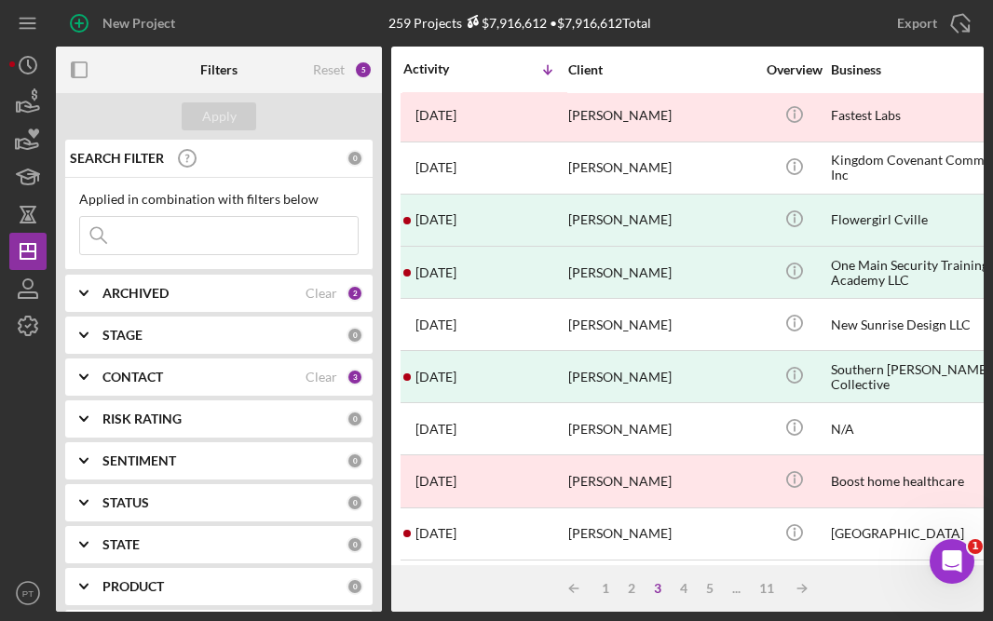
scroll to position [112, 0]
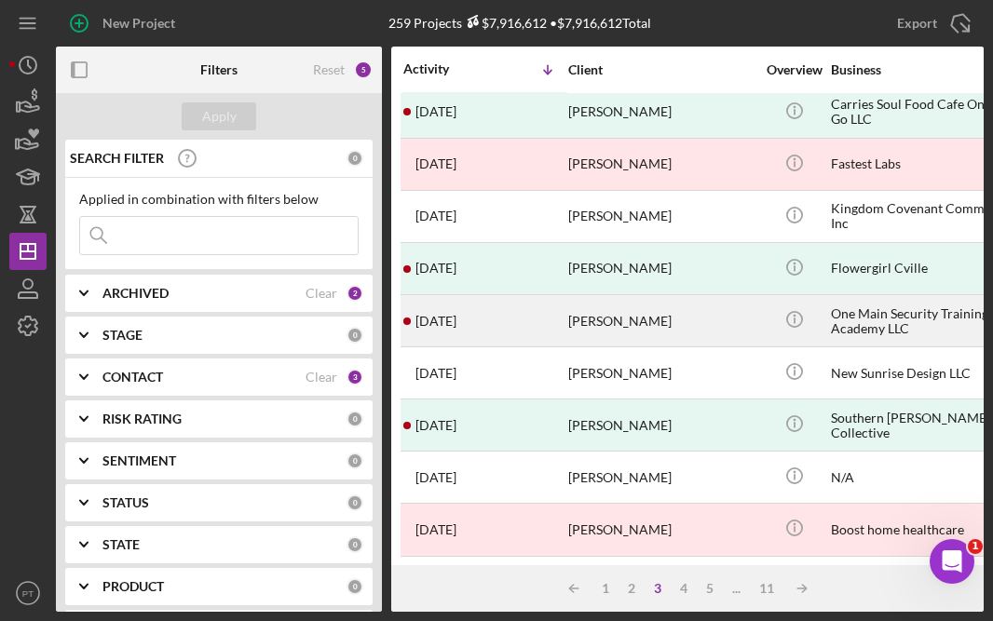
click at [524, 310] on div "5 months ago William Anderson" at bounding box center [484, 320] width 163 height 49
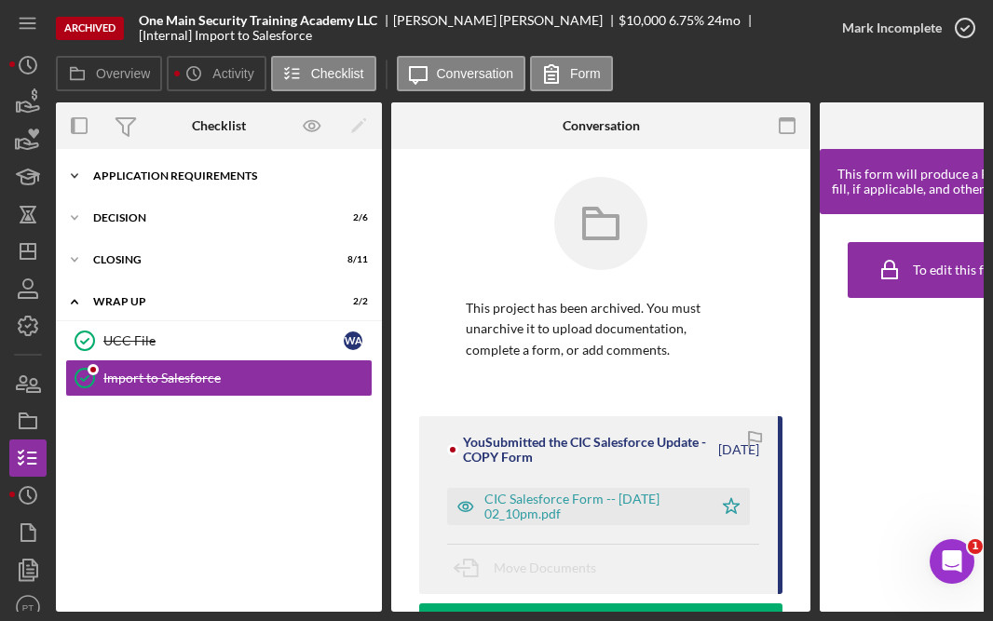
click at [227, 165] on div "Icon/Expander APPLICATION REQUIREMENTS 14 / 14" at bounding box center [219, 175] width 326 height 37
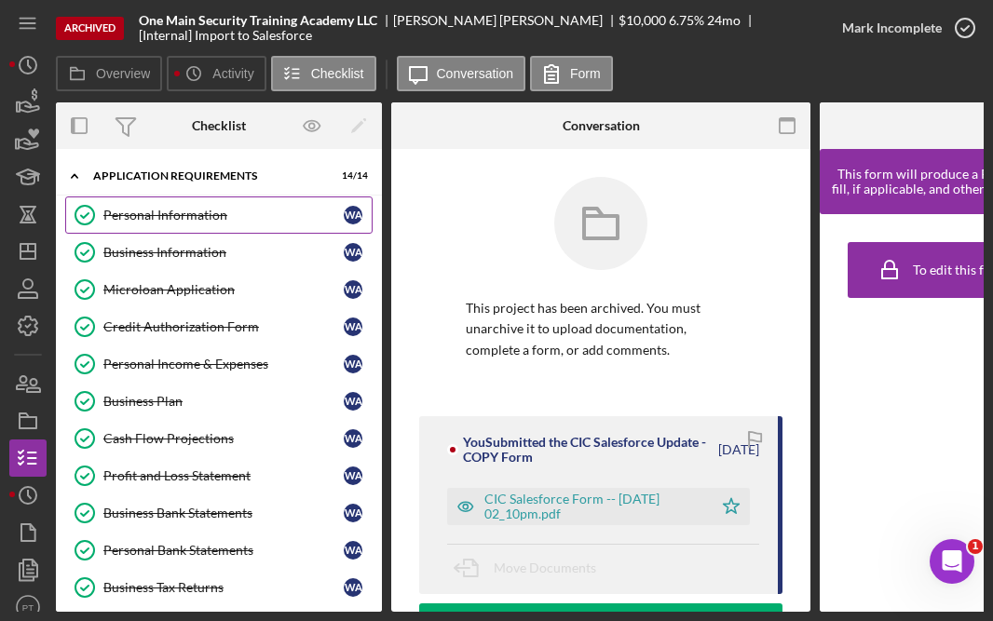
click at [212, 219] on div "Personal Information" at bounding box center [223, 215] width 240 height 15
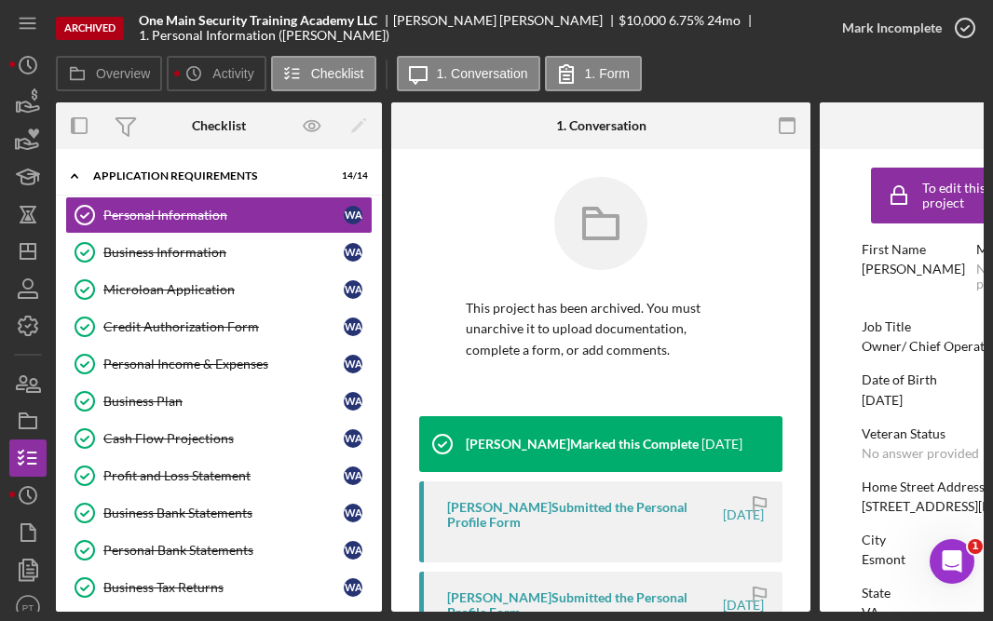
scroll to position [427, 0]
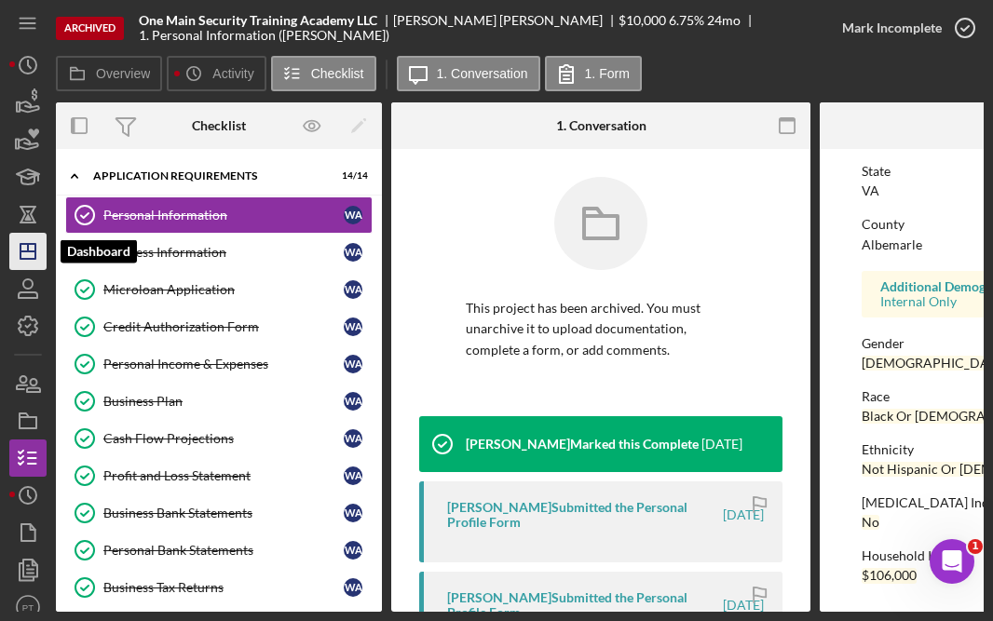
click at [20, 252] on line "button" at bounding box center [27, 252] width 15 height 0
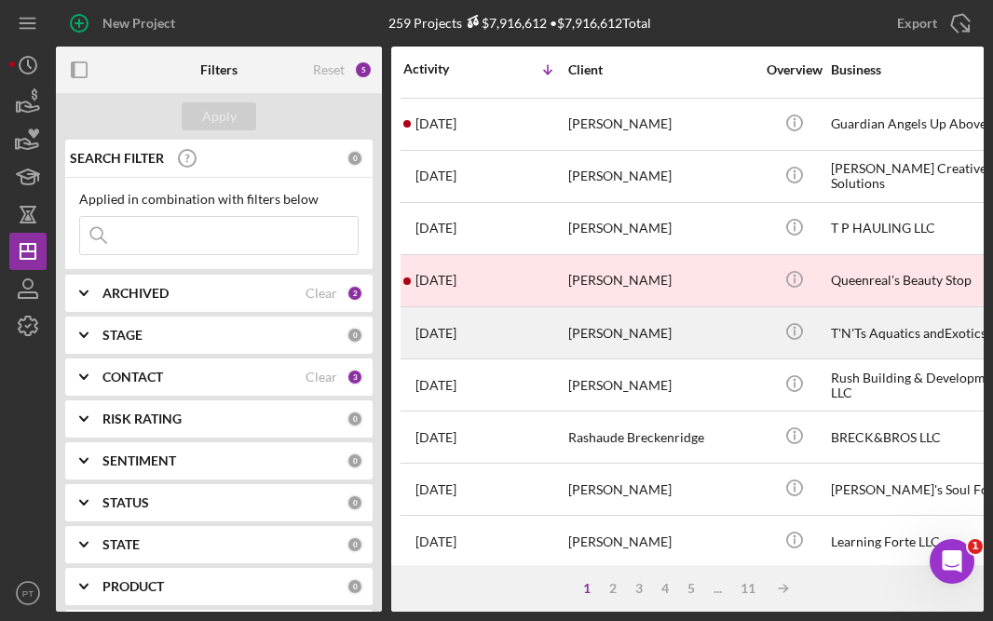
scroll to position [102, 0]
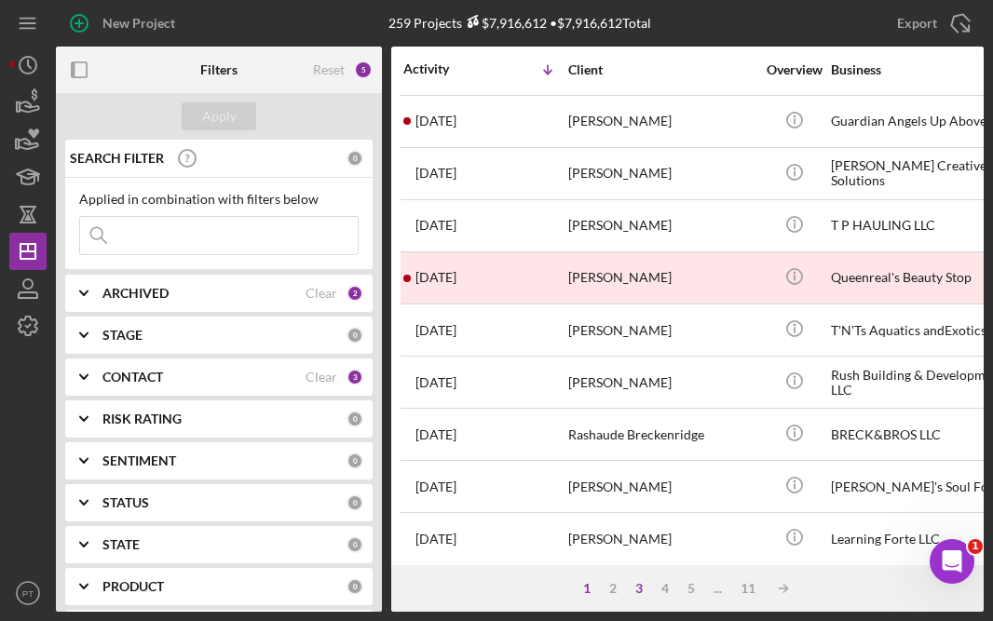
click at [643, 593] on div "3" at bounding box center [639, 588] width 26 height 15
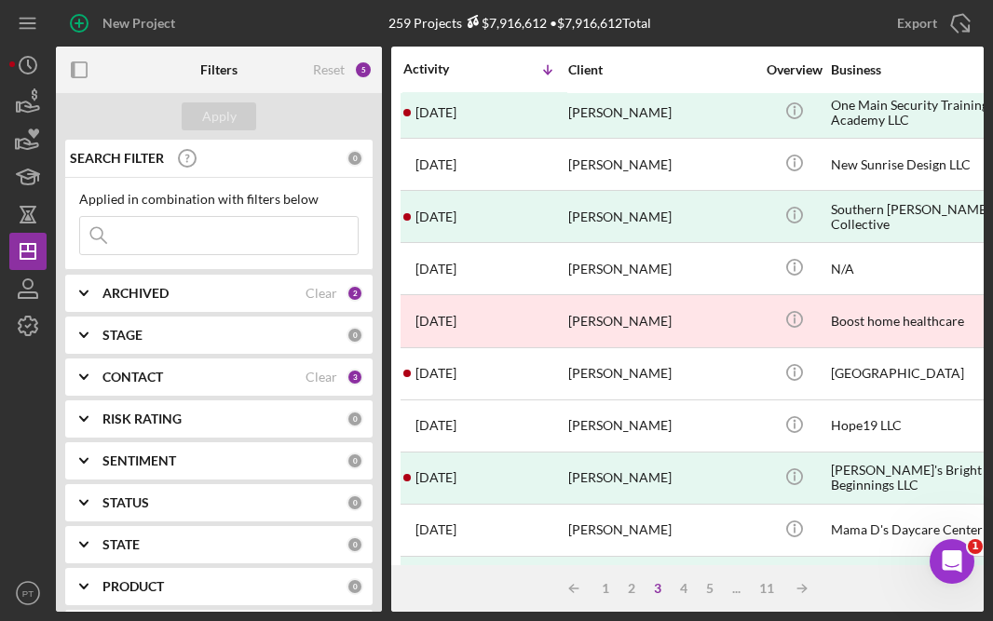
scroll to position [317, 0]
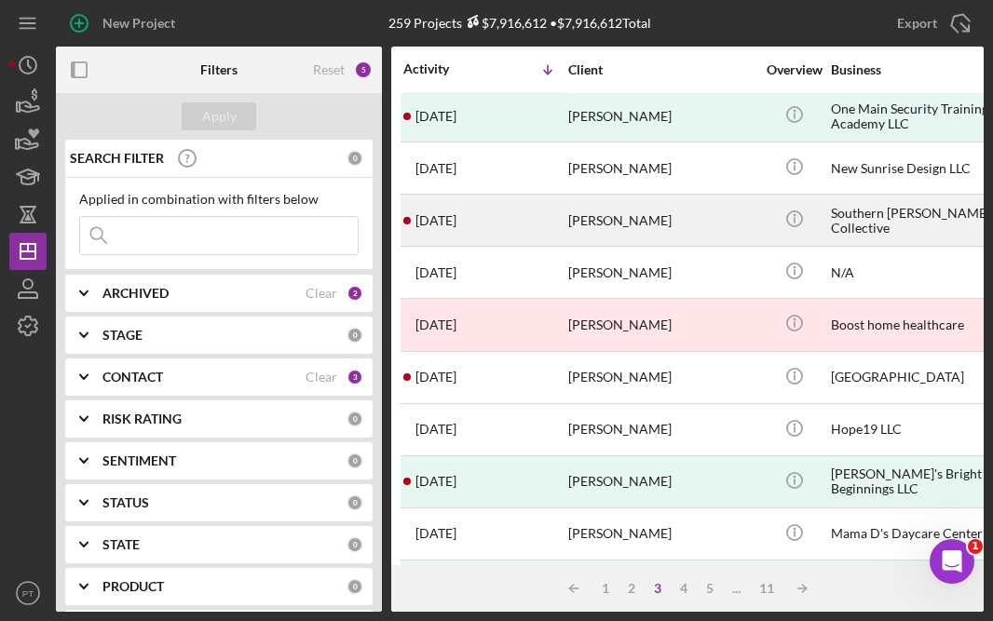
click at [509, 219] on div "6 months ago Isabella Thompson" at bounding box center [484, 220] width 163 height 49
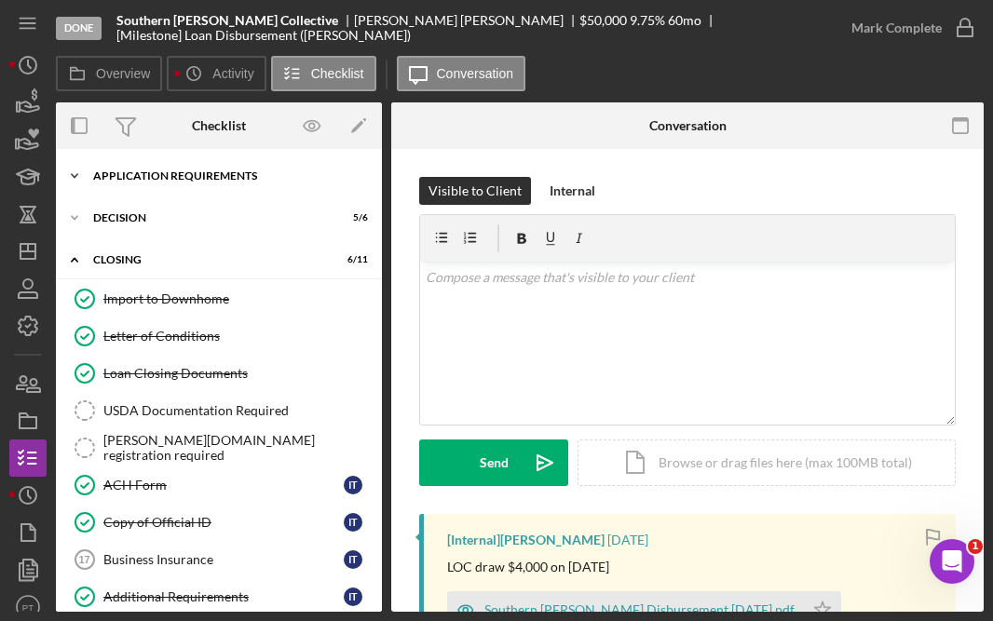
click at [185, 186] on div "Icon/Expander APPLICATION REQUIREMENTS 14 / 14" at bounding box center [219, 175] width 326 height 37
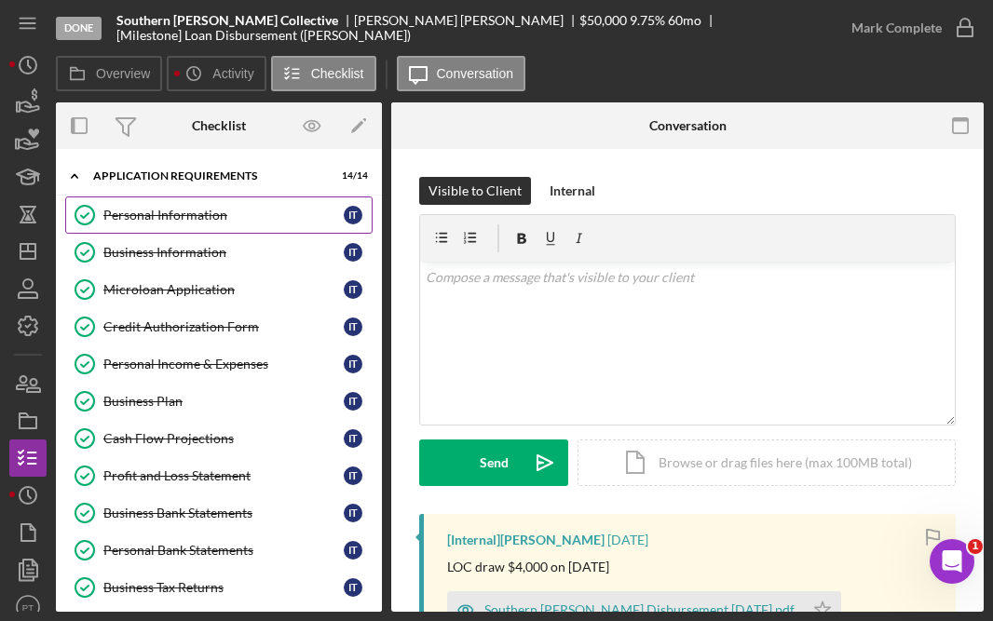
click at [176, 225] on link "Personal Information Personal Information I T" at bounding box center [218, 215] width 307 height 37
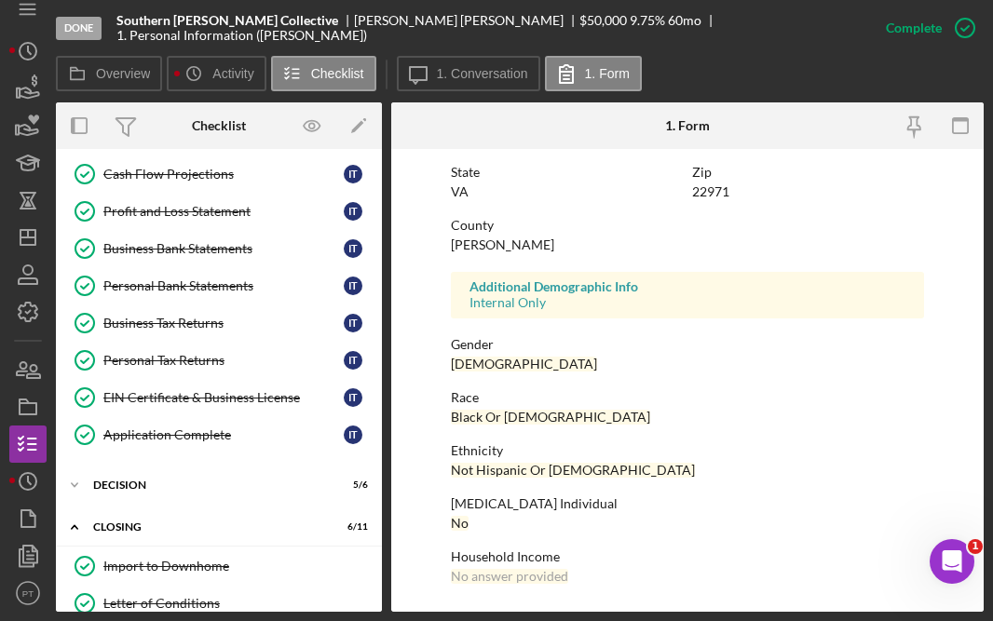
scroll to position [263, 0]
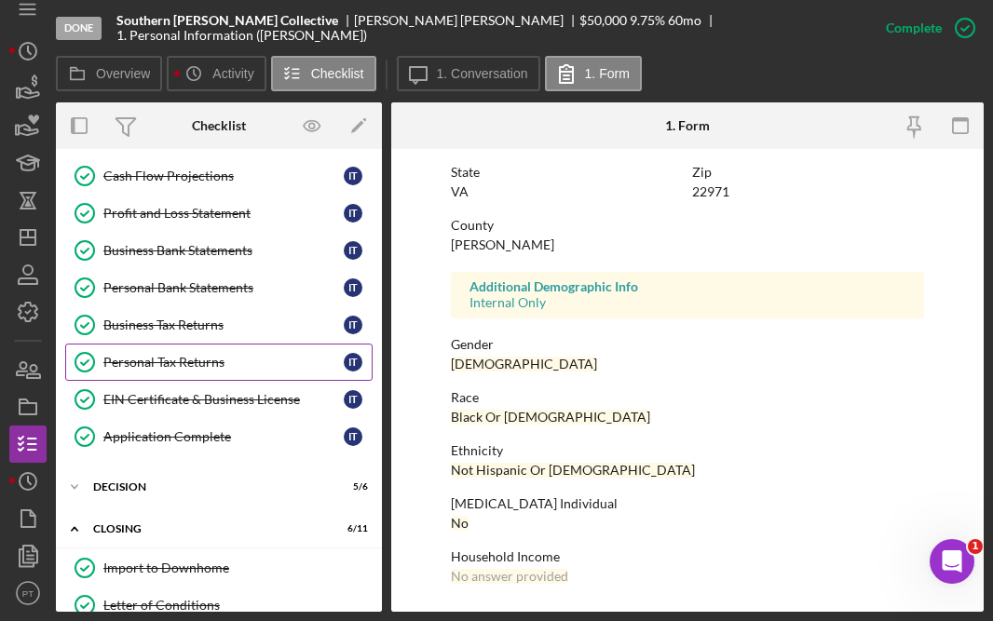
click at [184, 359] on div "Personal Tax Returns" at bounding box center [223, 362] width 240 height 15
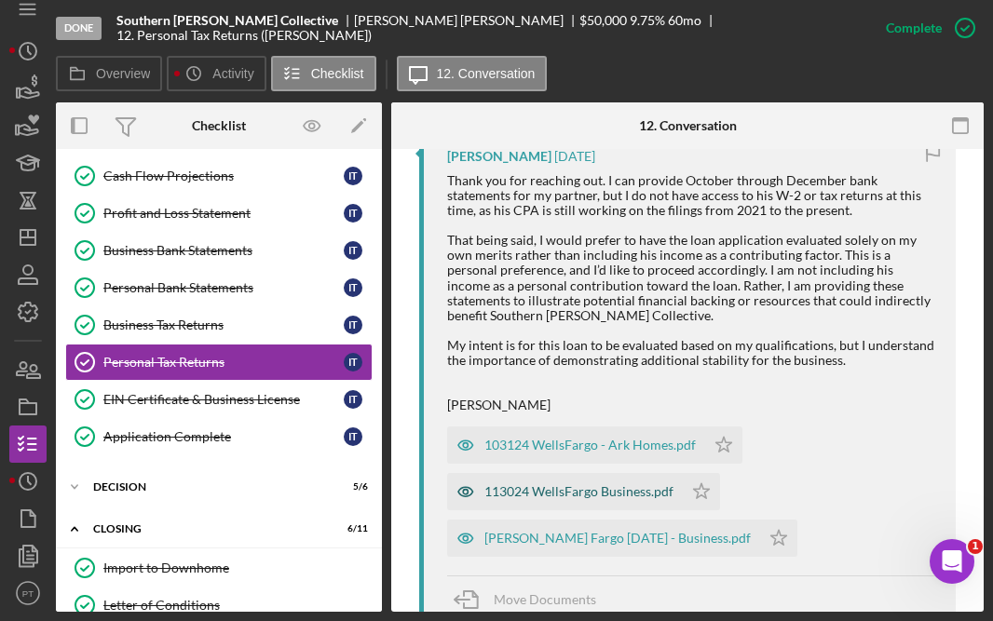
scroll to position [642, 0]
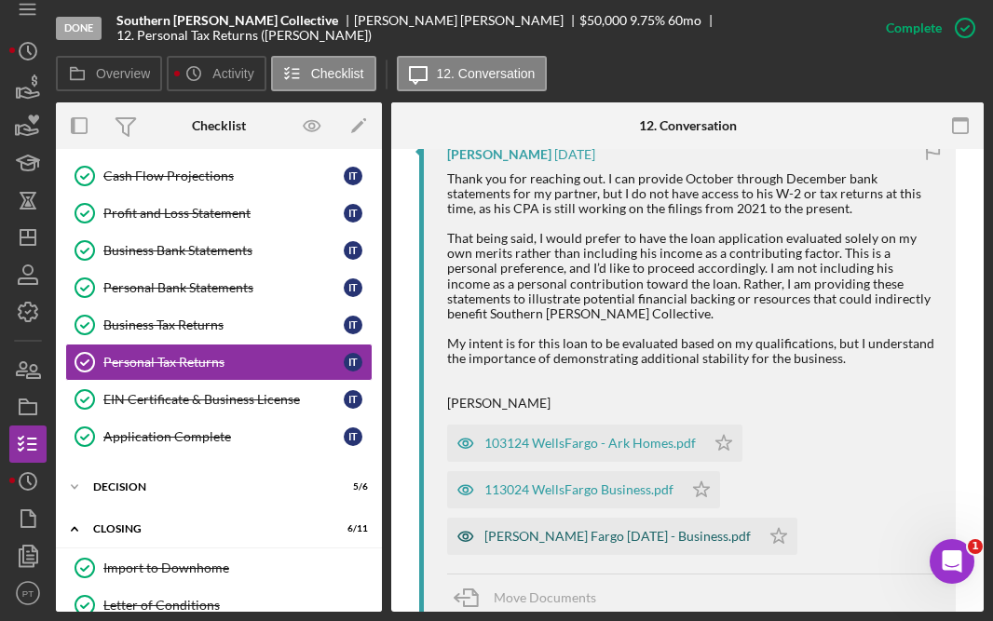
click at [580, 544] on div "Wells Fargo December 2024 - Business.pdf" at bounding box center [617, 536] width 266 height 15
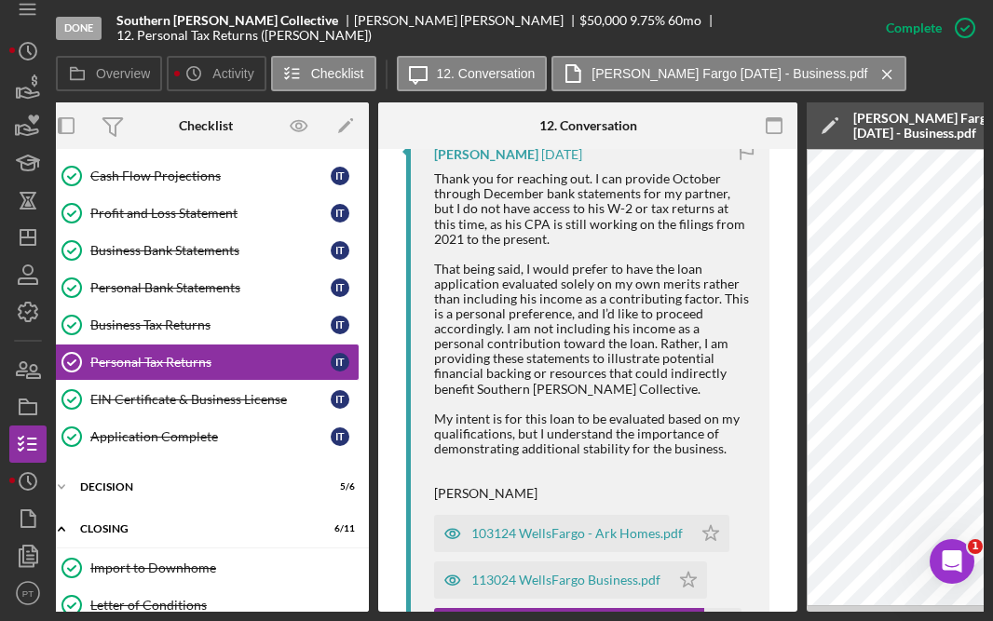
scroll to position [0, 0]
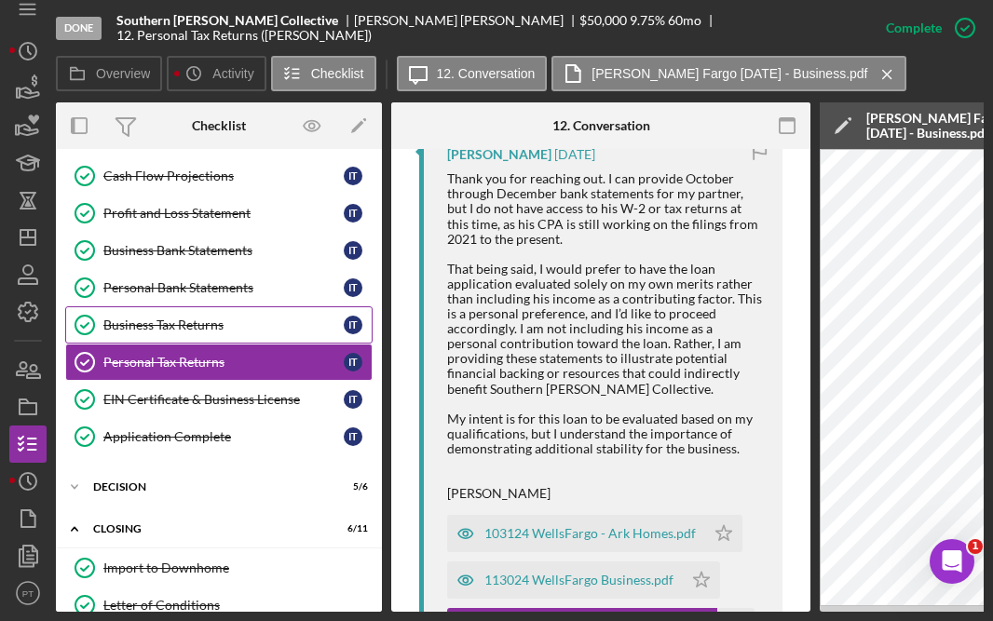
click at [251, 328] on div "Business Tax Returns" at bounding box center [223, 325] width 240 height 15
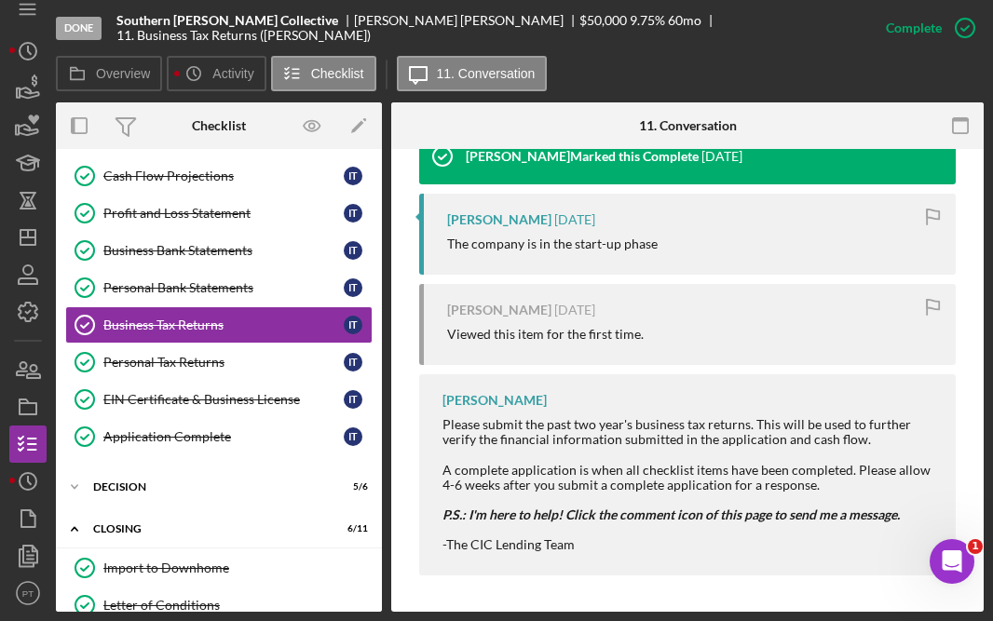
scroll to position [643, 0]
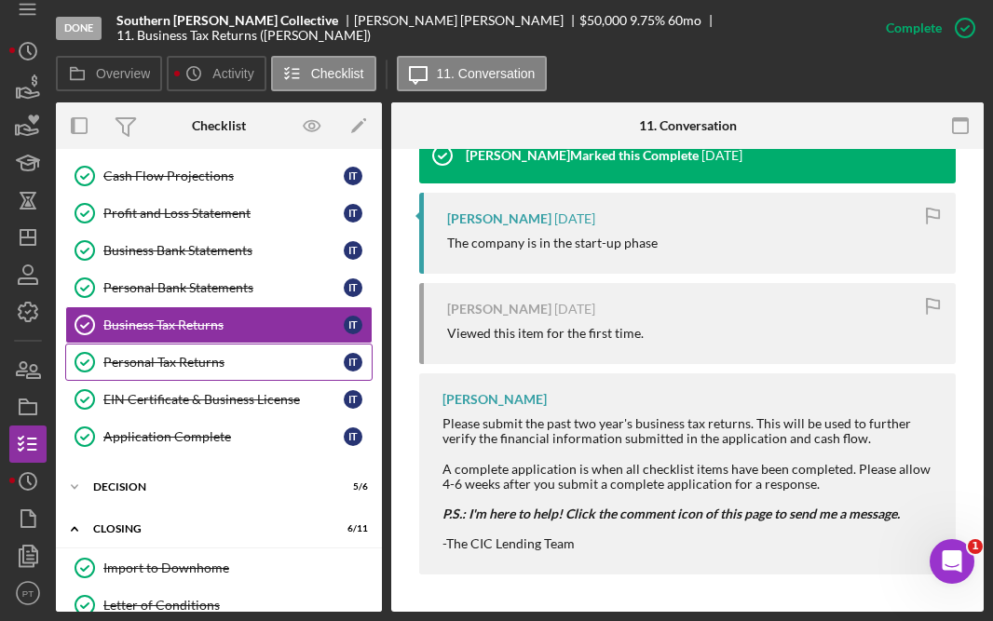
click at [184, 358] on div "Personal Tax Returns" at bounding box center [223, 362] width 240 height 15
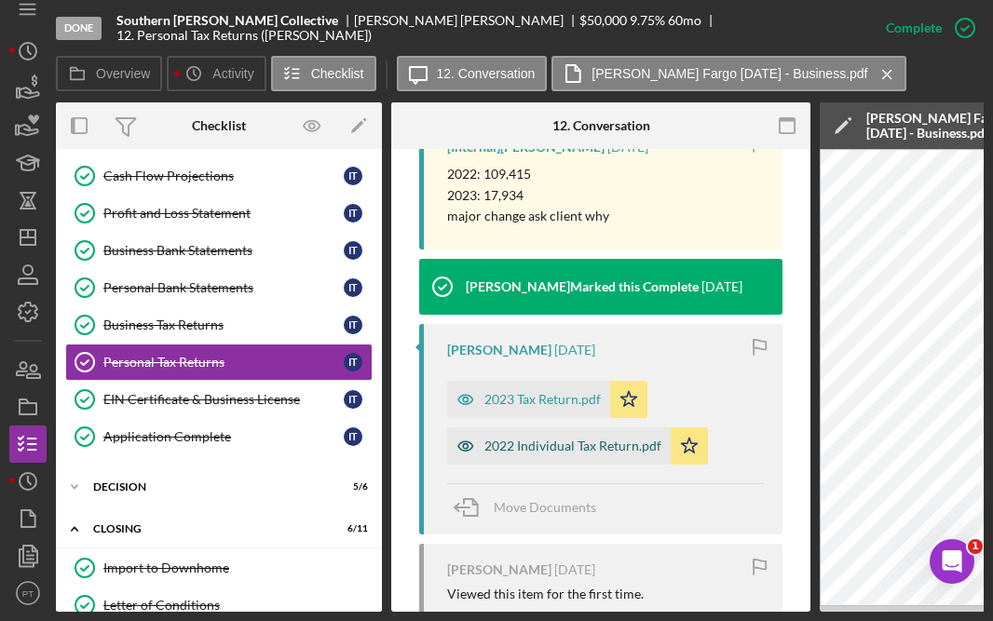
scroll to position [1437, 0]
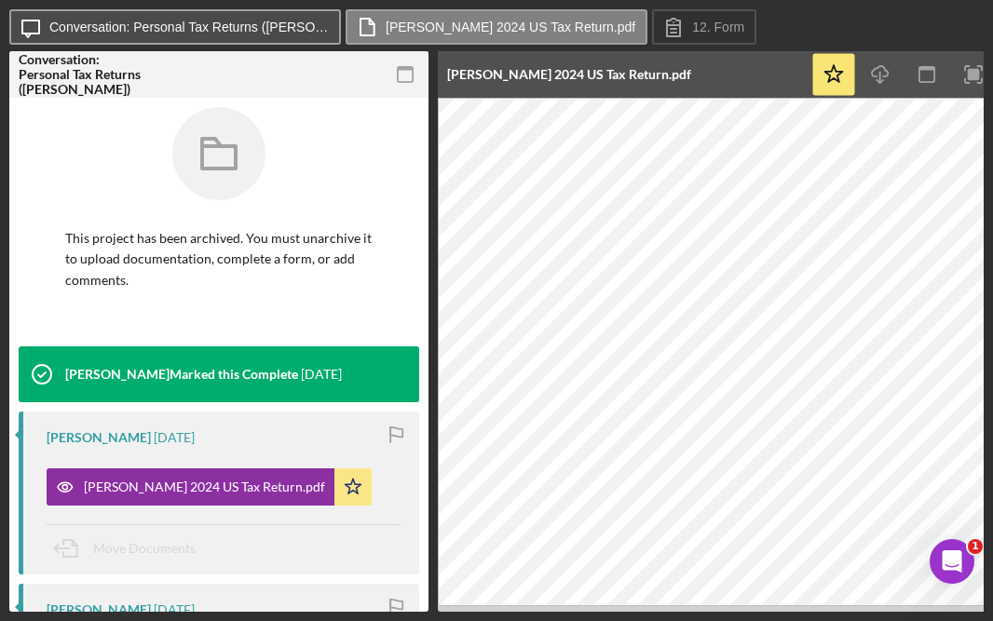
click at [233, 26] on label "Conversation: Personal Tax Returns ([PERSON_NAME])" at bounding box center [189, 27] width 280 height 15
